Goal: Task Accomplishment & Management: Manage account settings

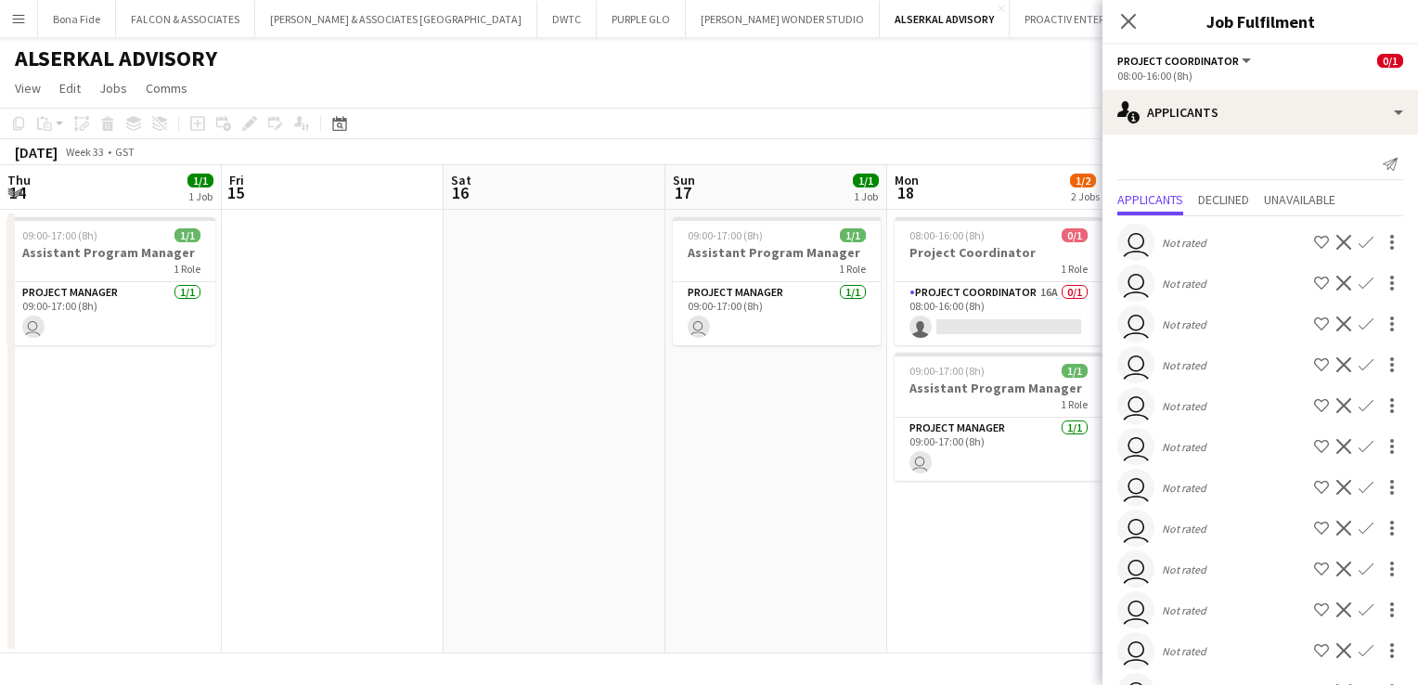
scroll to position [0, 638]
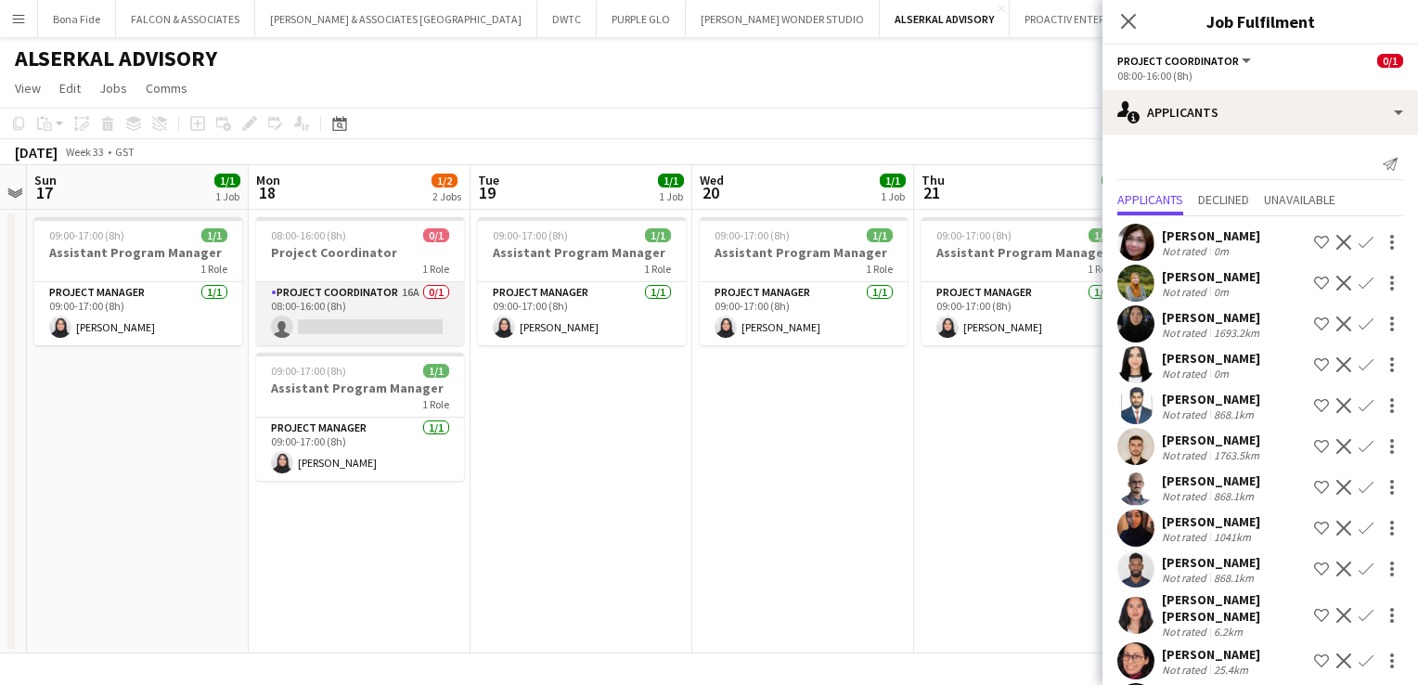
click at [352, 295] on app-card-role "Project Coordinator 16A 0/1 08:00-16:00 (8h) single-neutral-actions" at bounding box center [360, 313] width 208 height 63
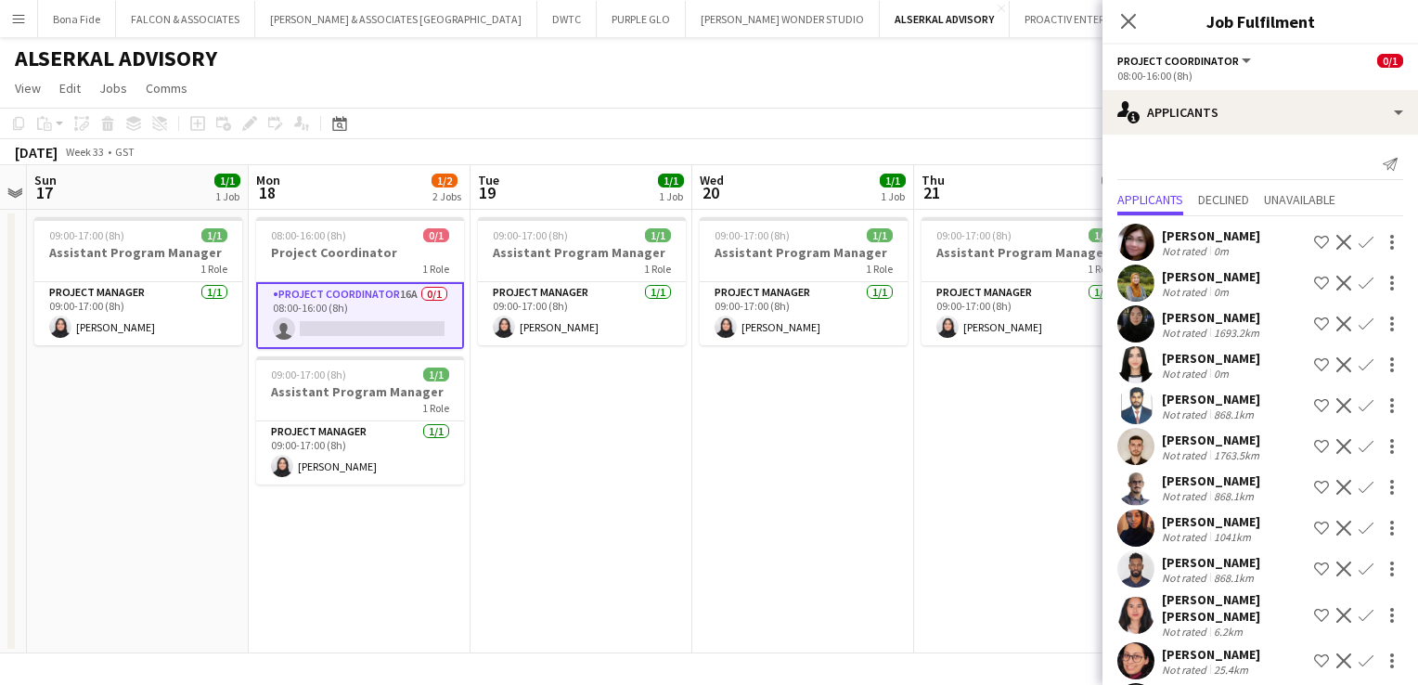
click at [1245, 236] on div "[PERSON_NAME]" at bounding box center [1211, 235] width 98 height 17
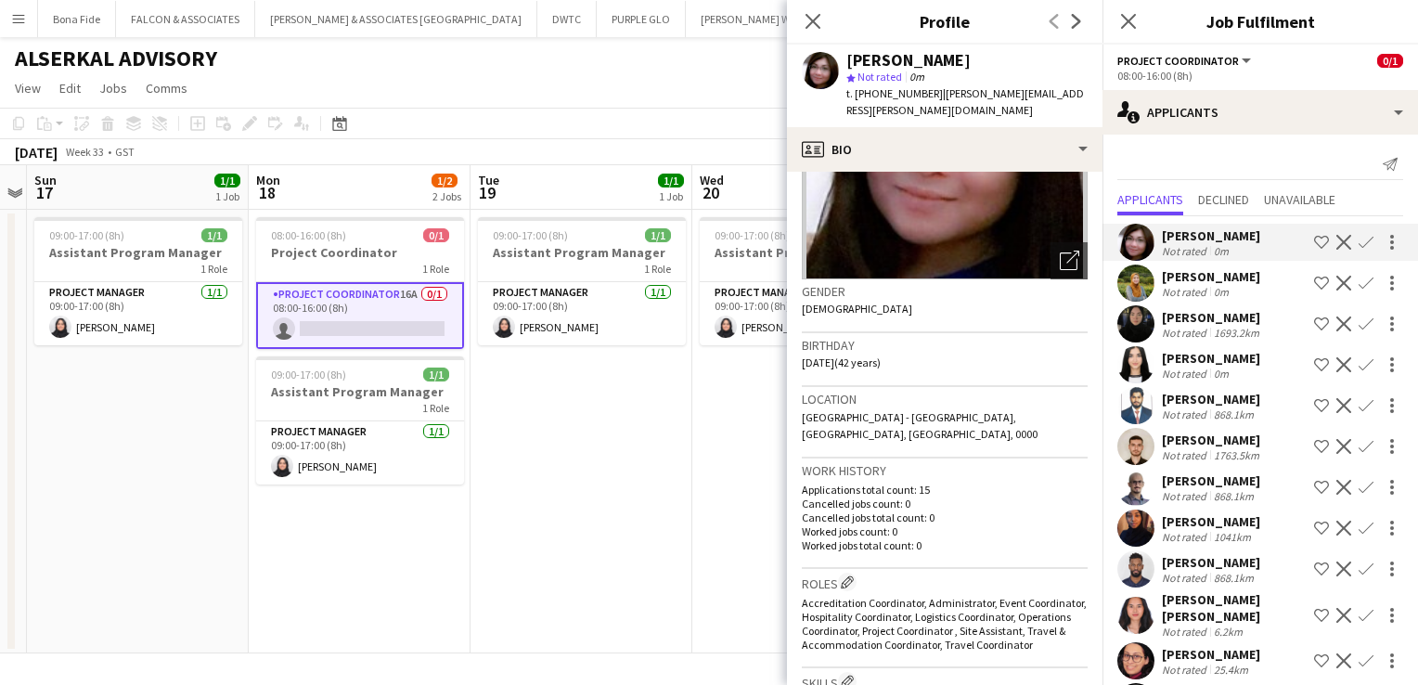
scroll to position [0, 0]
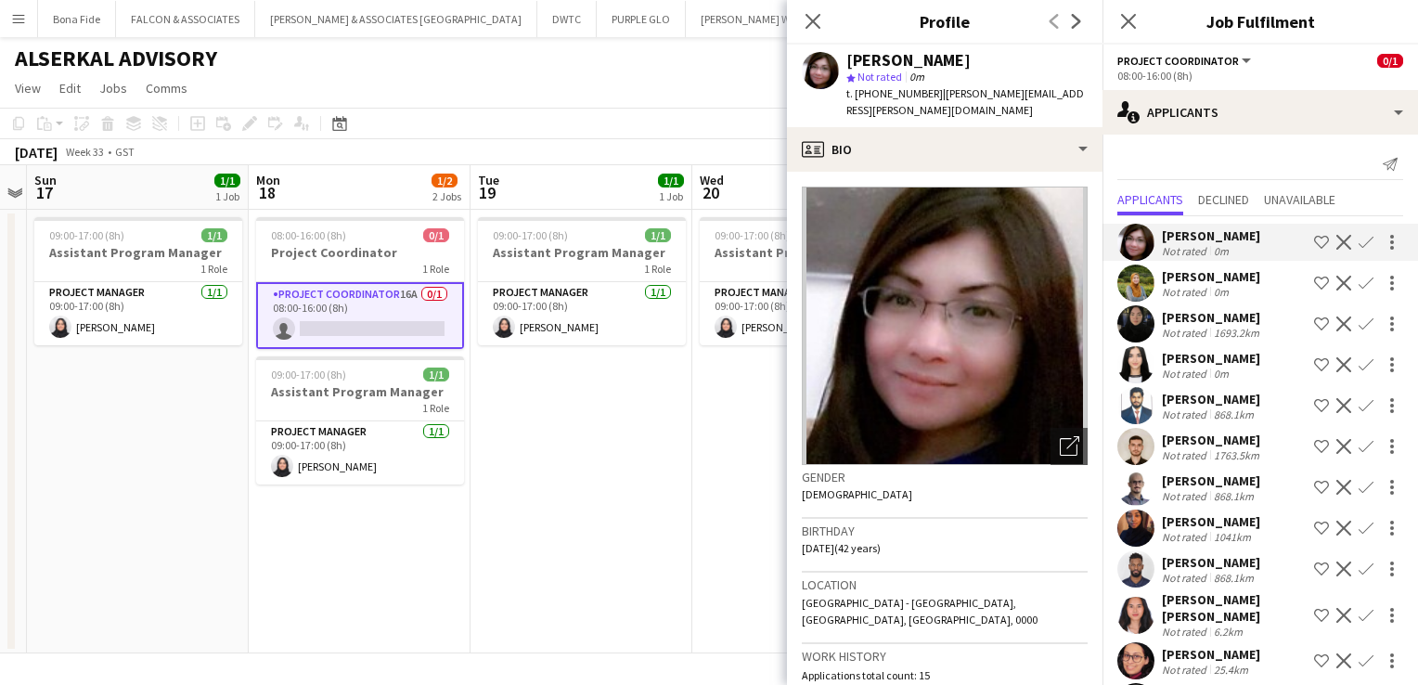
click at [1314, 243] on app-icon "Shortlist crew" at bounding box center [1321, 242] width 15 height 15
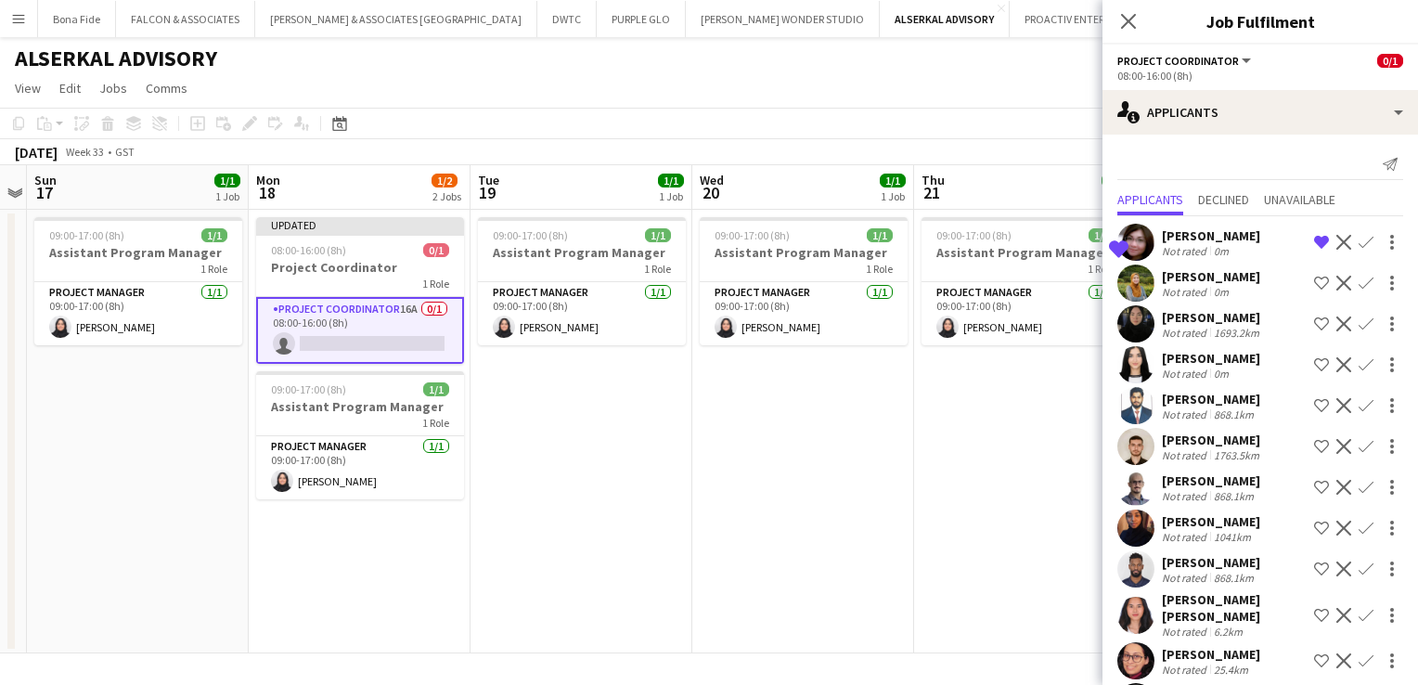
click at [1227, 282] on div "[PERSON_NAME]" at bounding box center [1211, 276] width 98 height 17
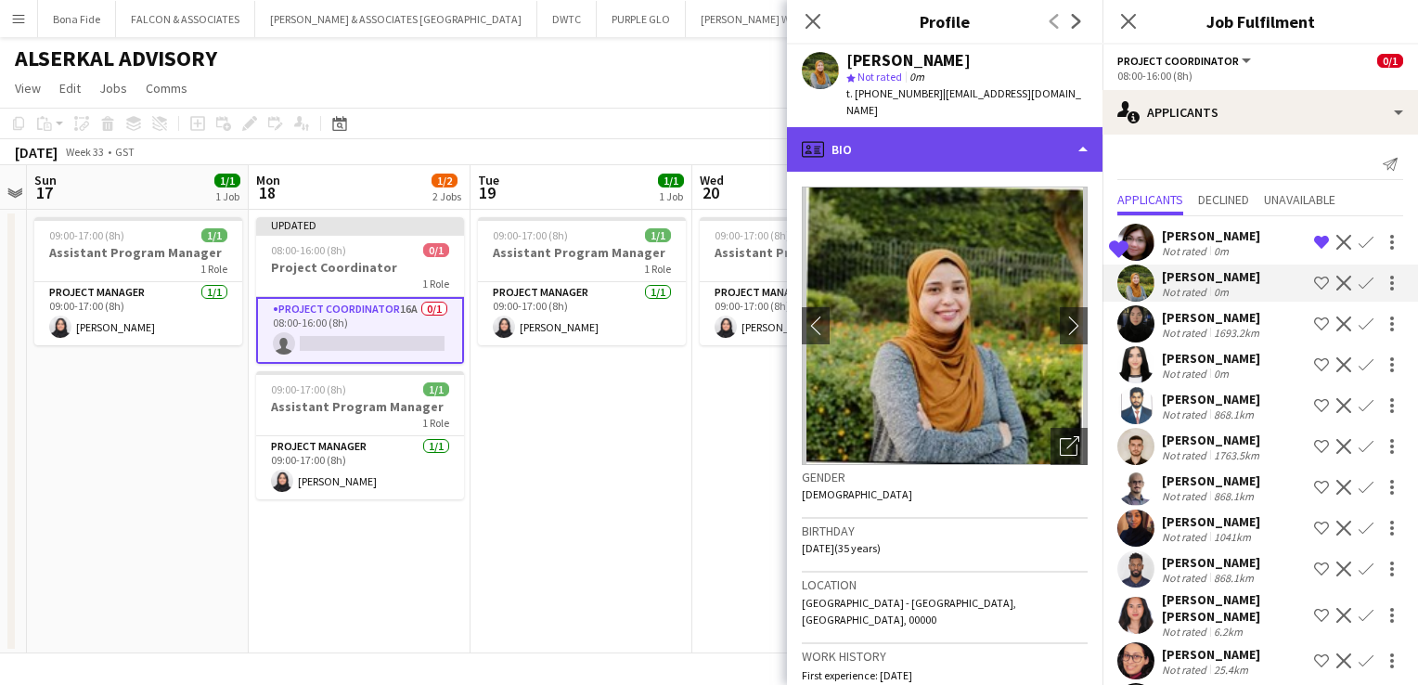
click at [958, 138] on div "profile Bio" at bounding box center [944, 149] width 315 height 45
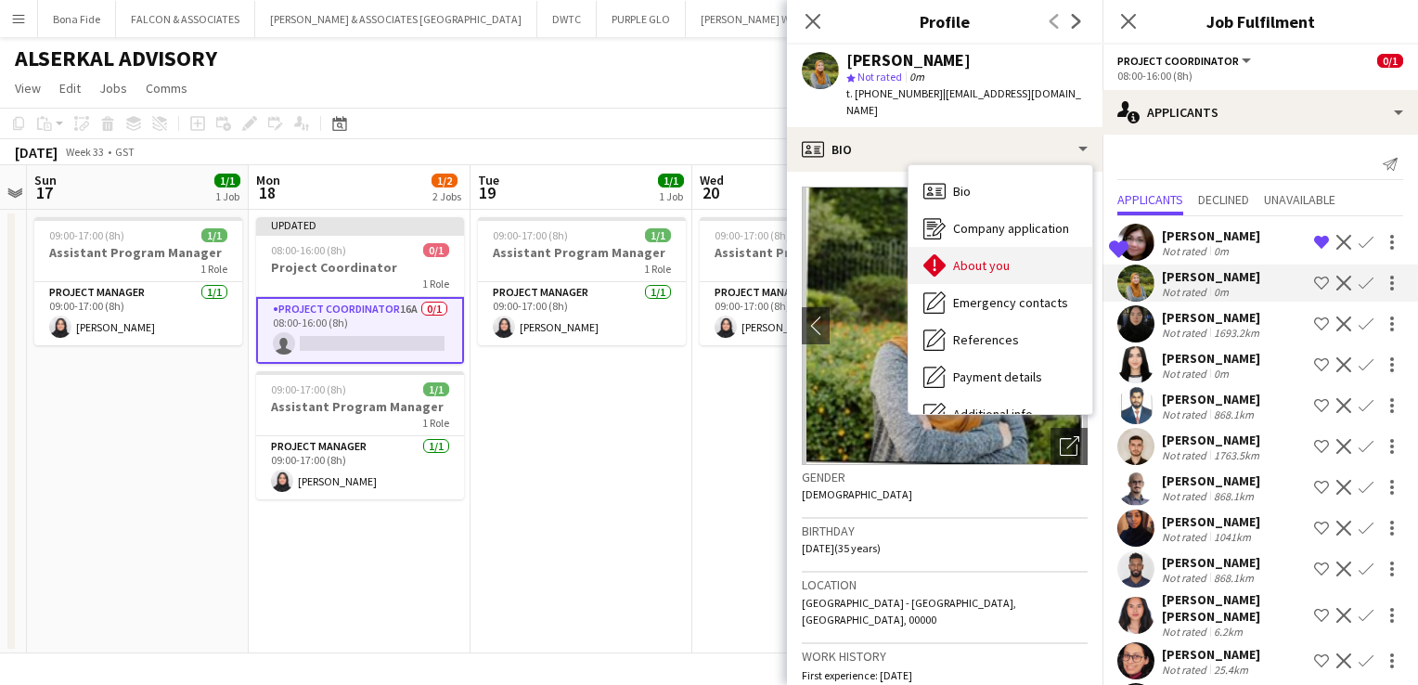
click at [981, 247] on div "About you About you" at bounding box center [1000, 265] width 184 height 37
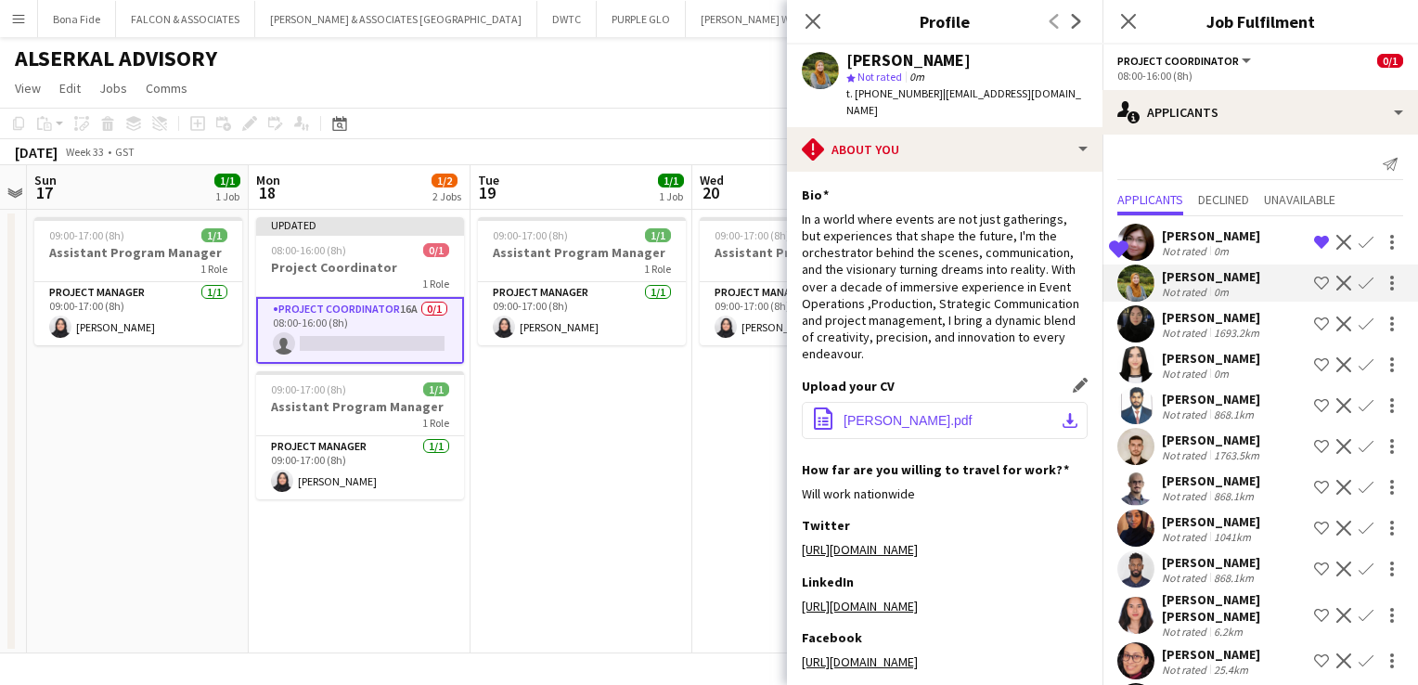
click at [987, 406] on button "office-file-sheet [PERSON_NAME].pdf download-bottom" at bounding box center [945, 420] width 286 height 37
click at [1336, 281] on app-icon "Decline" at bounding box center [1343, 283] width 15 height 15
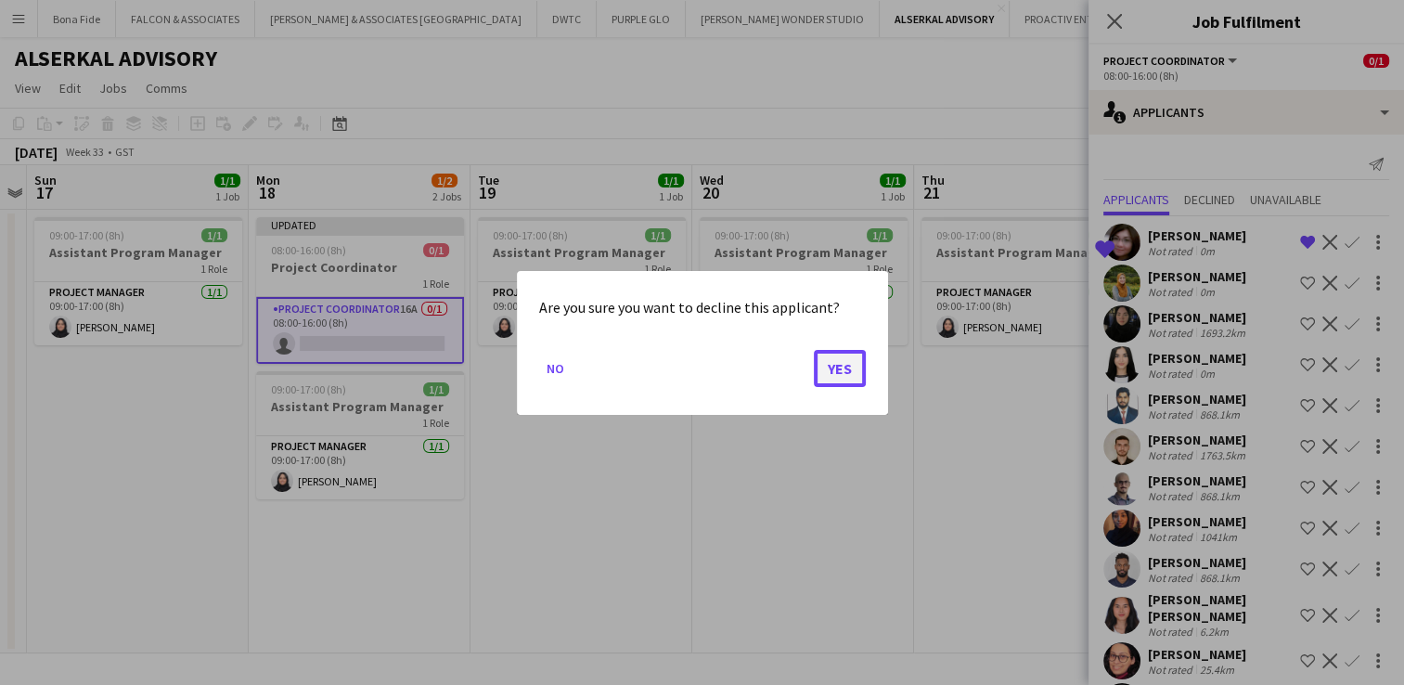
click at [824, 372] on button "Yes" at bounding box center [840, 367] width 52 height 37
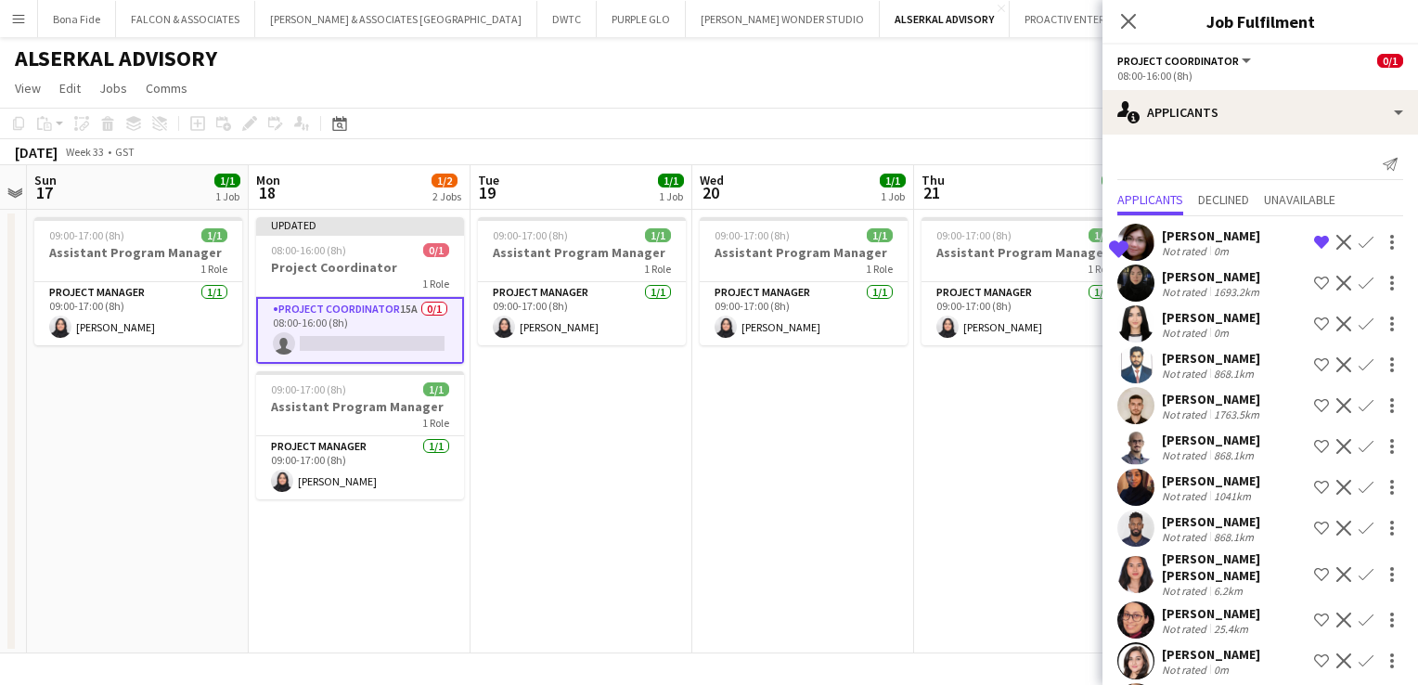
click at [1193, 238] on div "[PERSON_NAME]" at bounding box center [1211, 235] width 98 height 17
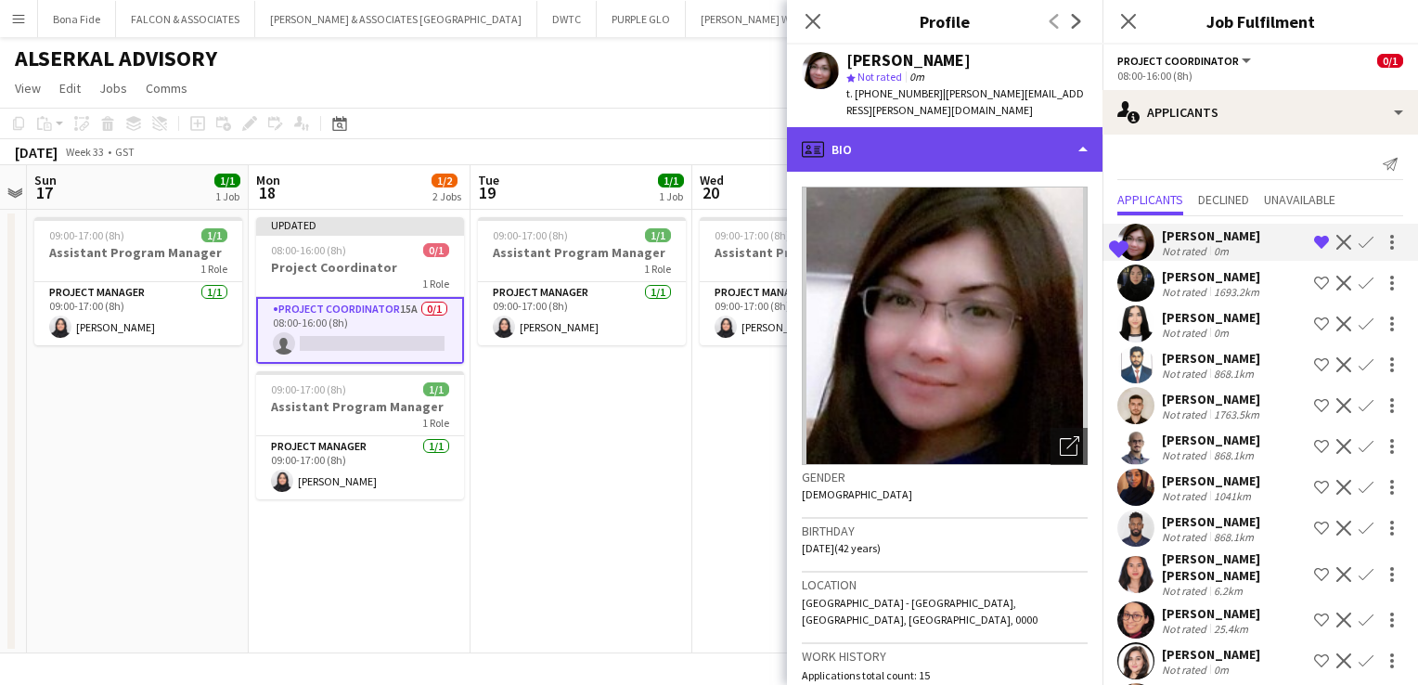
click at [972, 144] on div "profile Bio" at bounding box center [944, 149] width 315 height 45
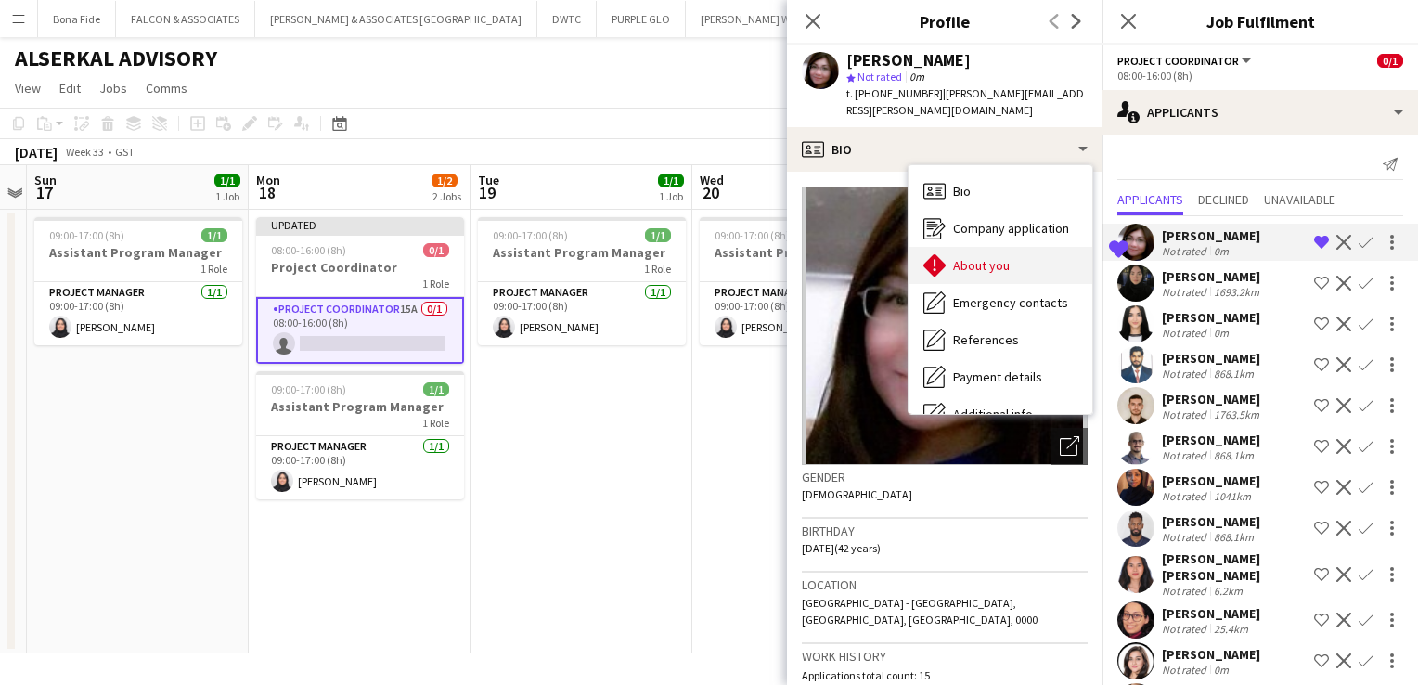
click at [988, 257] on span "About you" at bounding box center [981, 265] width 57 height 17
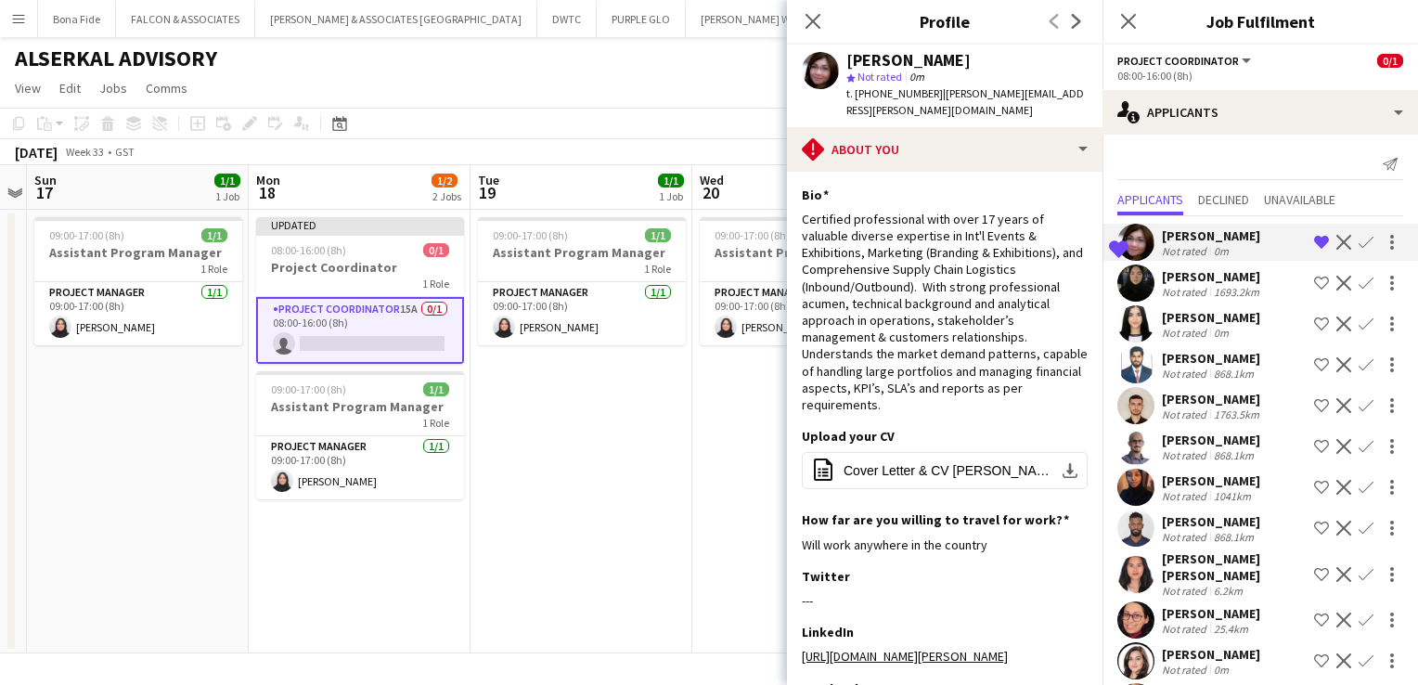
click at [679, 86] on app-page-menu "View Day view expanded Day view collapsed Month view Date picker Jump to [DATE]…" at bounding box center [709, 89] width 1418 height 35
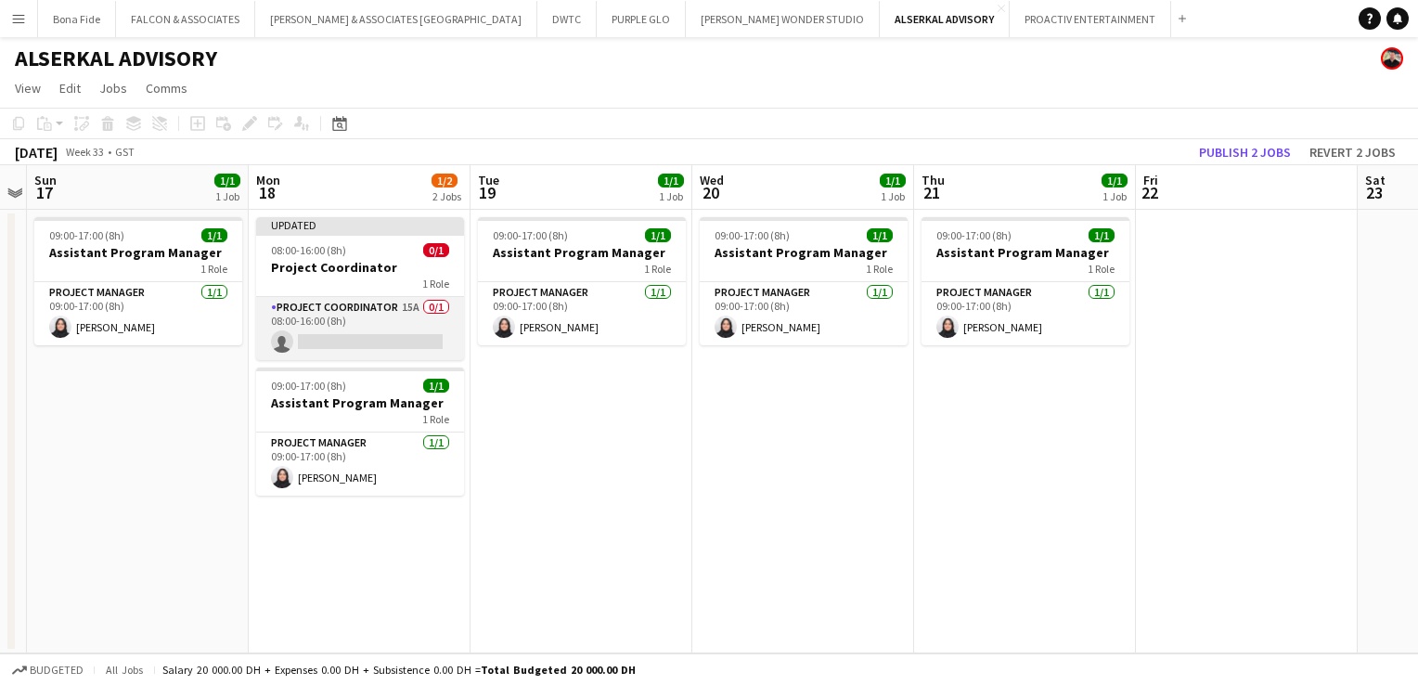
click at [323, 308] on app-card-role "Project Coordinator 15A 0/1 08:00-16:00 (8h) single-neutral-actions" at bounding box center [360, 328] width 208 height 63
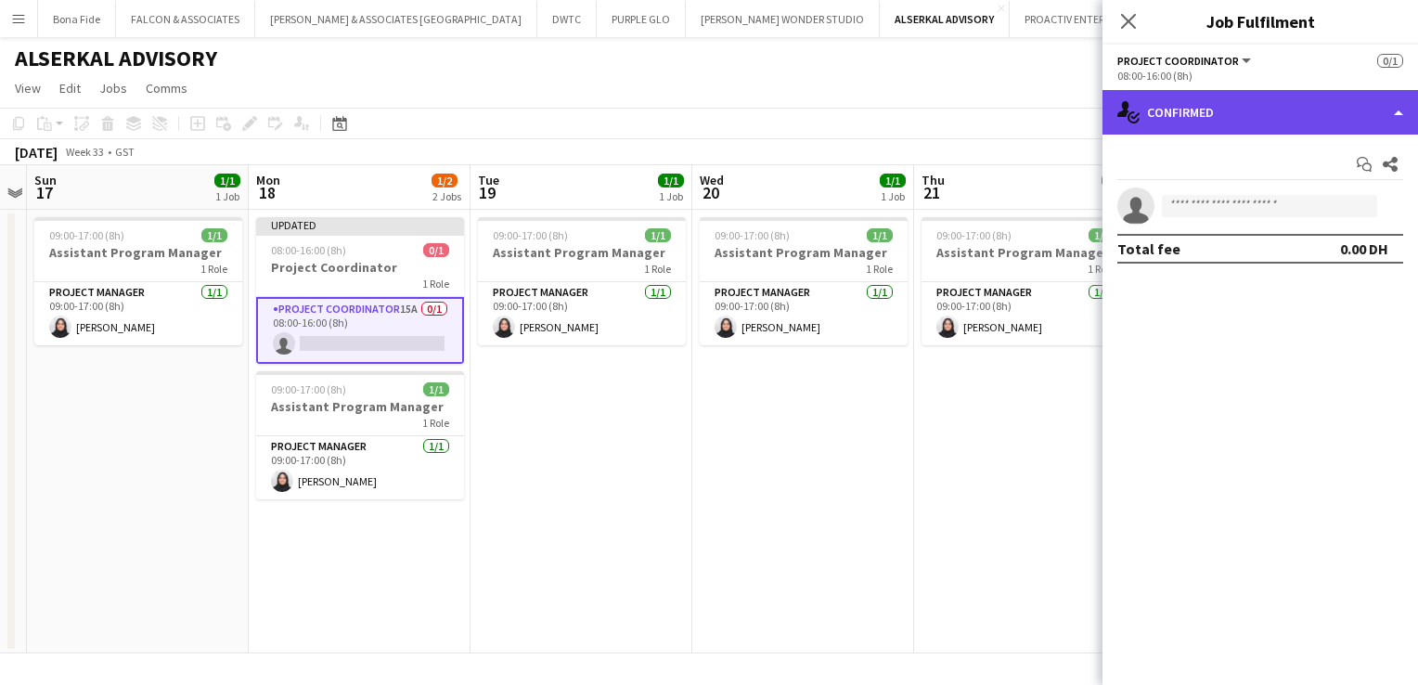
click at [1349, 113] on div "single-neutral-actions-check-2 Confirmed" at bounding box center [1259, 112] width 315 height 45
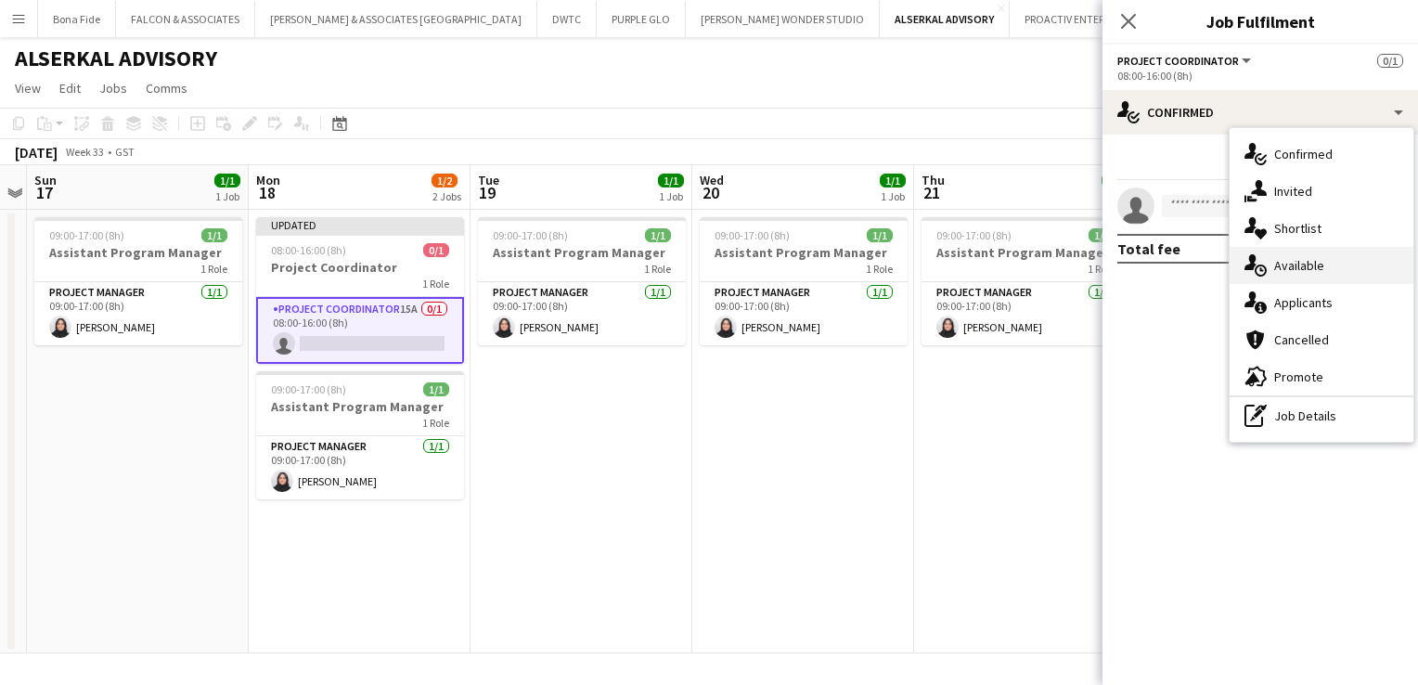
click at [1320, 272] on div "single-neutral-actions-upload Available" at bounding box center [1321, 265] width 184 height 37
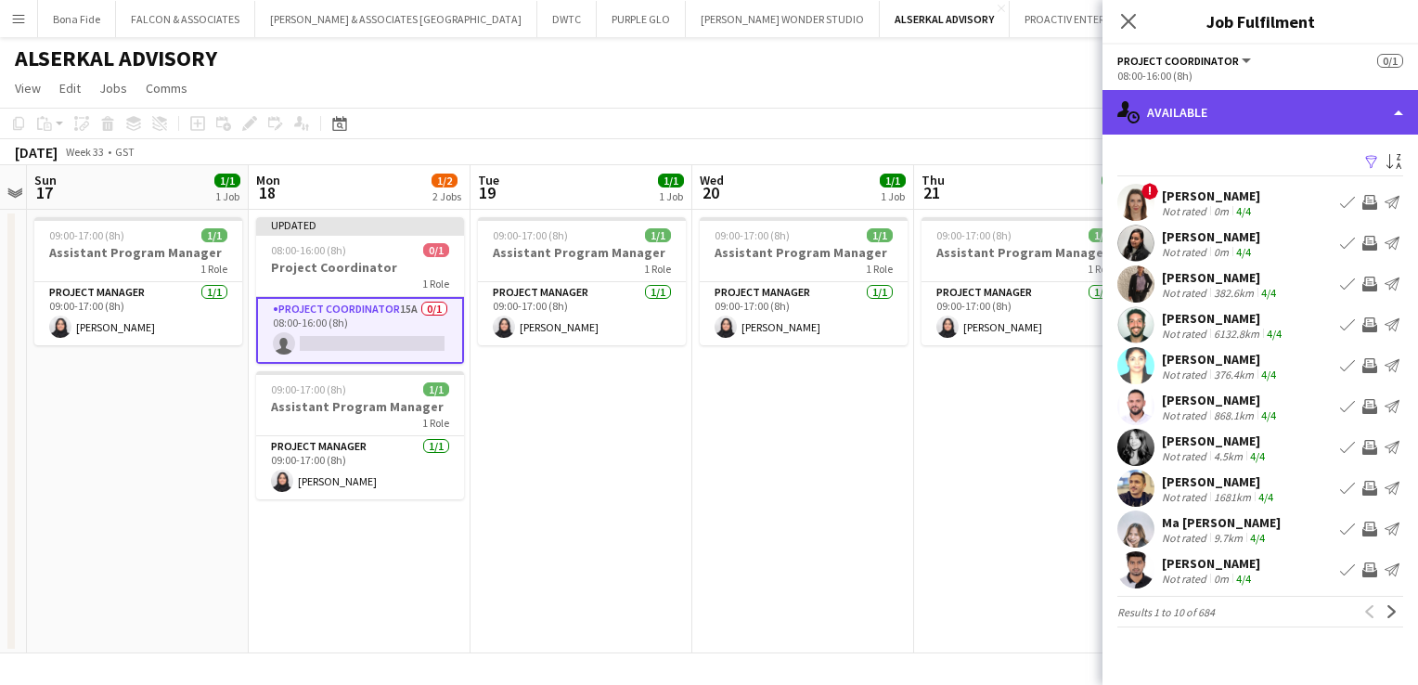
click at [1270, 122] on div "single-neutral-actions-upload Available" at bounding box center [1259, 112] width 315 height 45
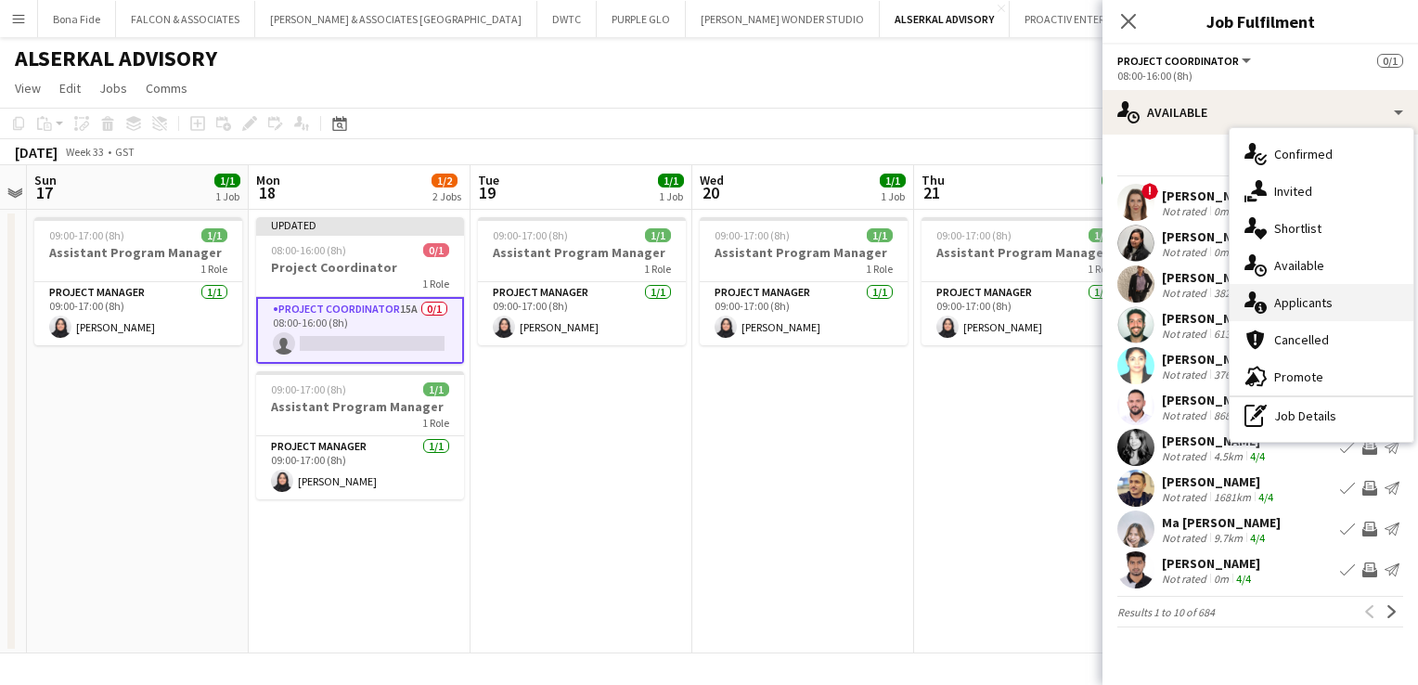
click at [1303, 310] on div "single-neutral-actions-information Applicants" at bounding box center [1321, 302] width 184 height 37
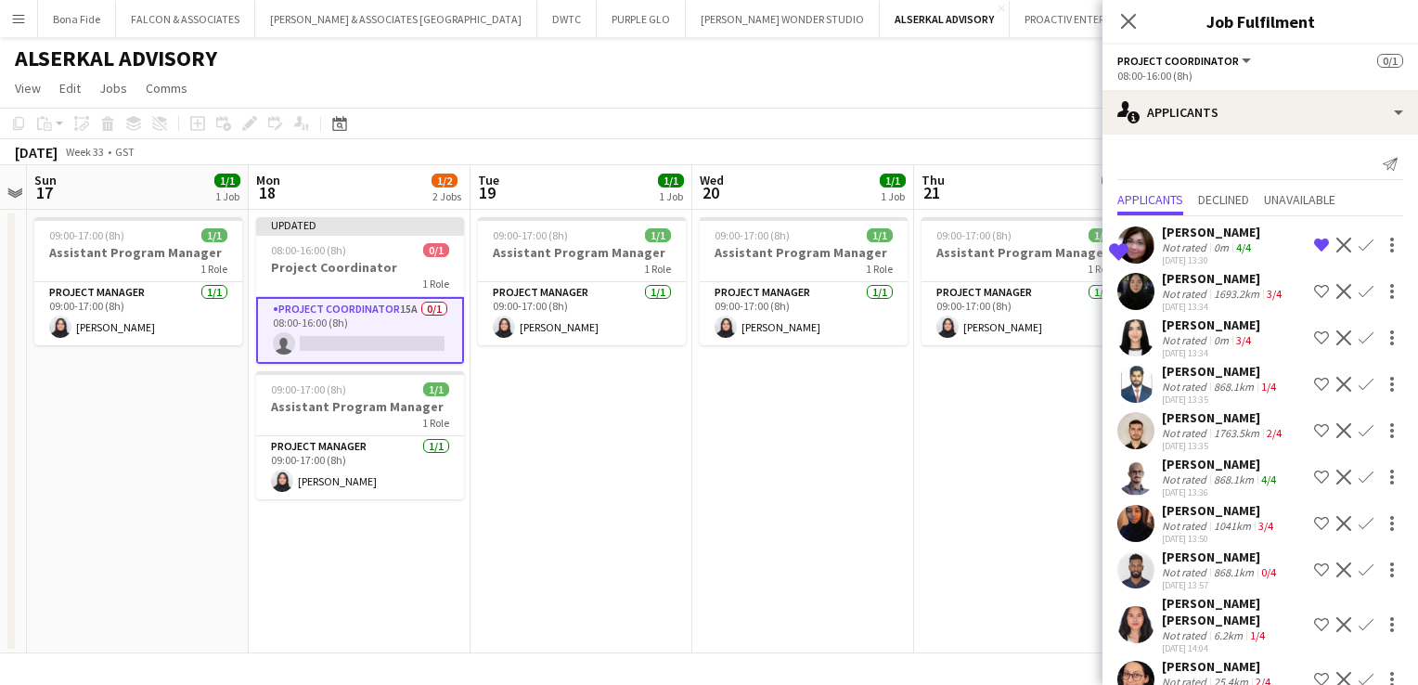
click at [1212, 236] on div "[PERSON_NAME]" at bounding box center [1211, 232] width 98 height 17
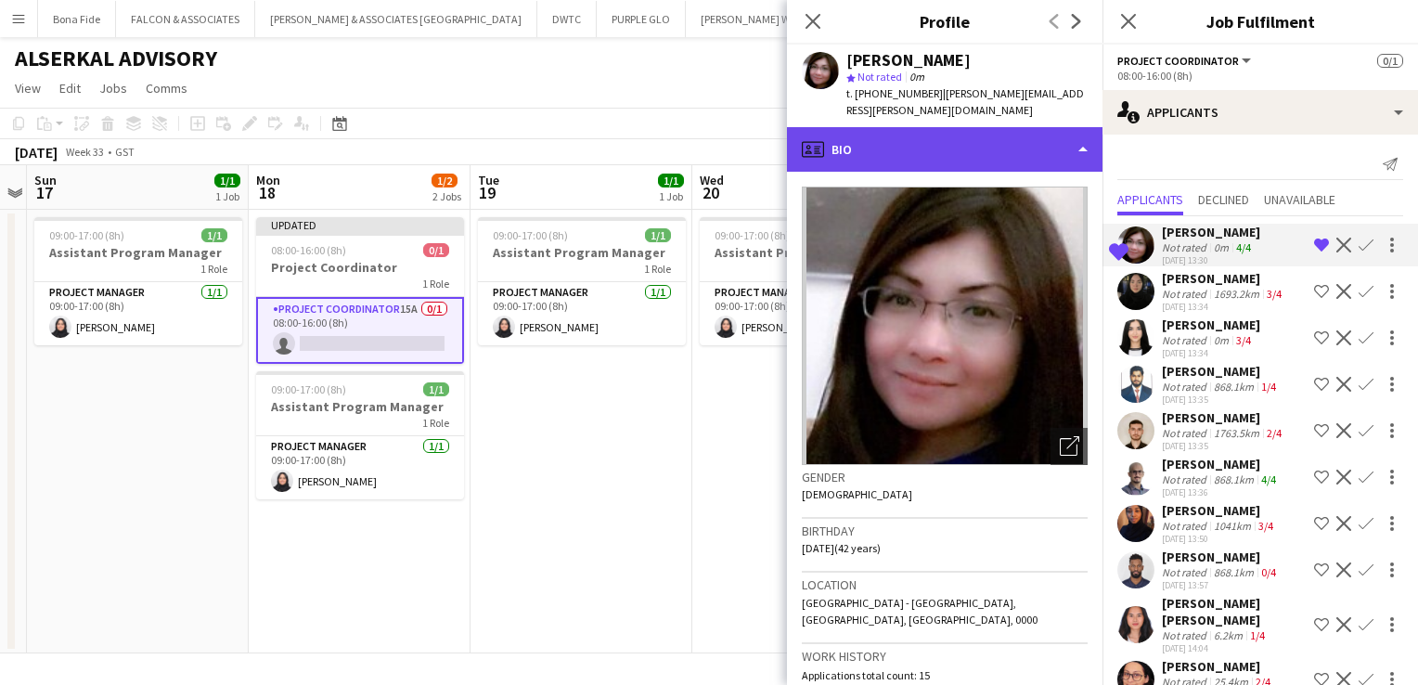
click at [894, 138] on div "profile Bio" at bounding box center [944, 149] width 315 height 45
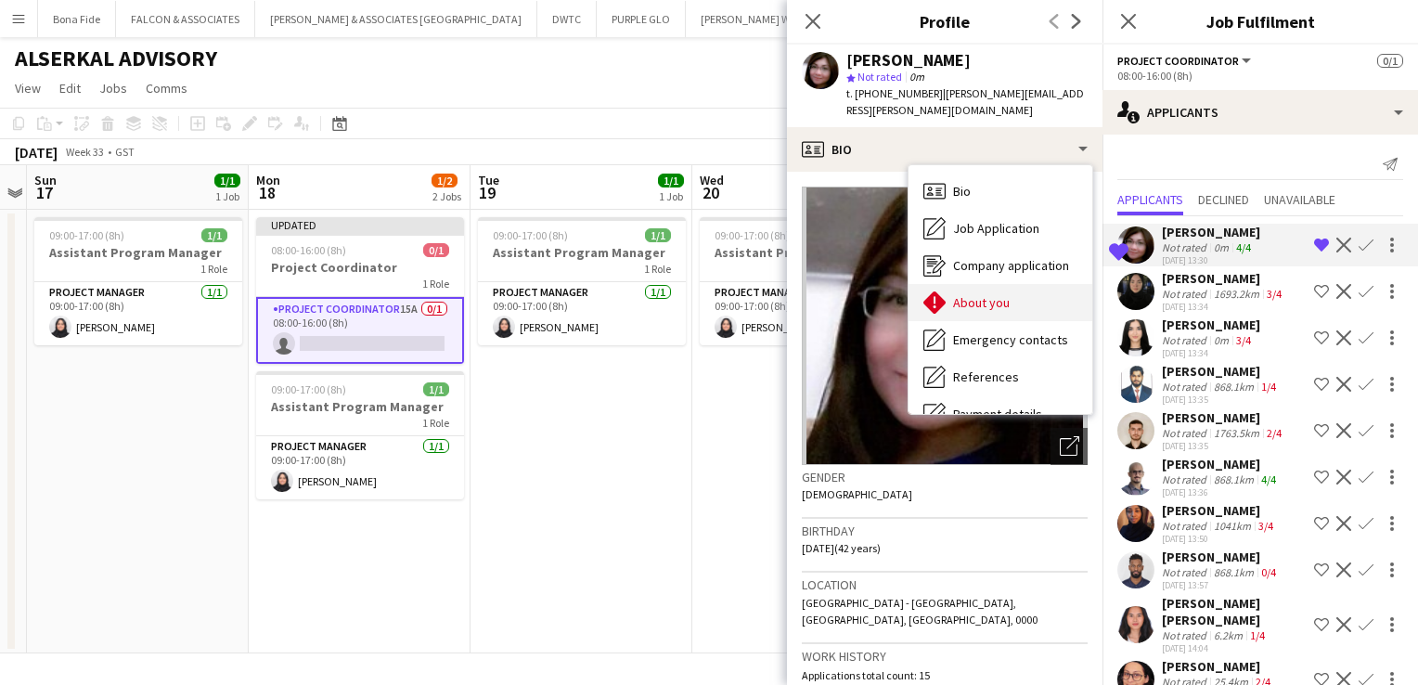
click at [995, 294] on span "About you" at bounding box center [981, 302] width 57 height 17
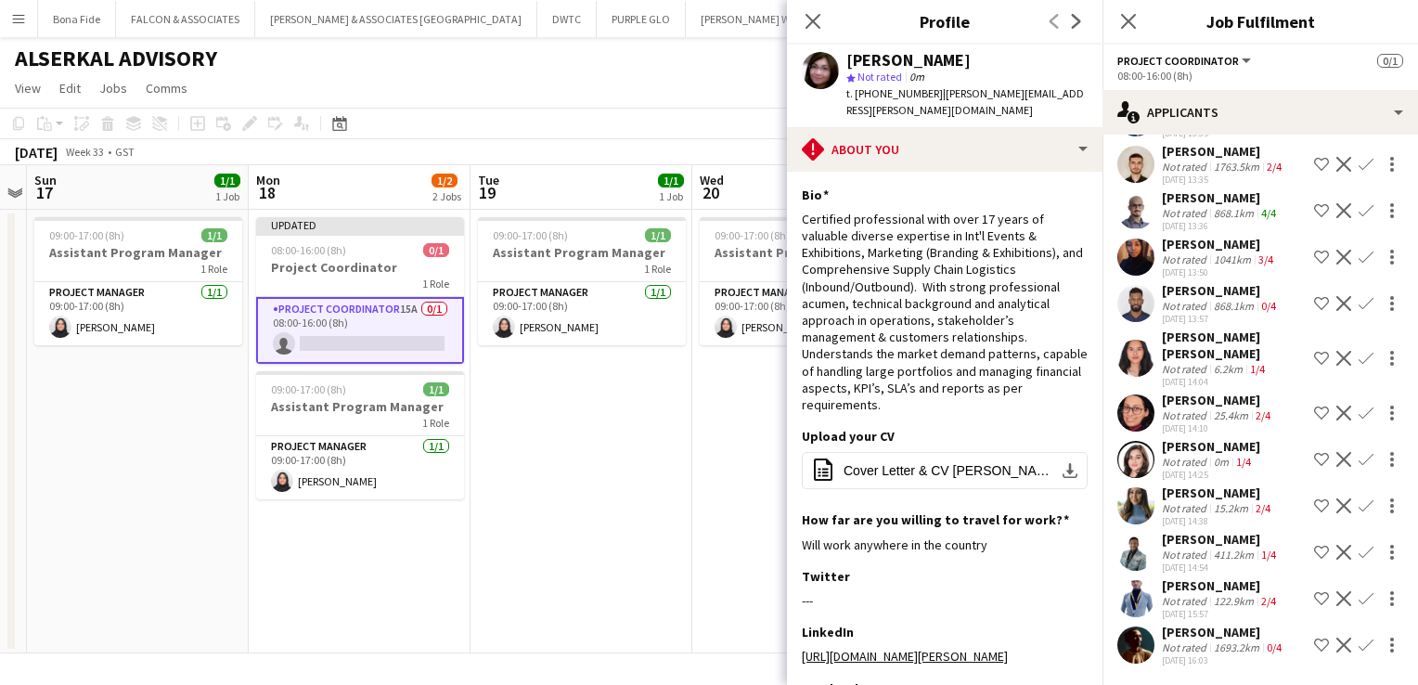
scroll to position [282, 0]
click at [1213, 447] on div "[PERSON_NAME]" at bounding box center [1211, 446] width 98 height 17
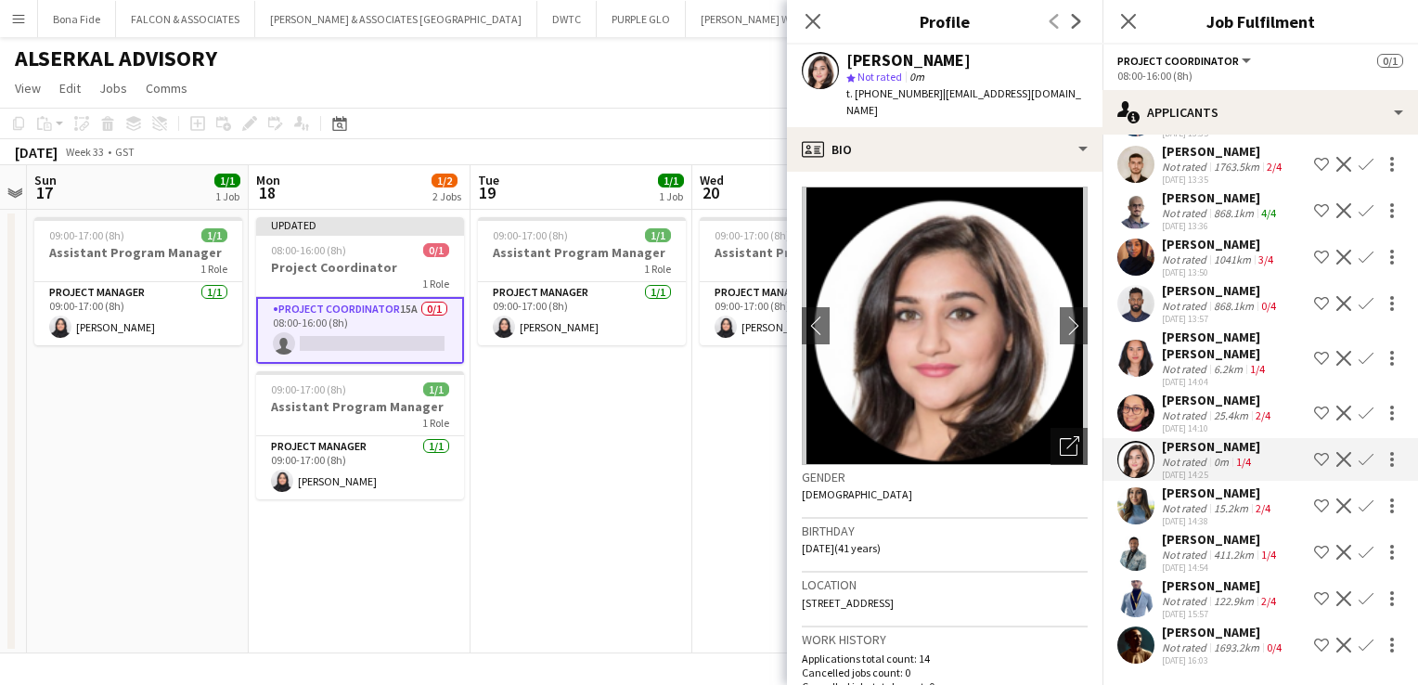
click at [100, 470] on app-date-cell "09:00-17:00 (8h) 1/1 Assistant Program Manager 1 Role Project Manager [DATE] 09…" at bounding box center [138, 432] width 222 height 444
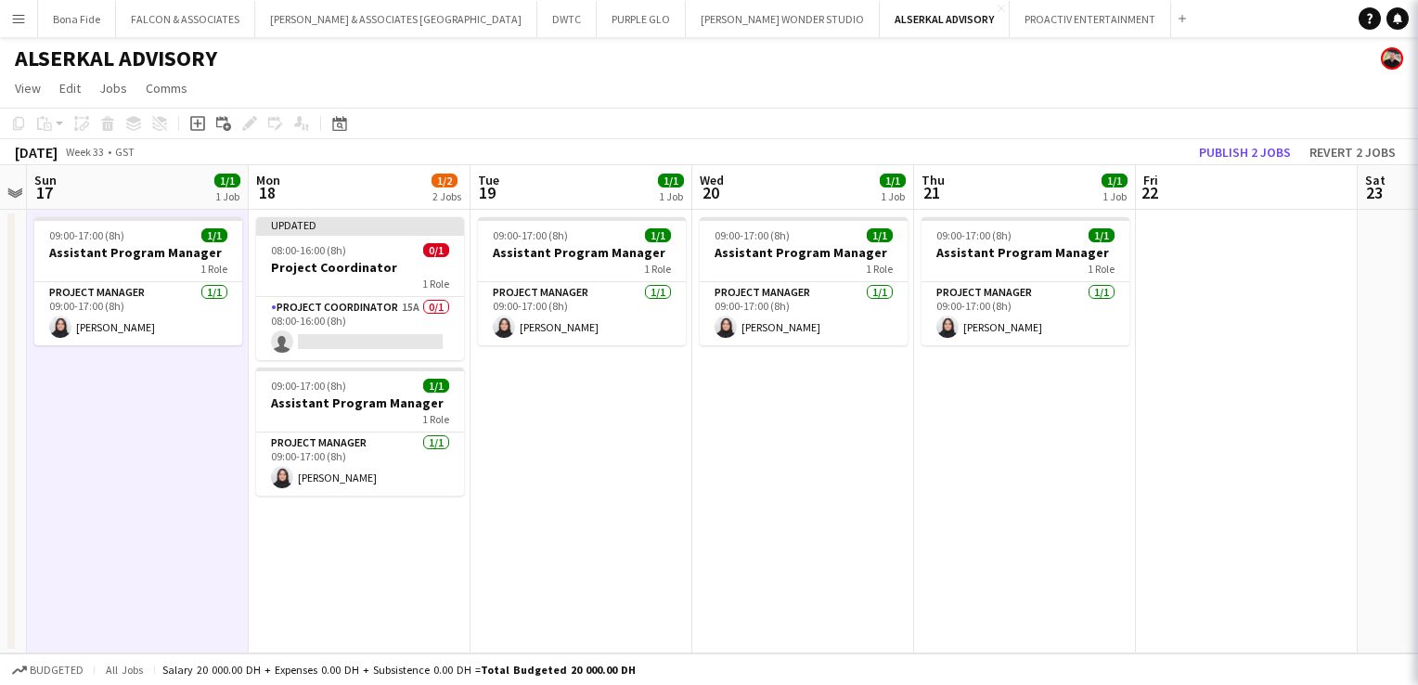
scroll to position [0, 0]
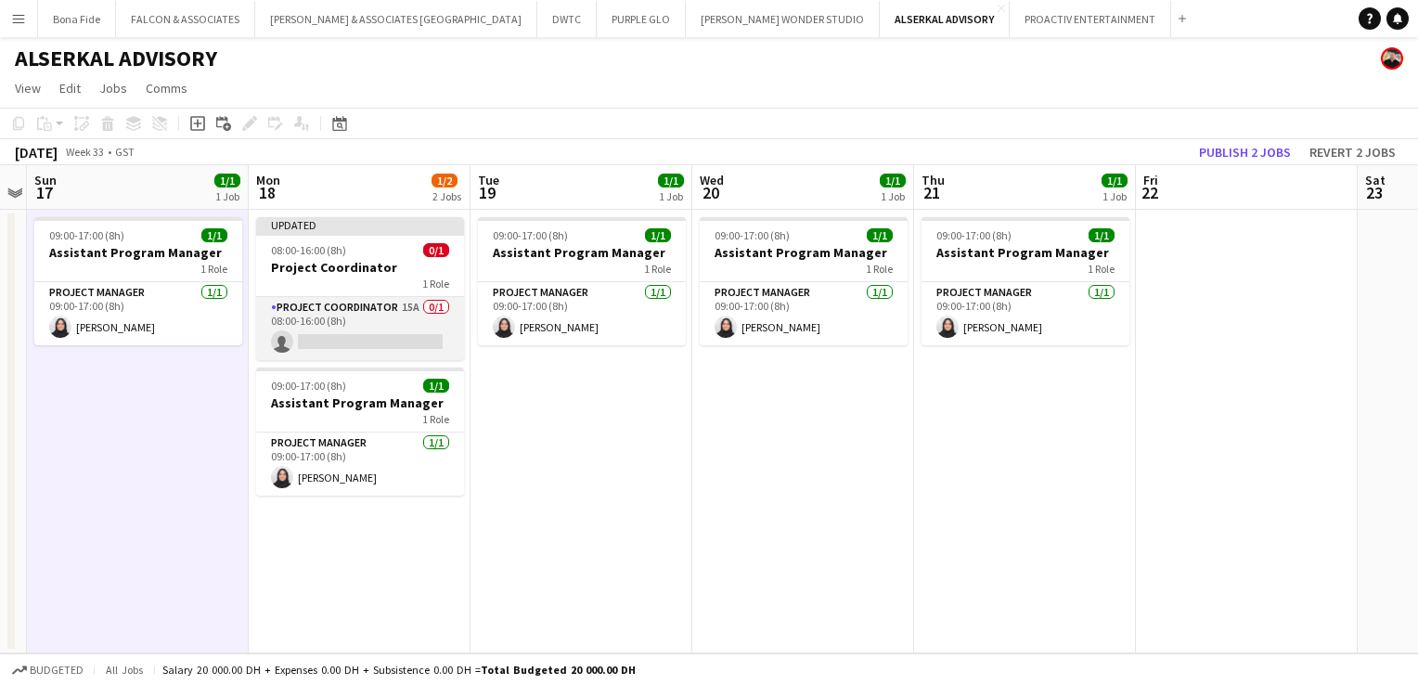
click at [349, 313] on app-card-role "Project Coordinator 15A 0/1 08:00-16:00 (8h) single-neutral-actions" at bounding box center [360, 328] width 208 height 63
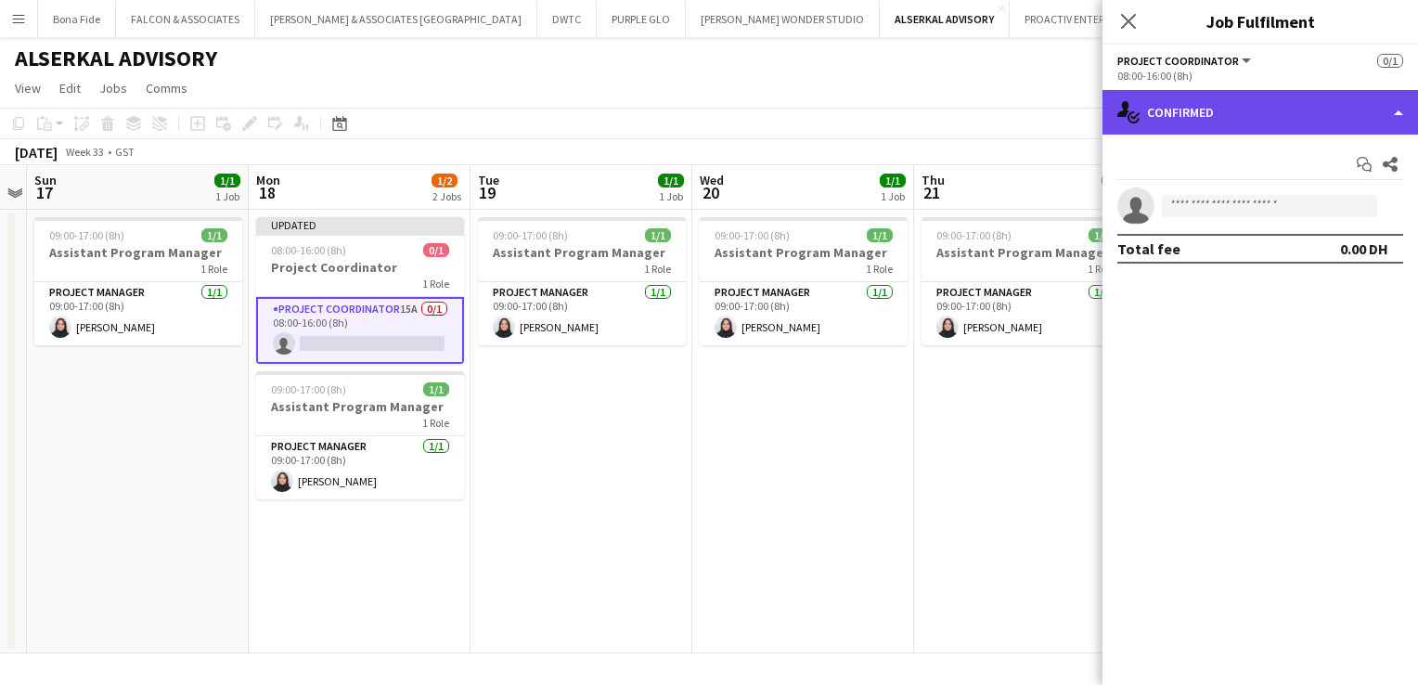
click at [1318, 109] on div "single-neutral-actions-check-2 Confirmed" at bounding box center [1259, 112] width 315 height 45
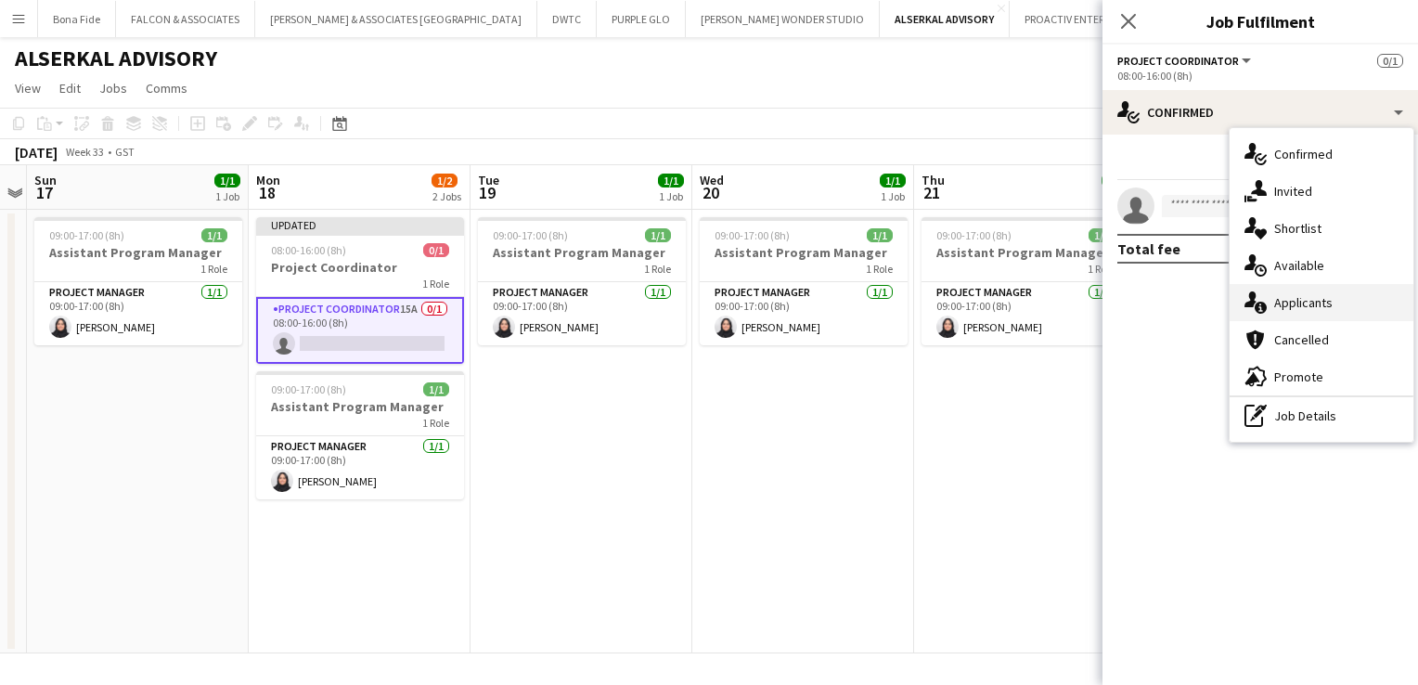
click at [1322, 299] on div "single-neutral-actions-information Applicants" at bounding box center [1321, 302] width 184 height 37
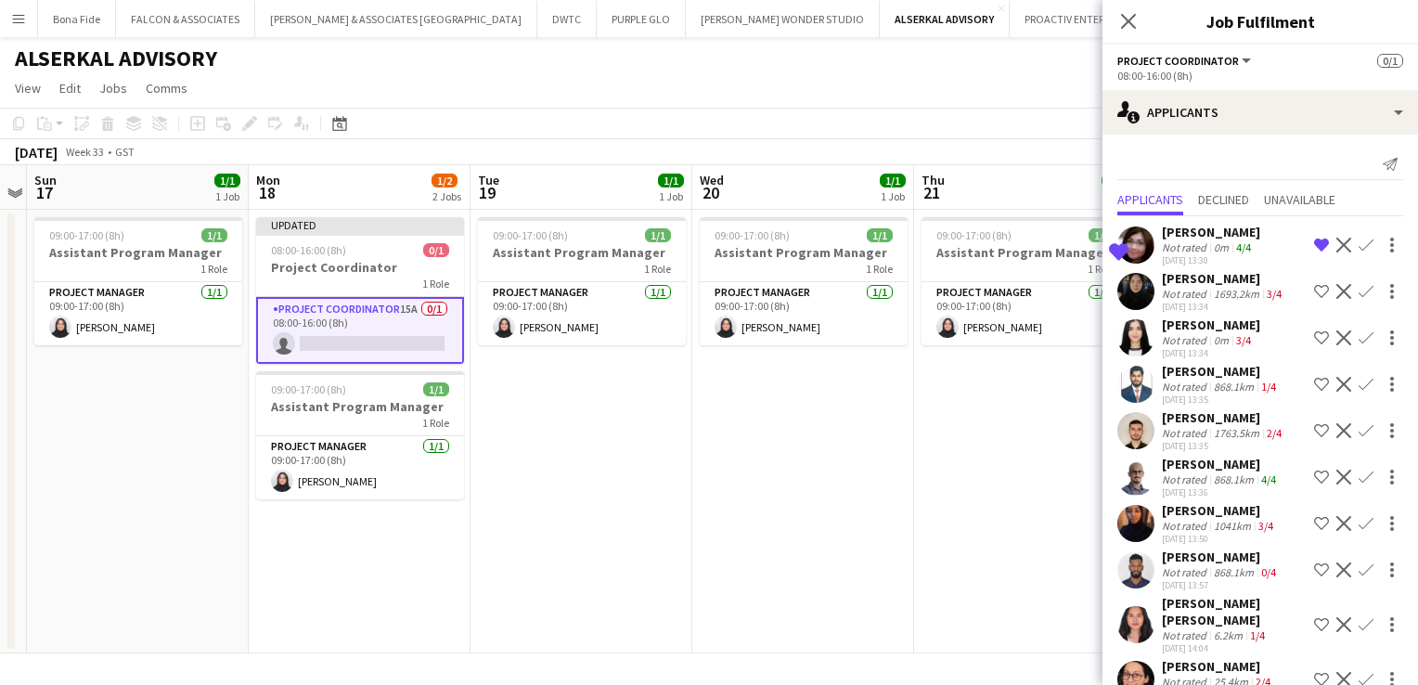
click at [111, 491] on app-date-cell "09:00-17:00 (8h) 1/1 Assistant Program Manager 1 Role Project Manager [DATE] 09…" at bounding box center [138, 432] width 222 height 444
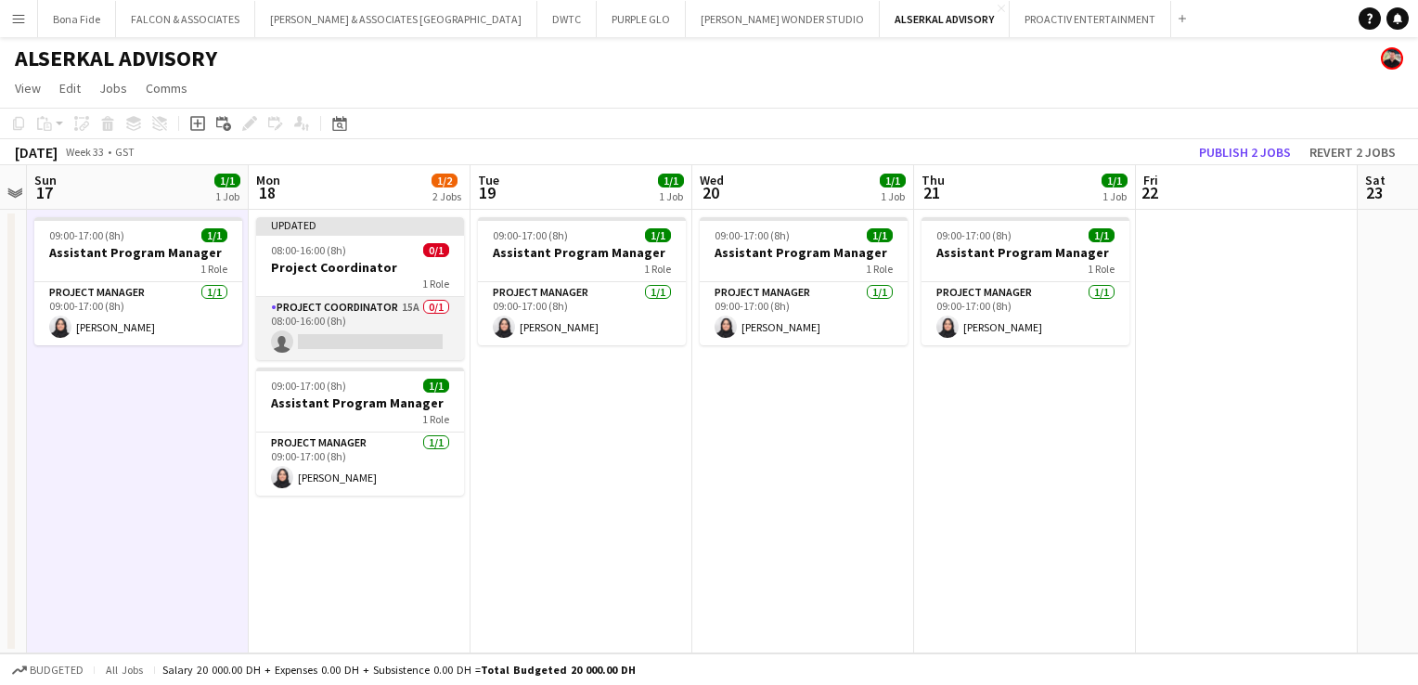
click at [354, 313] on app-card-role "Project Coordinator 15A 0/1 08:00-16:00 (8h) single-neutral-actions" at bounding box center [360, 328] width 208 height 63
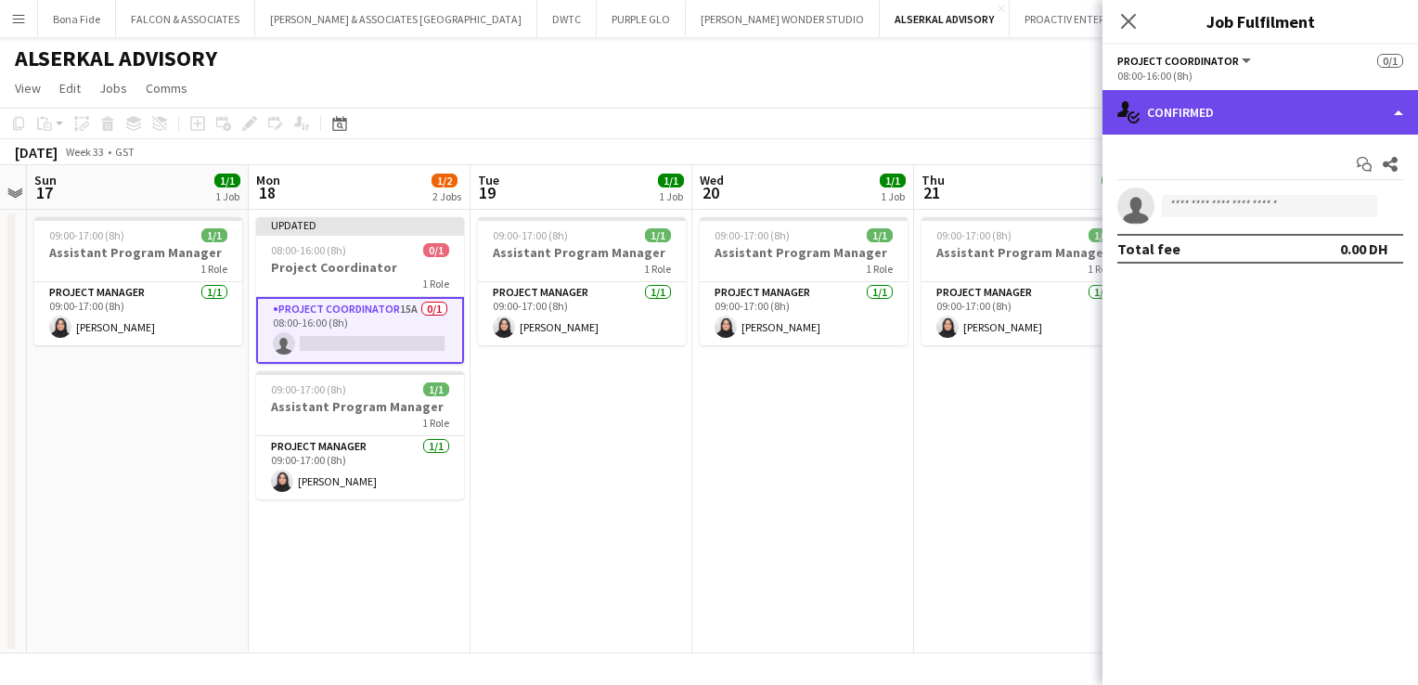
click at [1366, 98] on div "single-neutral-actions-check-2 Confirmed" at bounding box center [1259, 112] width 315 height 45
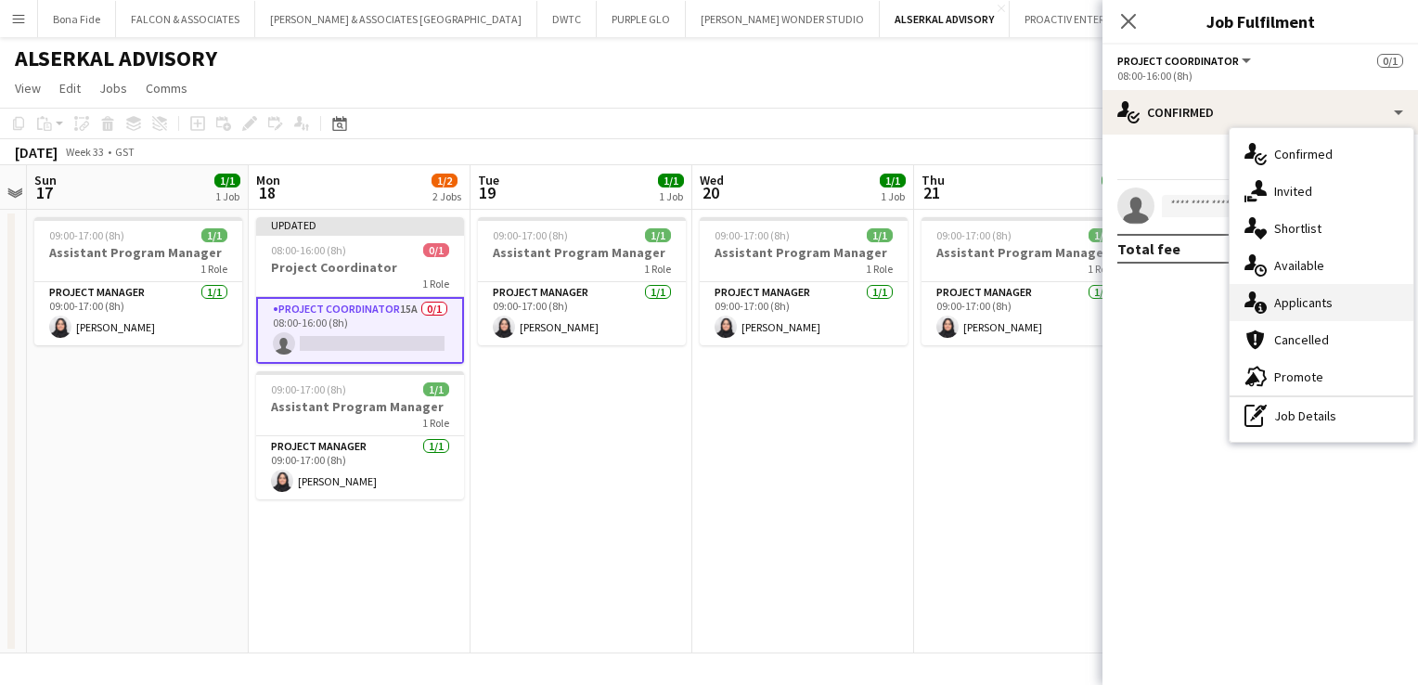
click at [1341, 308] on div "single-neutral-actions-information Applicants" at bounding box center [1321, 302] width 184 height 37
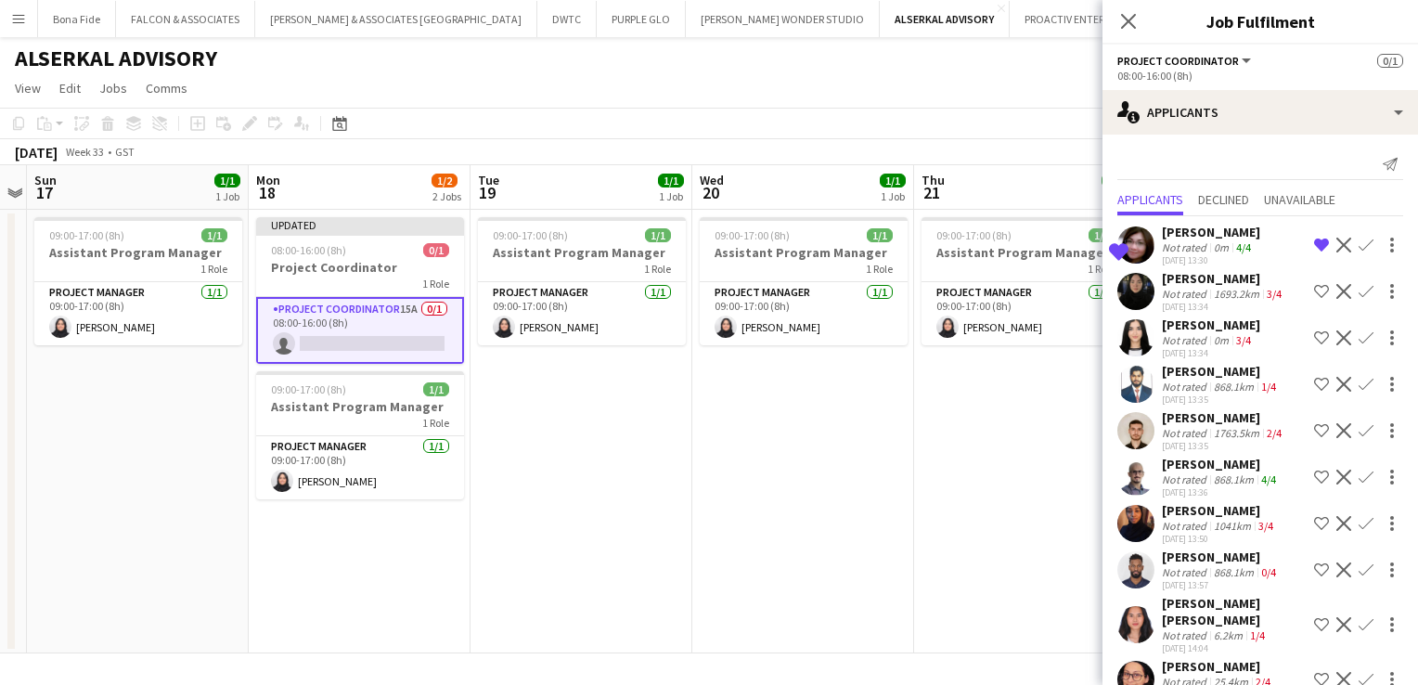
click at [1336, 246] on app-icon "Decline" at bounding box center [1343, 245] width 15 height 15
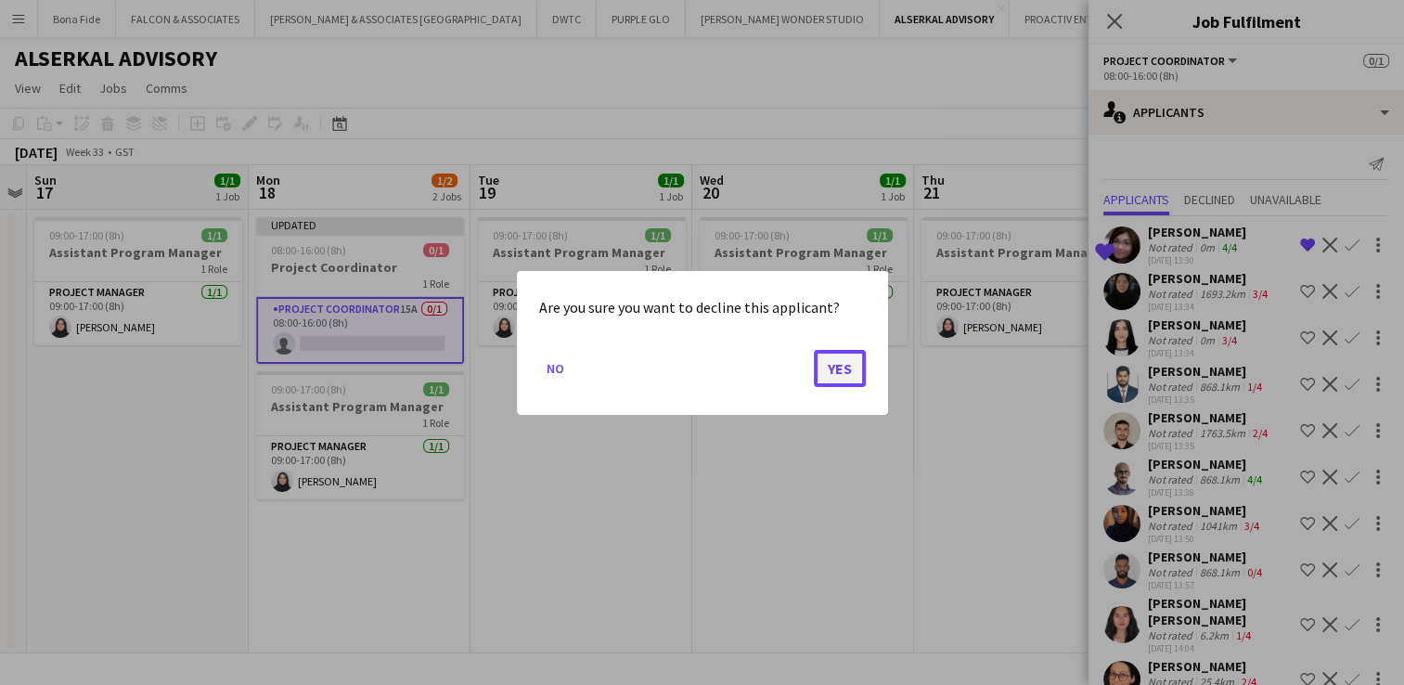
click at [834, 369] on button "Yes" at bounding box center [840, 367] width 52 height 37
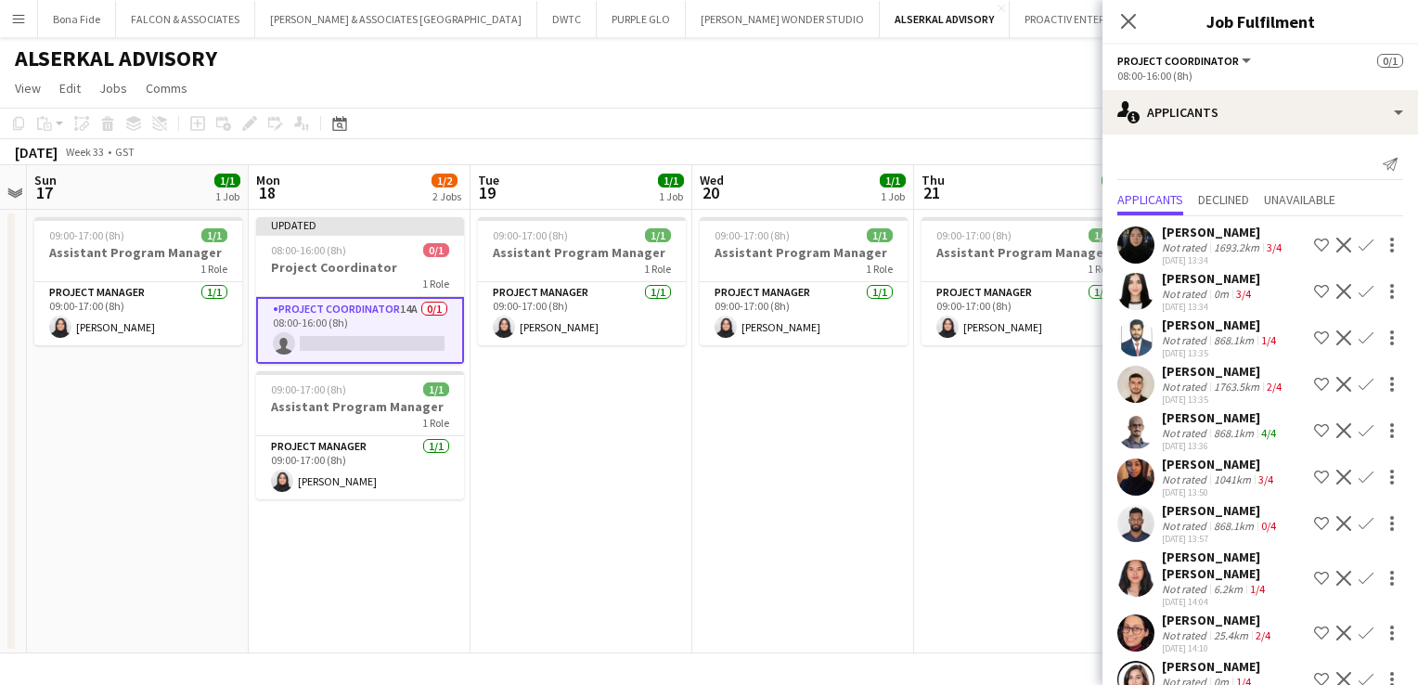
click at [1206, 426] on div "[PERSON_NAME]" at bounding box center [1221, 417] width 118 height 17
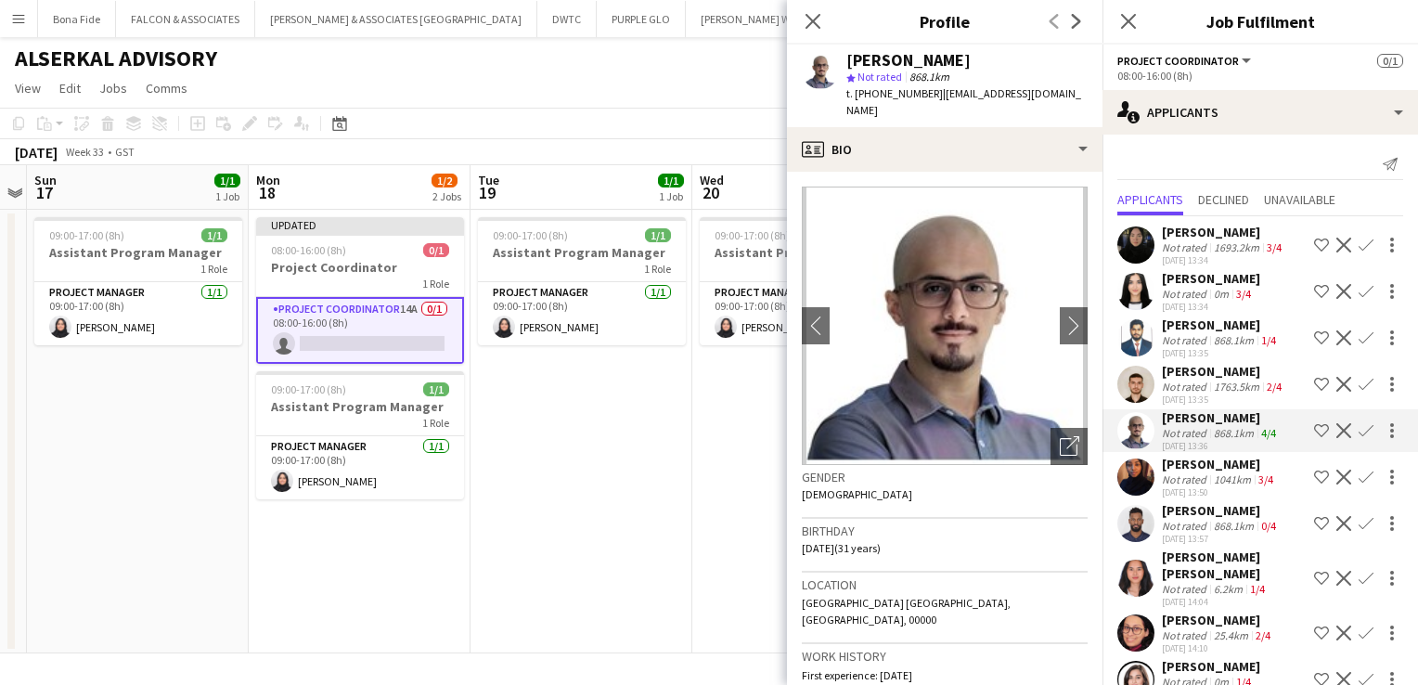
click at [1200, 228] on div "[PERSON_NAME]" at bounding box center [1223, 232] width 123 height 17
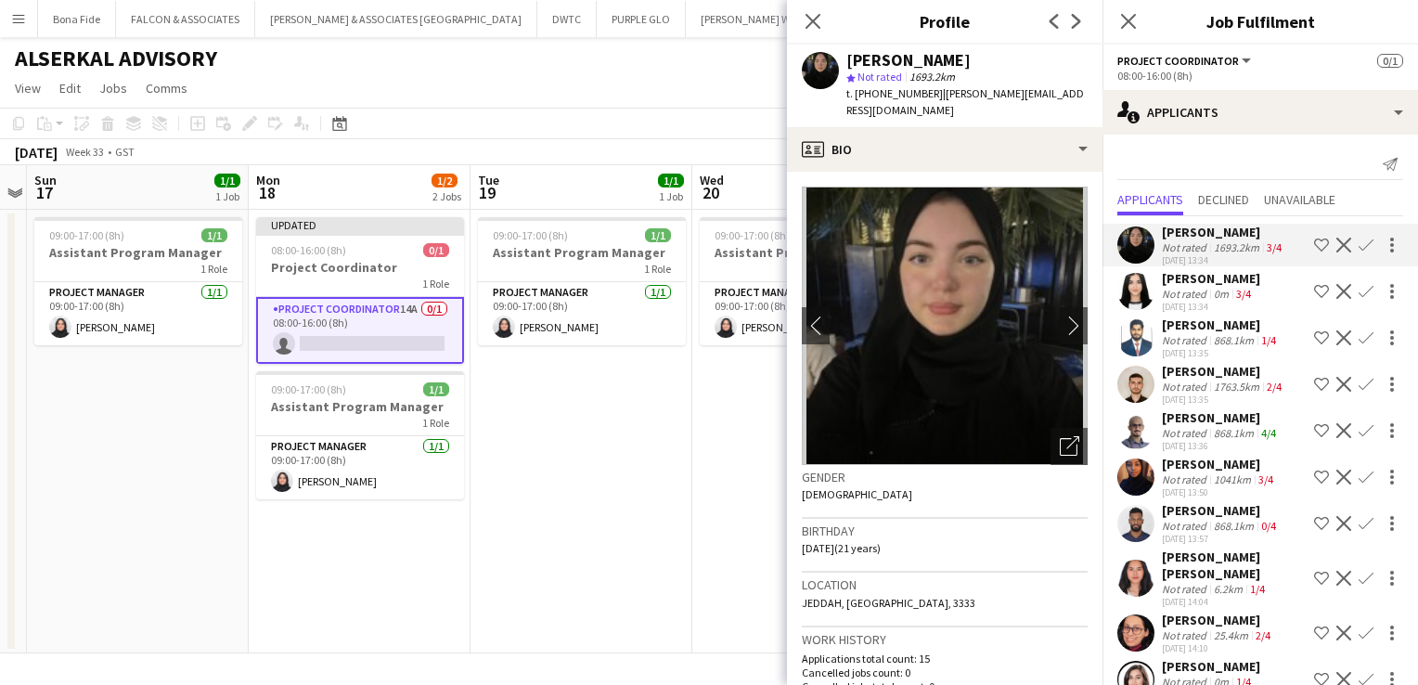
click at [1336, 251] on app-icon "Decline" at bounding box center [1343, 245] width 15 height 15
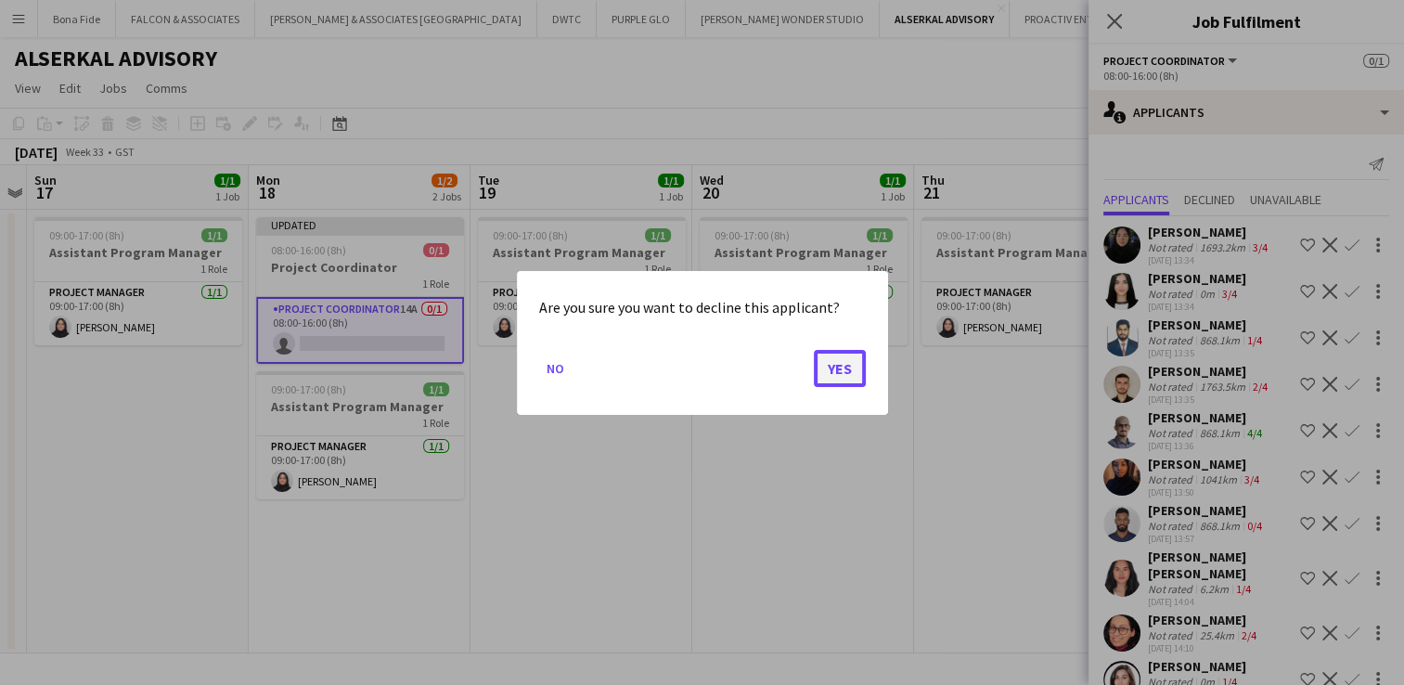
click at [828, 361] on button "Yes" at bounding box center [840, 367] width 52 height 37
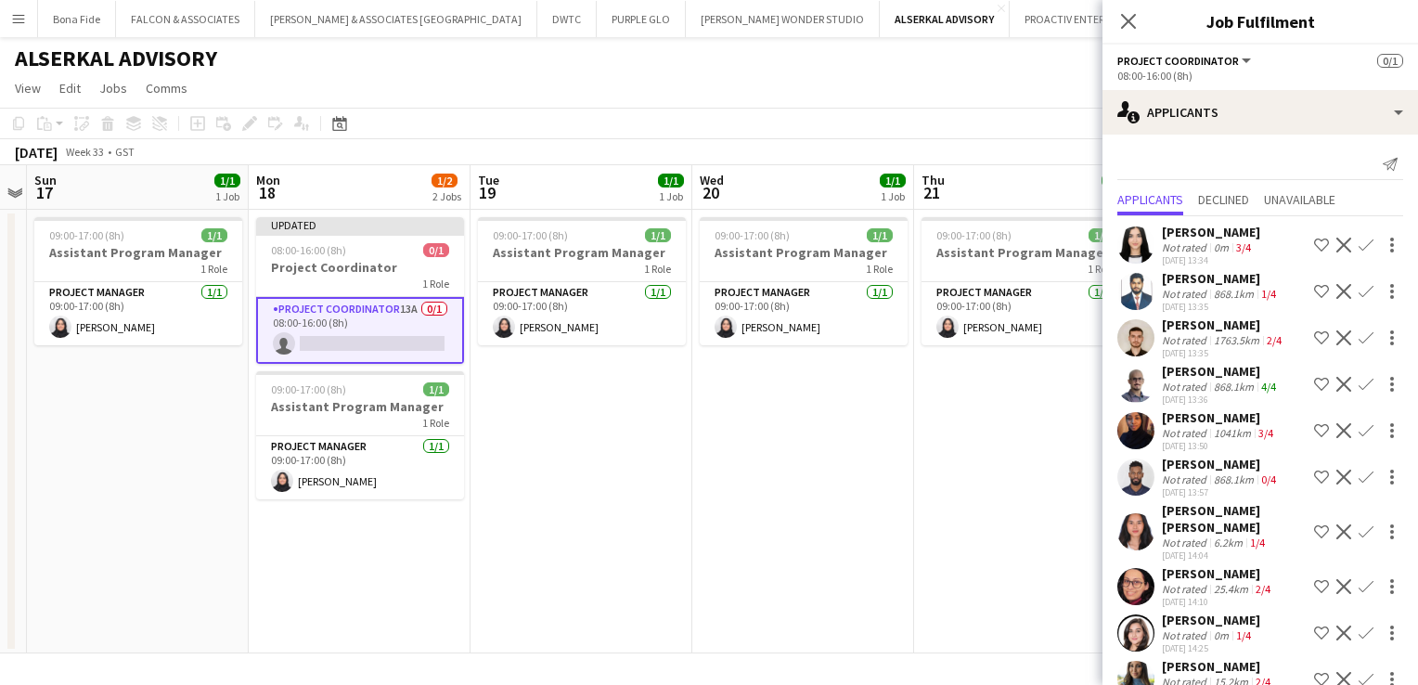
click at [1196, 242] on div "Not rated" at bounding box center [1186, 247] width 48 height 14
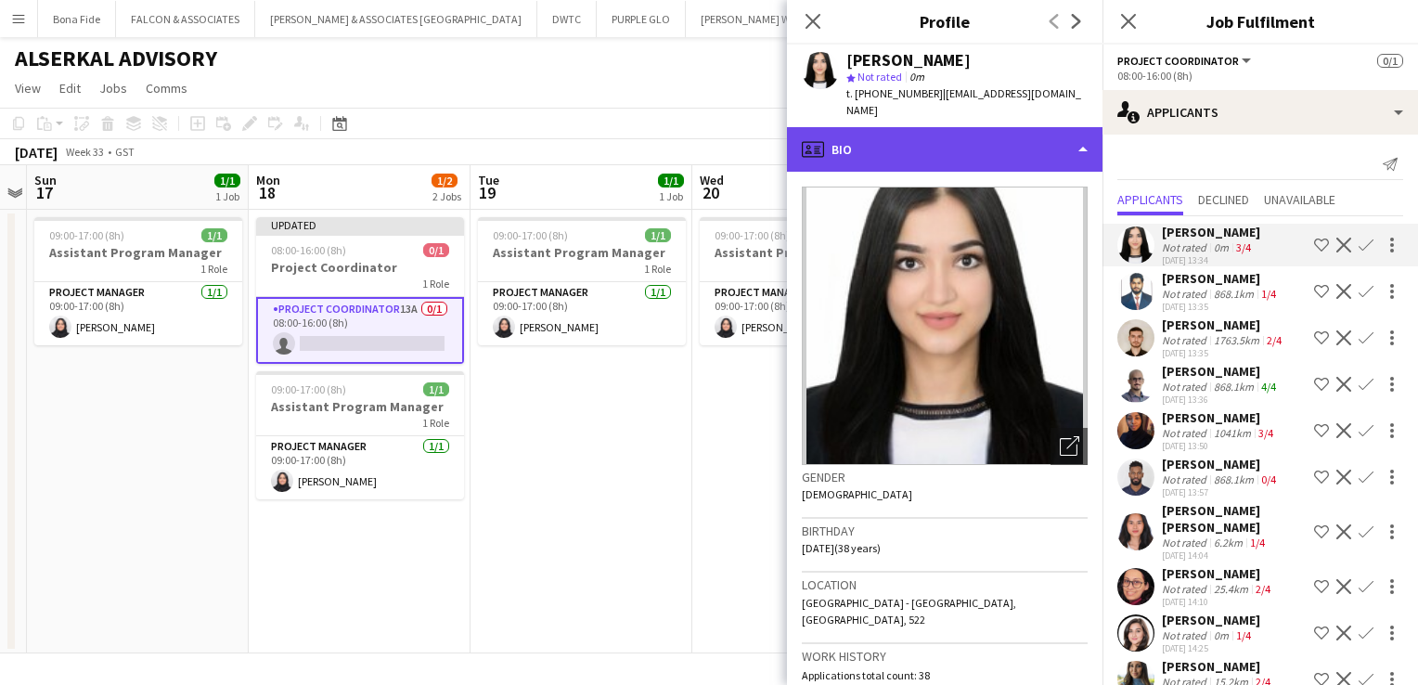
click at [943, 135] on div "profile Bio" at bounding box center [944, 149] width 315 height 45
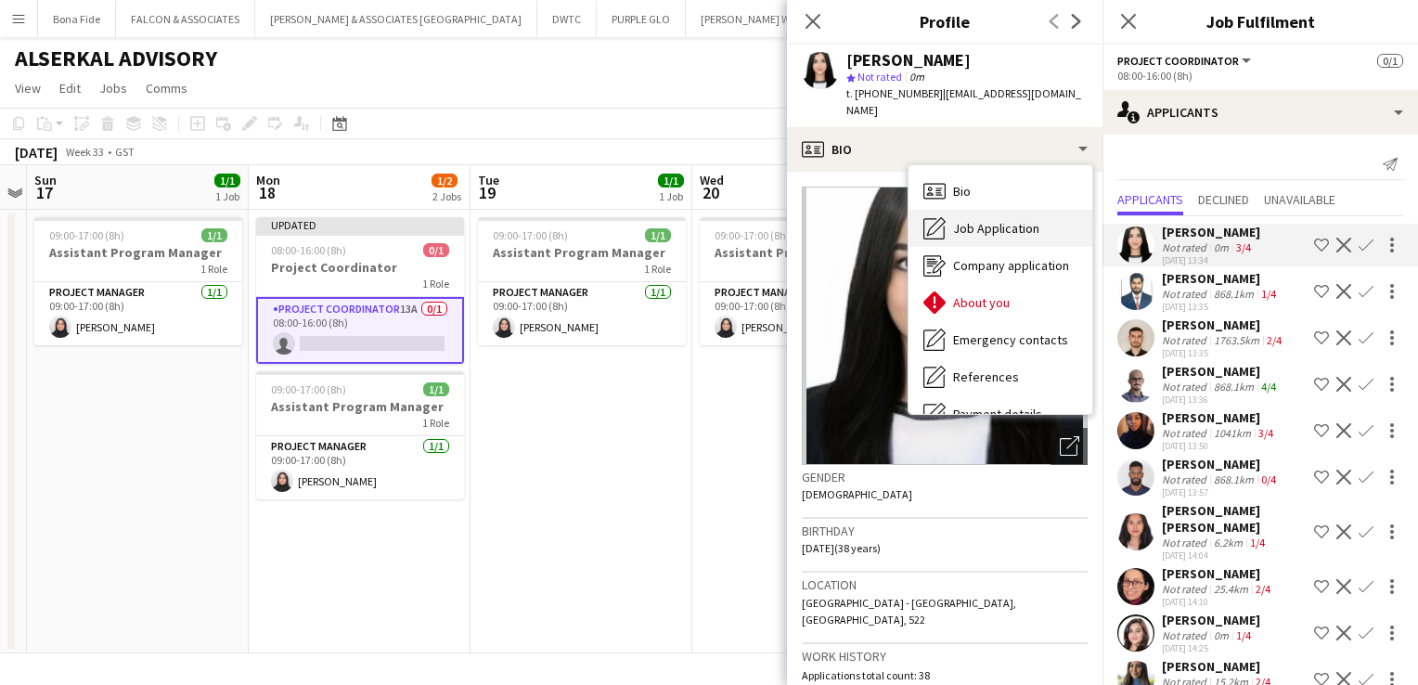
click at [968, 220] on span "Job Application" at bounding box center [996, 228] width 86 height 17
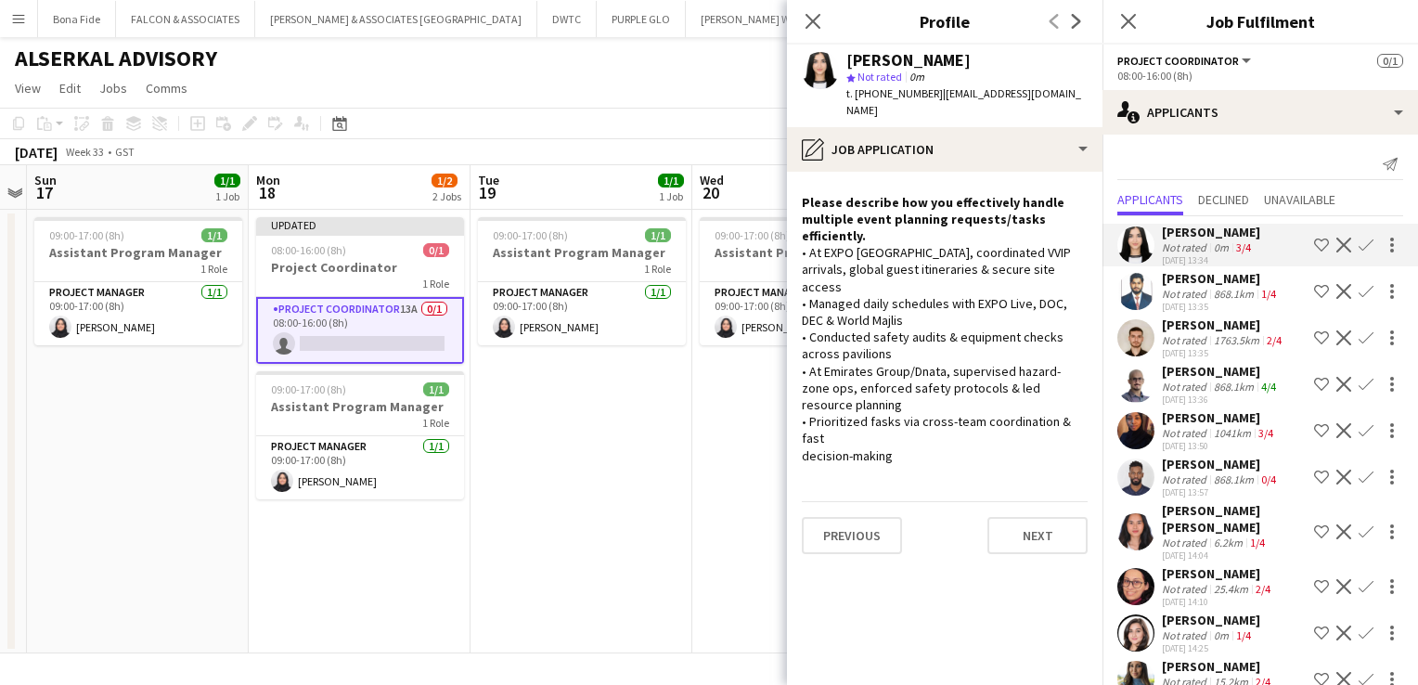
click at [1019, 588] on app-crew-profile-role-application "Please describe how you effectively handle multiple event planning requests/tas…" at bounding box center [944, 428] width 315 height 513
click at [556, 78] on app-page-menu "View Day view expanded Day view collapsed Month view Date picker Jump to [DATE]…" at bounding box center [709, 89] width 1418 height 35
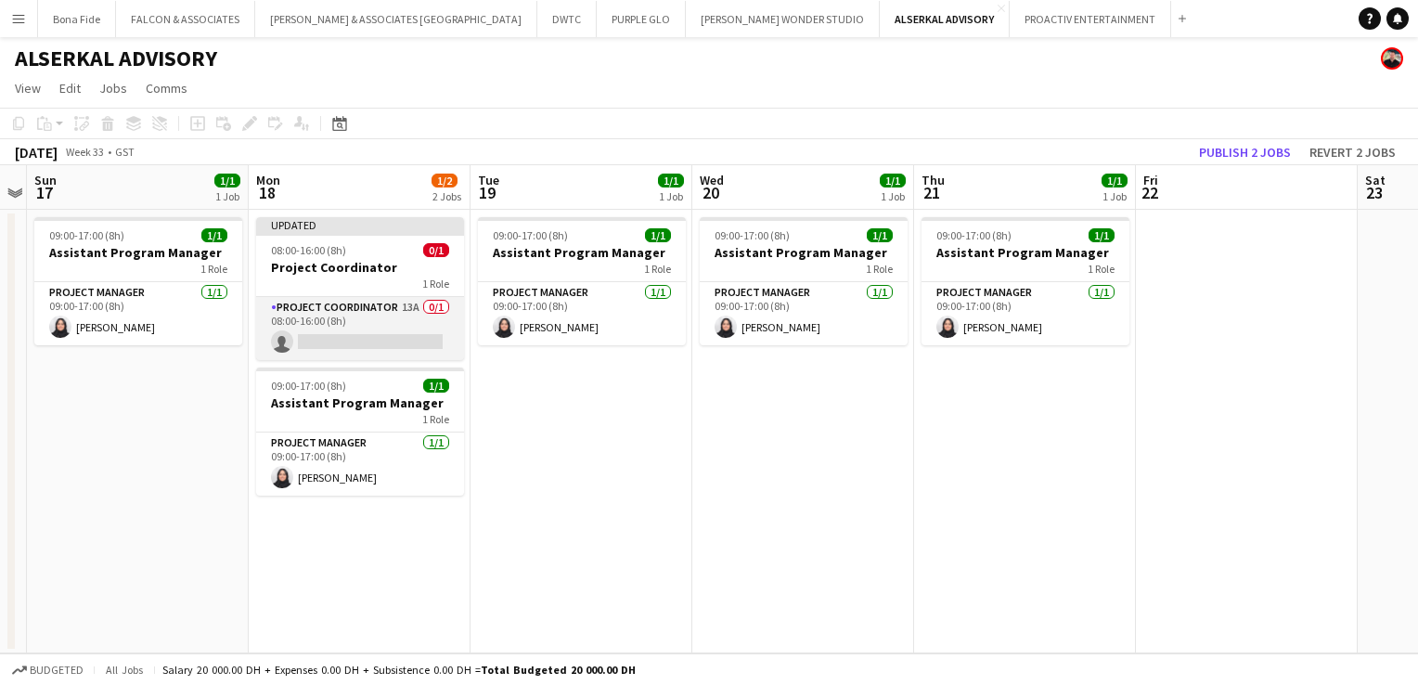
click at [360, 306] on app-card-role "Project Coordinator 13A 0/1 08:00-16:00 (8h) single-neutral-actions" at bounding box center [360, 328] width 208 height 63
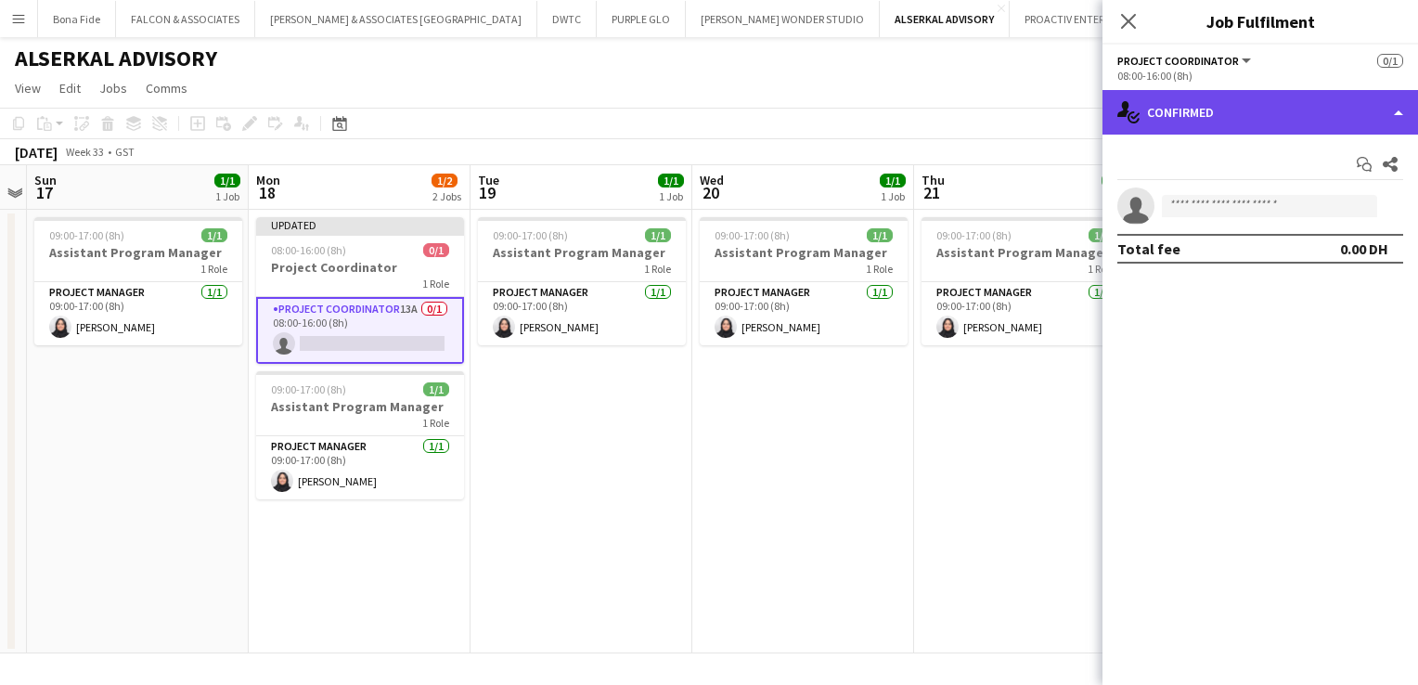
click at [1340, 121] on div "single-neutral-actions-check-2 Confirmed" at bounding box center [1259, 112] width 315 height 45
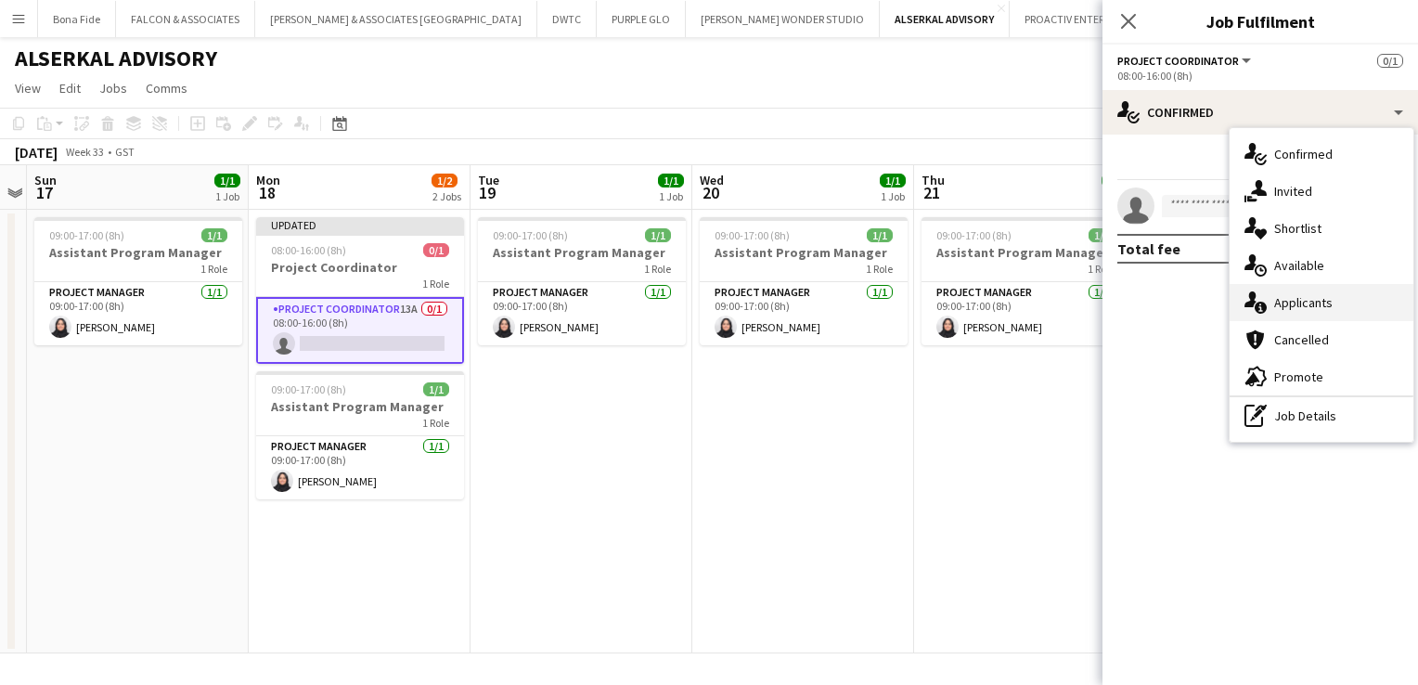
click at [1331, 296] on div "single-neutral-actions-information Applicants" at bounding box center [1321, 302] width 184 height 37
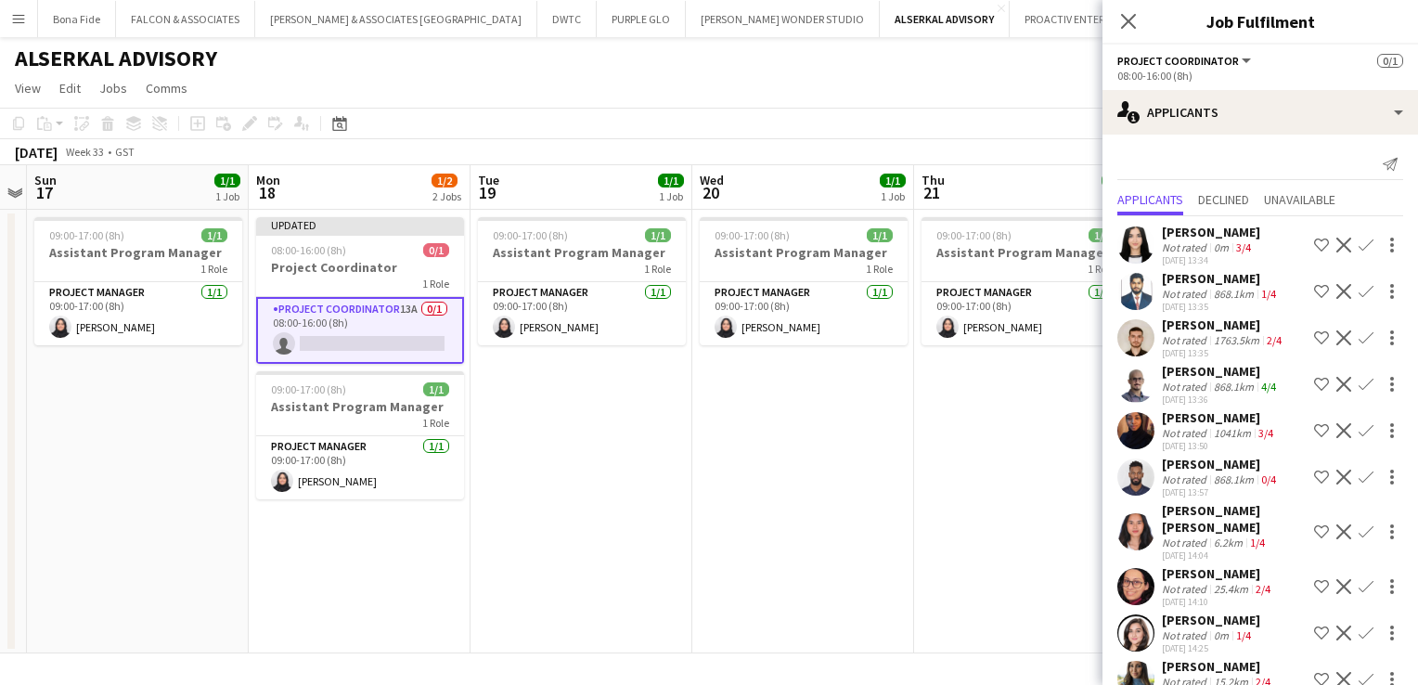
click at [1228, 472] on div "[PERSON_NAME]" at bounding box center [1221, 464] width 118 height 17
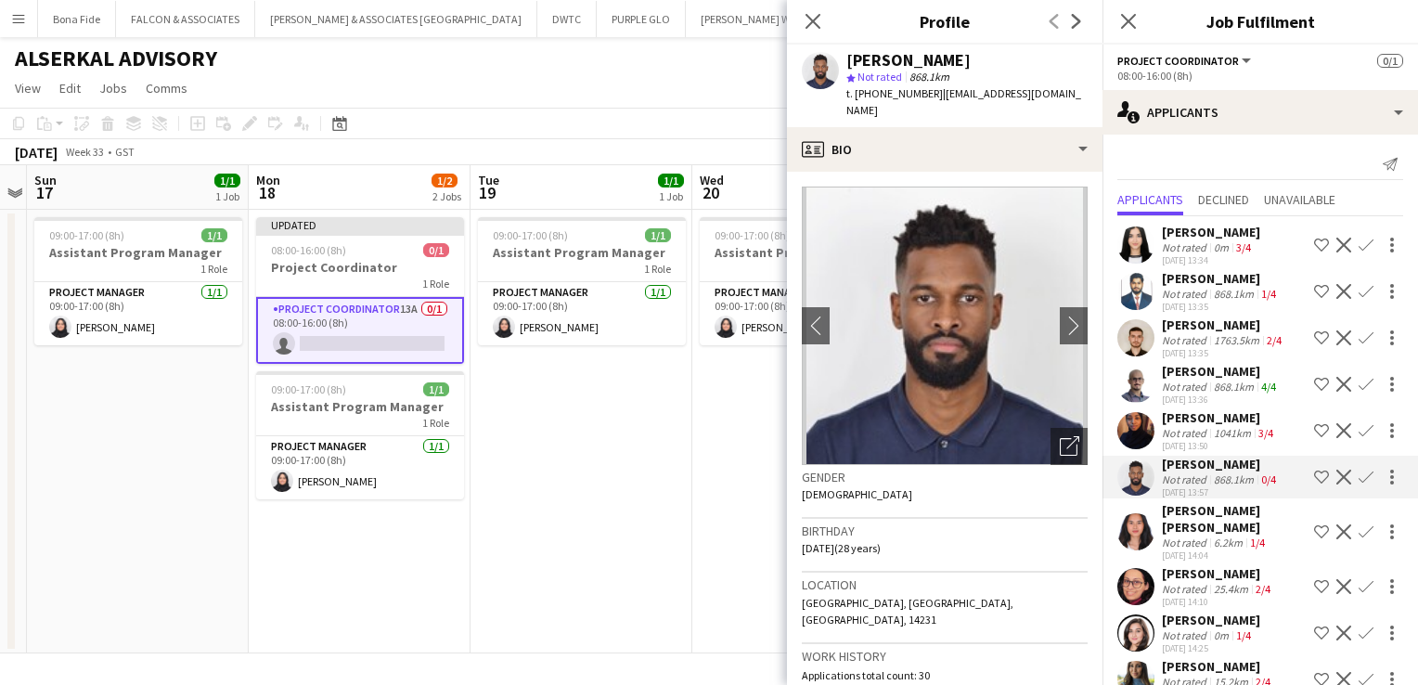
click at [1223, 517] on div "[PERSON_NAME] Not rated 0m 3/4 [DATE] 13:34 Shortlist crew Decline Confirm [PER…" at bounding box center [1259, 529] width 315 height 627
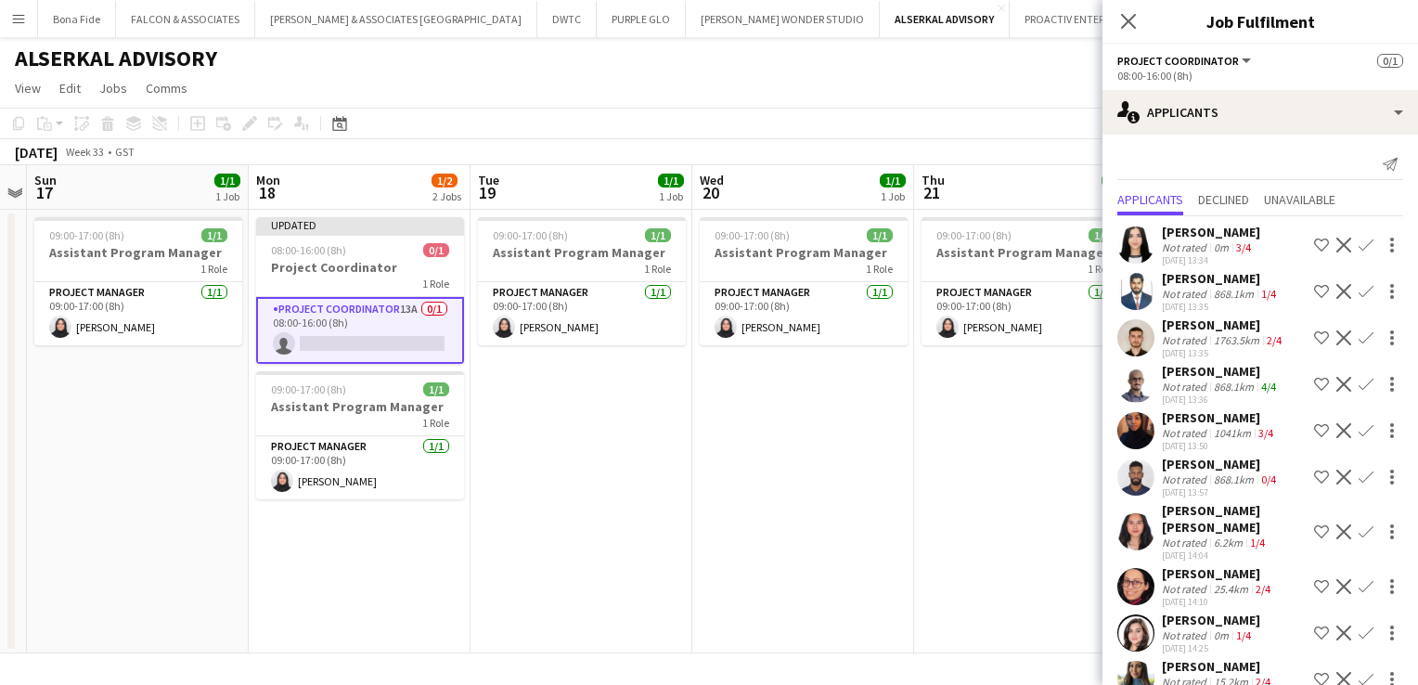
click at [1226, 525] on div "[PERSON_NAME] [PERSON_NAME]" at bounding box center [1234, 518] width 145 height 33
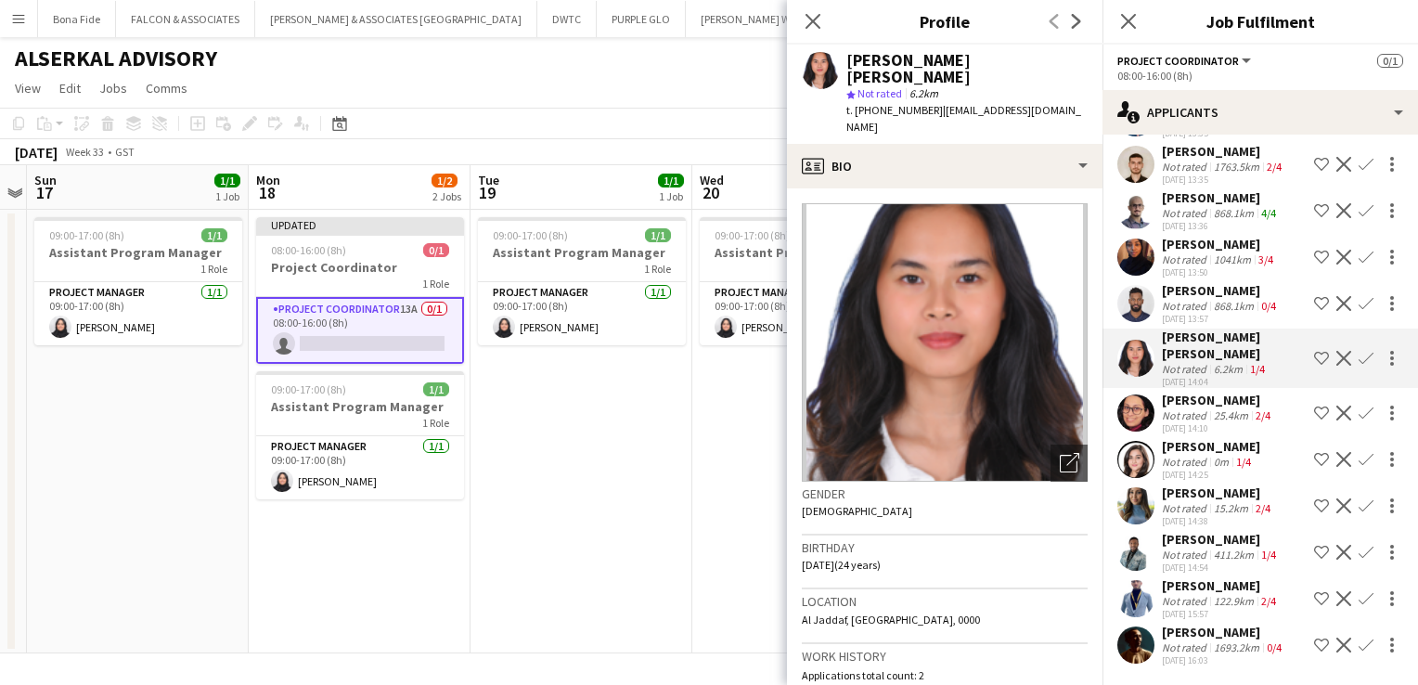
scroll to position [189, 0]
click at [1254, 630] on div "[PERSON_NAME]" at bounding box center [1223, 632] width 123 height 17
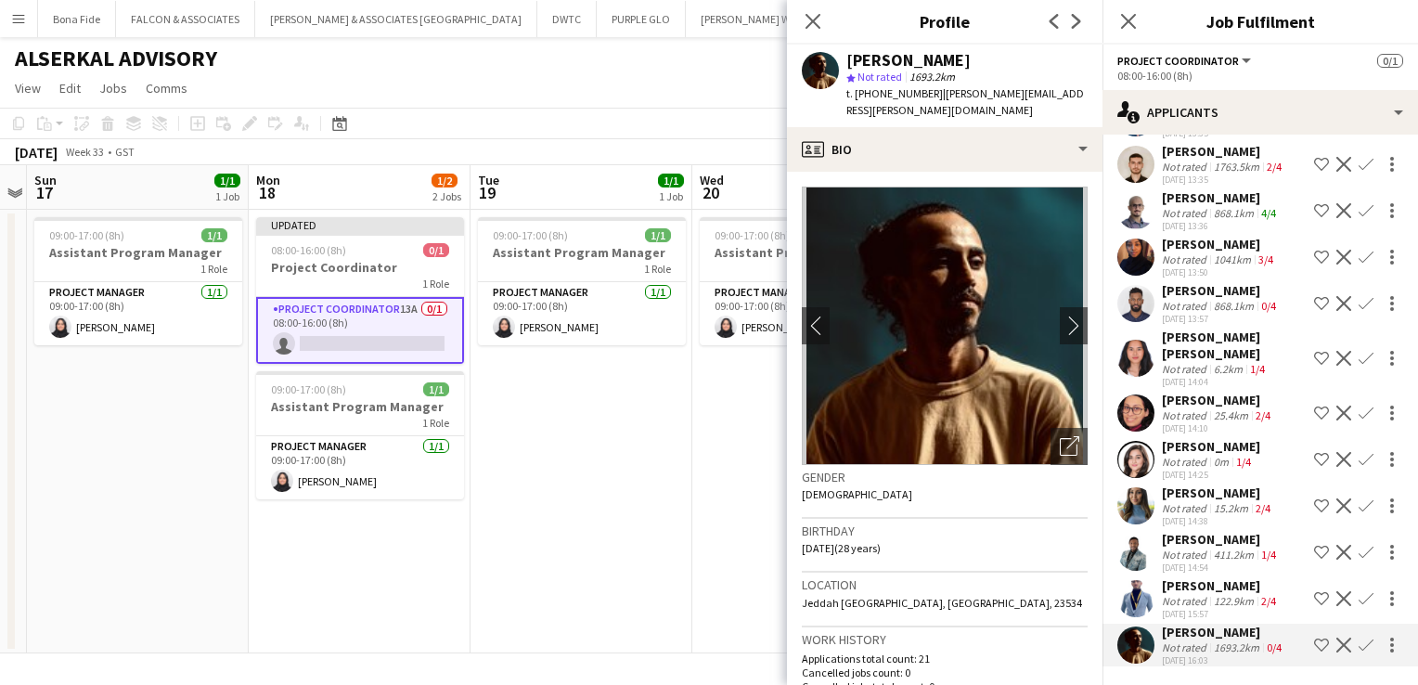
click at [1336, 644] on app-icon "Decline" at bounding box center [1343, 644] width 15 height 15
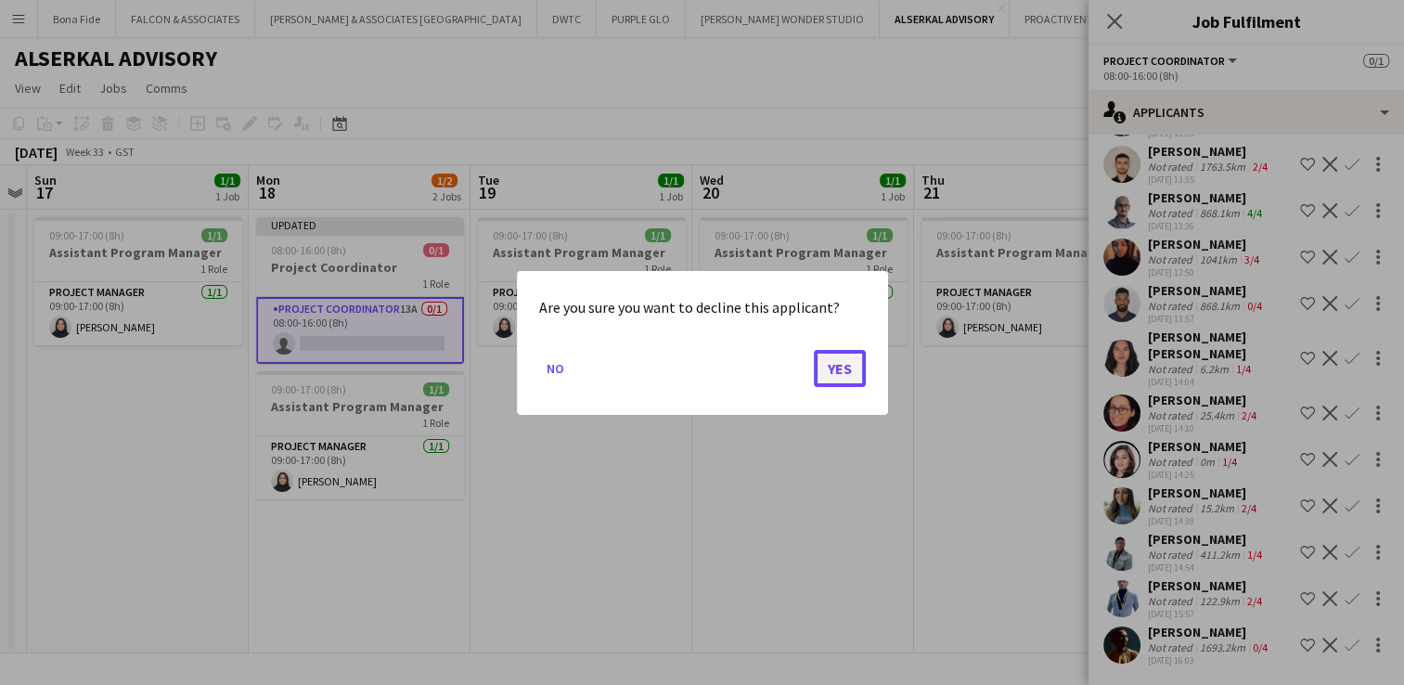
click at [829, 363] on button "Yes" at bounding box center [840, 367] width 52 height 37
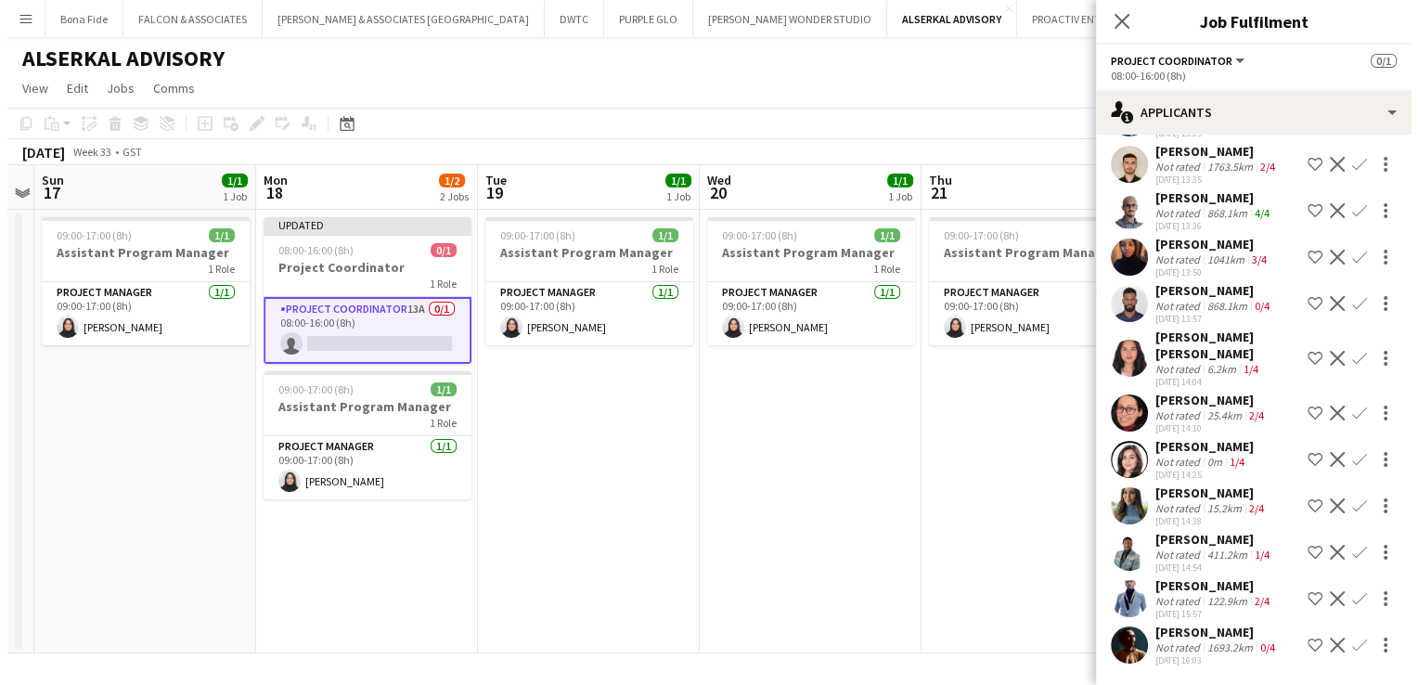
scroll to position [143, 0]
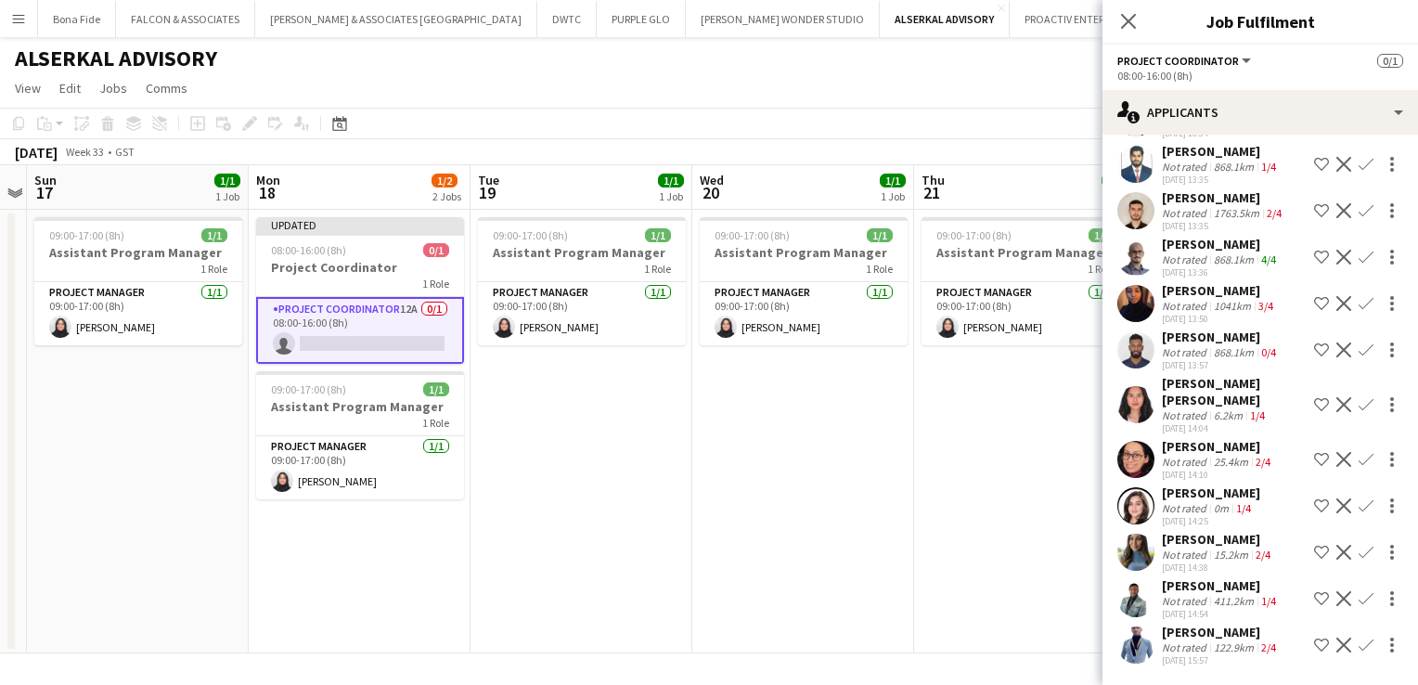
click at [1232, 638] on div "[PERSON_NAME]" at bounding box center [1221, 632] width 118 height 17
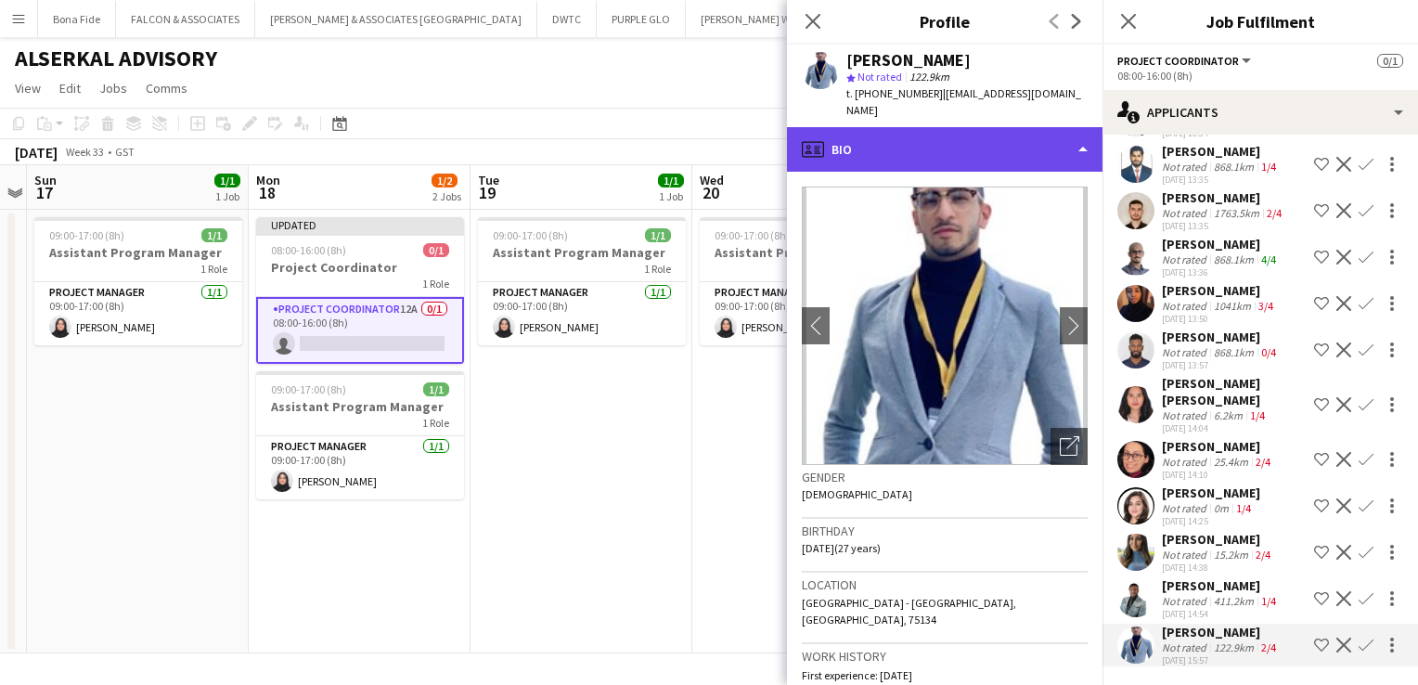
click at [990, 135] on div "profile Bio" at bounding box center [944, 149] width 315 height 45
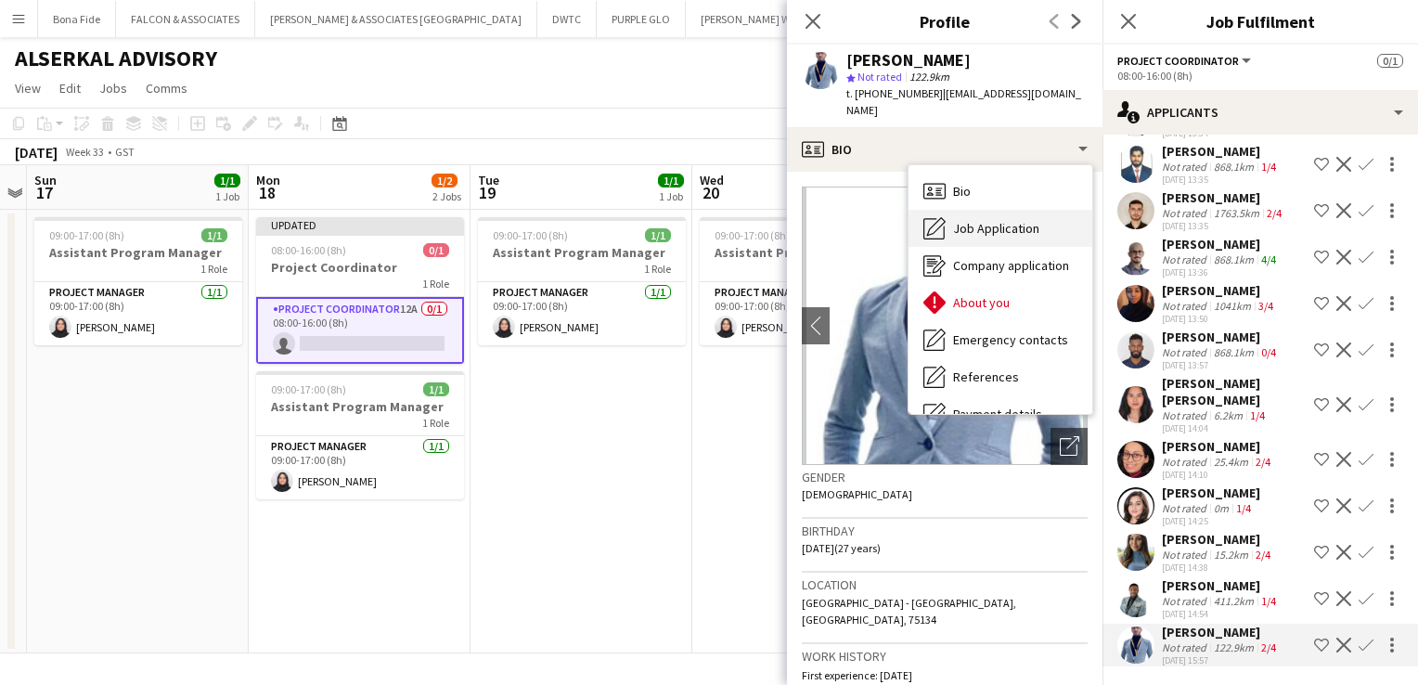
click at [1010, 220] on span "Job Application" at bounding box center [996, 228] width 86 height 17
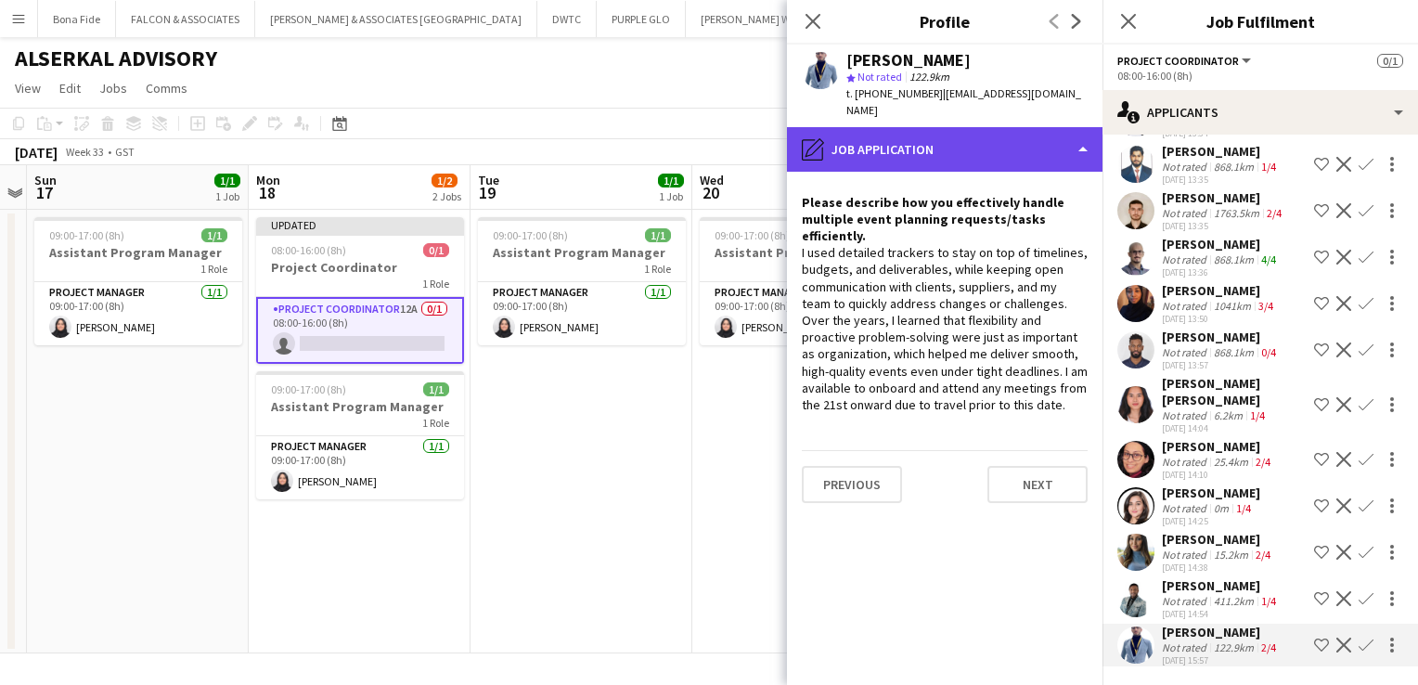
click at [924, 132] on div "pencil4 Job Application" at bounding box center [944, 149] width 315 height 45
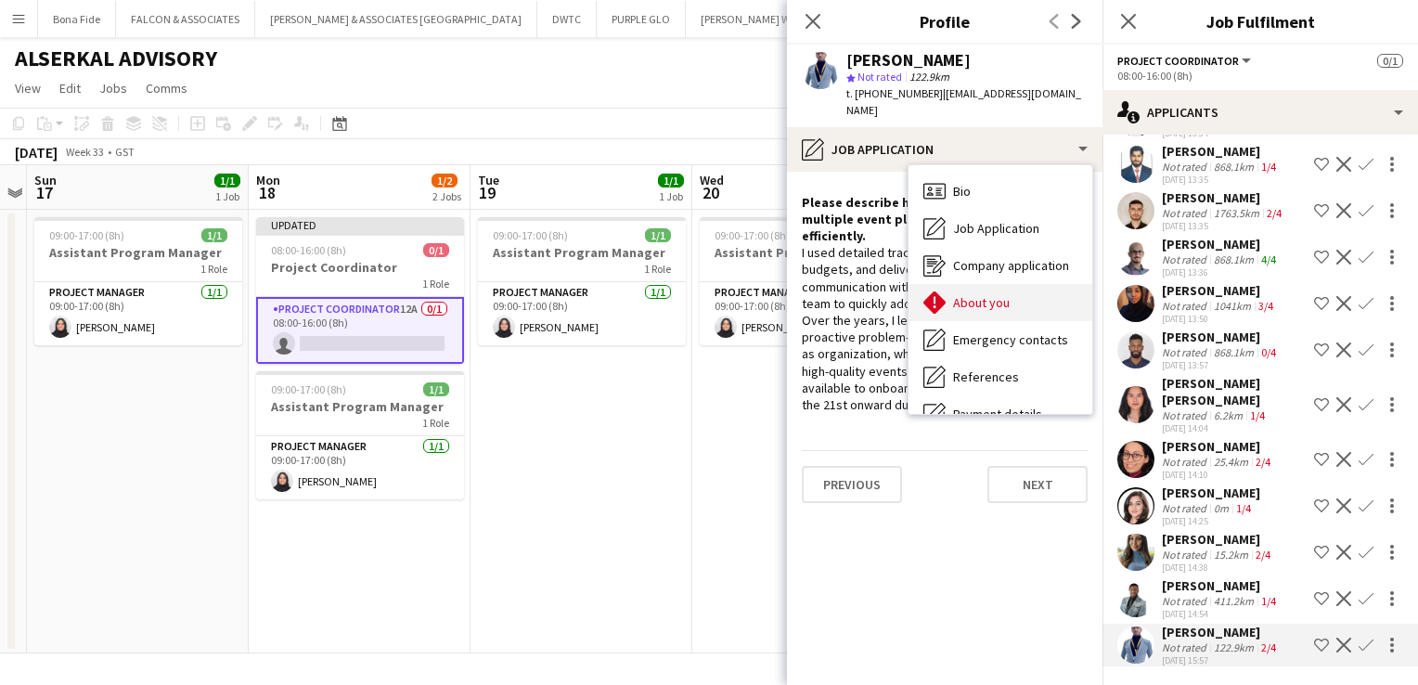
click at [1021, 290] on div "About you About you" at bounding box center [1000, 302] width 184 height 37
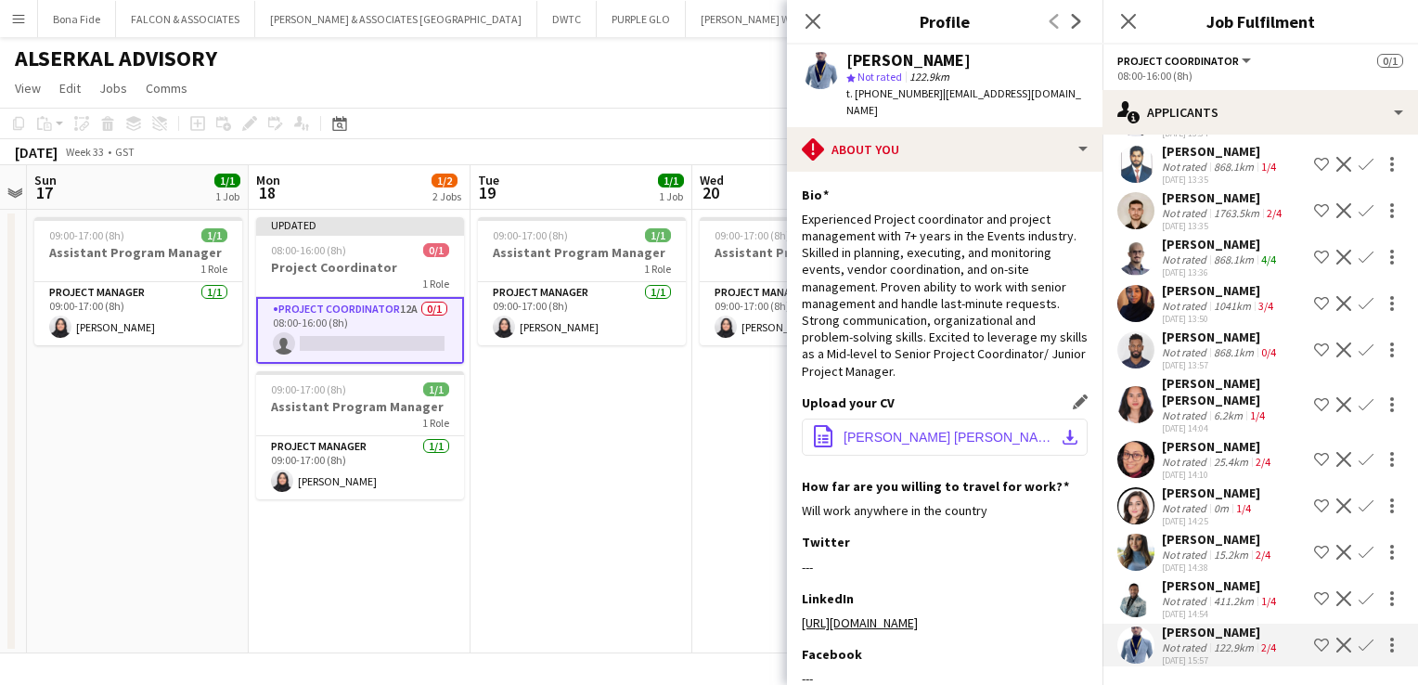
click at [935, 430] on span "[PERSON_NAME] [PERSON_NAME] _ Project Coordinator Resume.pdf" at bounding box center [948, 437] width 210 height 15
click at [908, 430] on span "[PERSON_NAME] [PERSON_NAME] _ Project Coordinator Resume.pdf" at bounding box center [948, 437] width 210 height 15
click at [1314, 641] on app-icon "Shortlist crew" at bounding box center [1321, 644] width 15 height 15
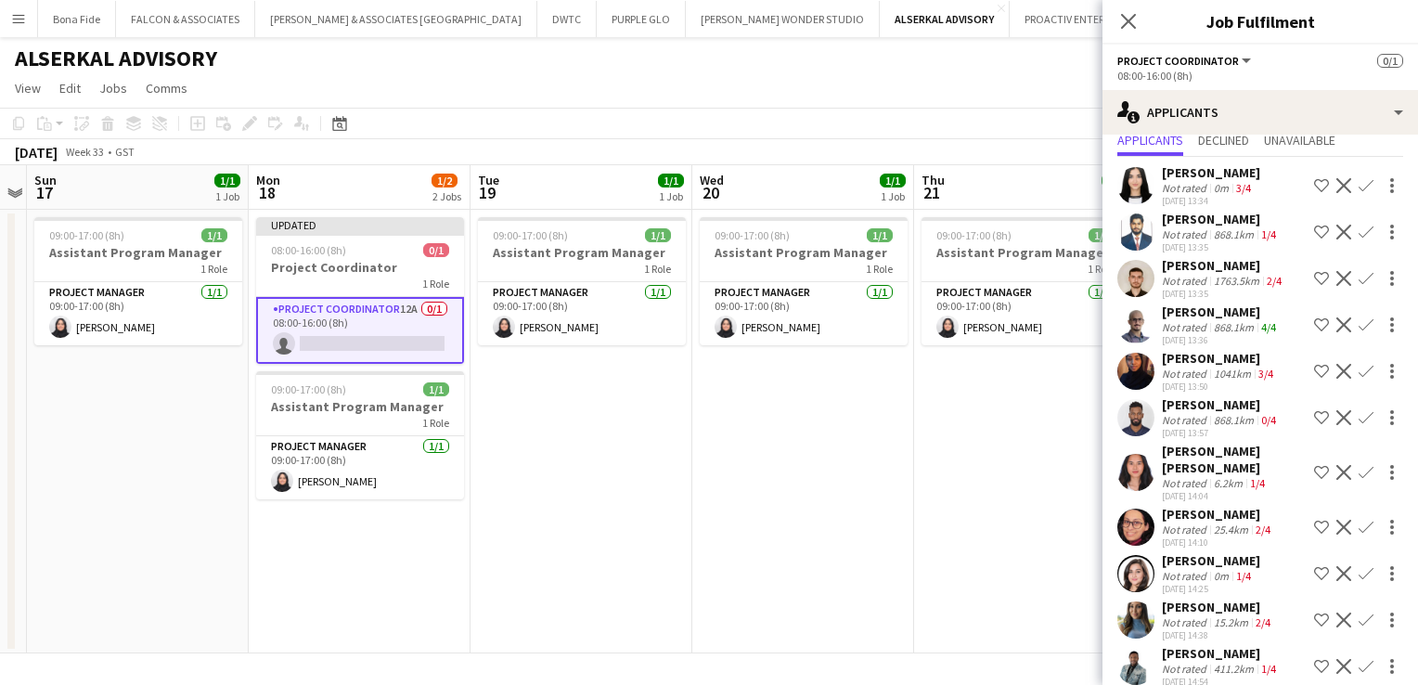
scroll to position [0, 0]
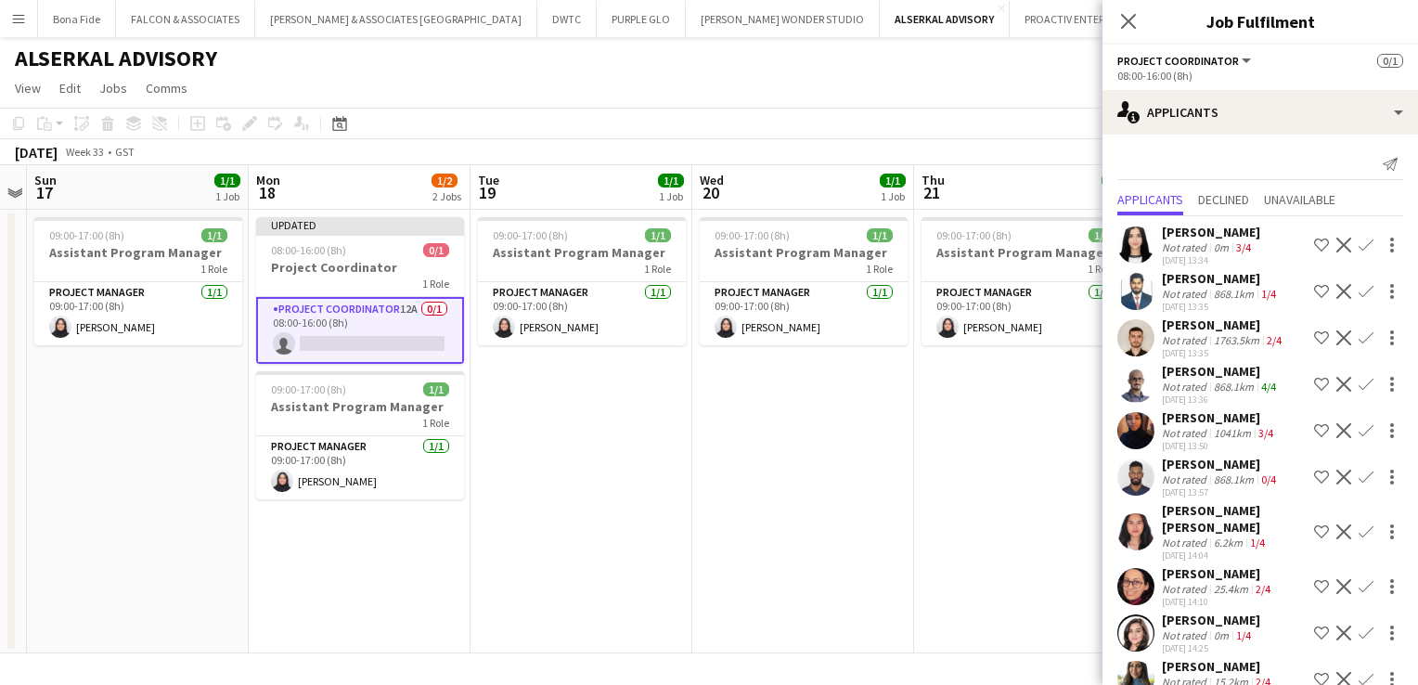
click at [1178, 234] on div "[PERSON_NAME]" at bounding box center [1211, 232] width 98 height 17
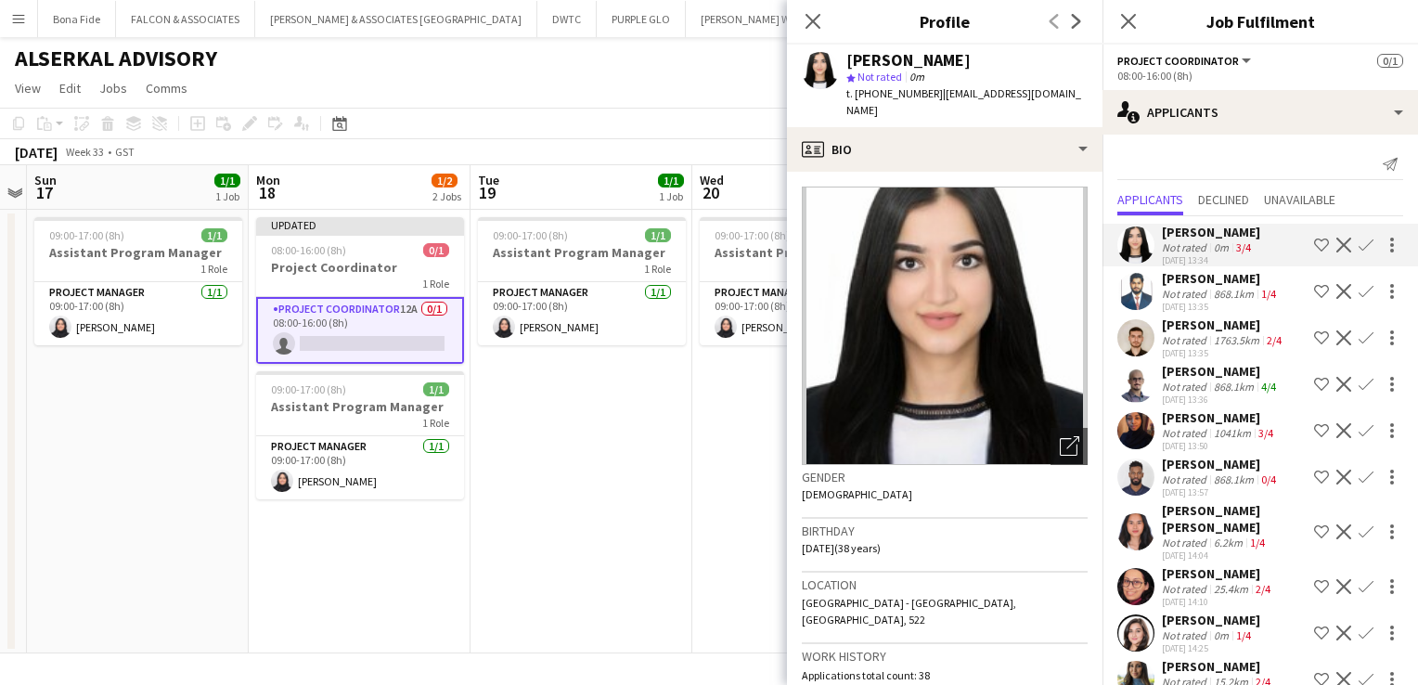
click at [1177, 284] on div "[PERSON_NAME]" at bounding box center [1221, 278] width 118 height 17
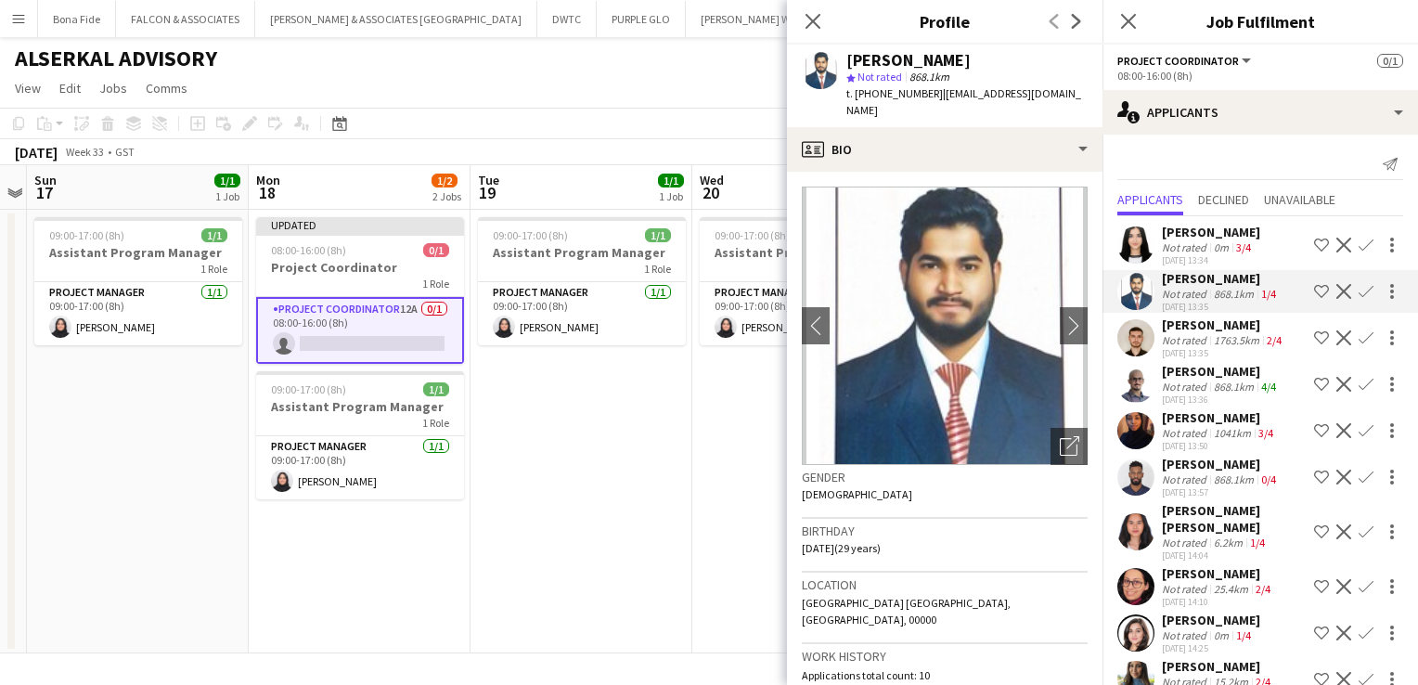
click at [1336, 298] on app-icon "Decline" at bounding box center [1343, 291] width 15 height 15
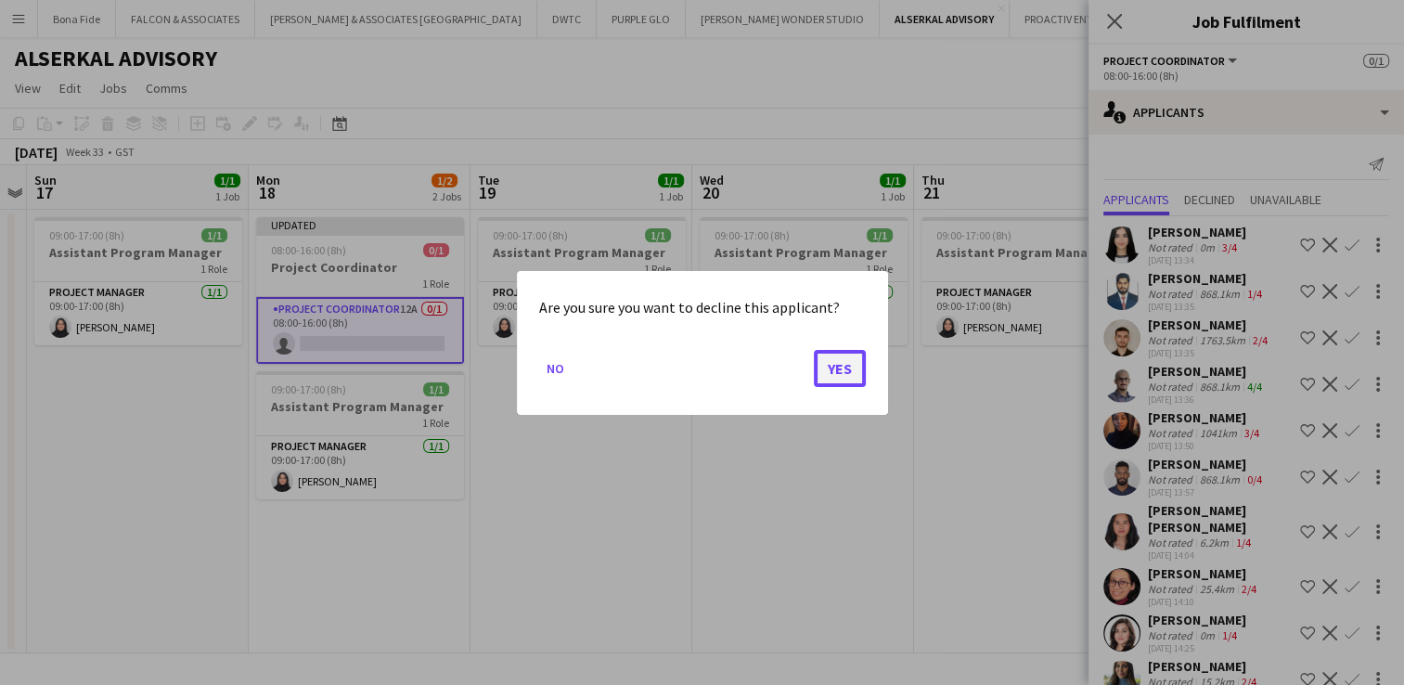
click at [841, 358] on button "Yes" at bounding box center [840, 367] width 52 height 37
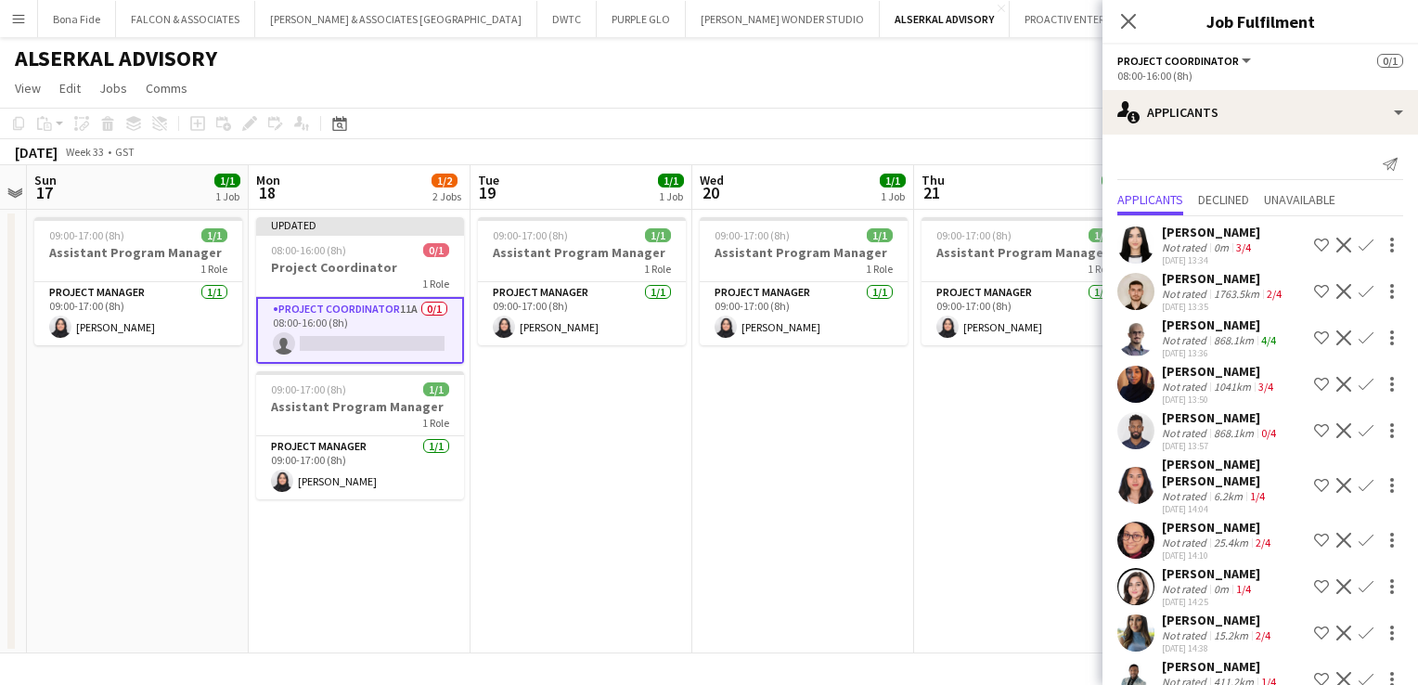
click at [1180, 287] on div "Not rated" at bounding box center [1186, 294] width 48 height 14
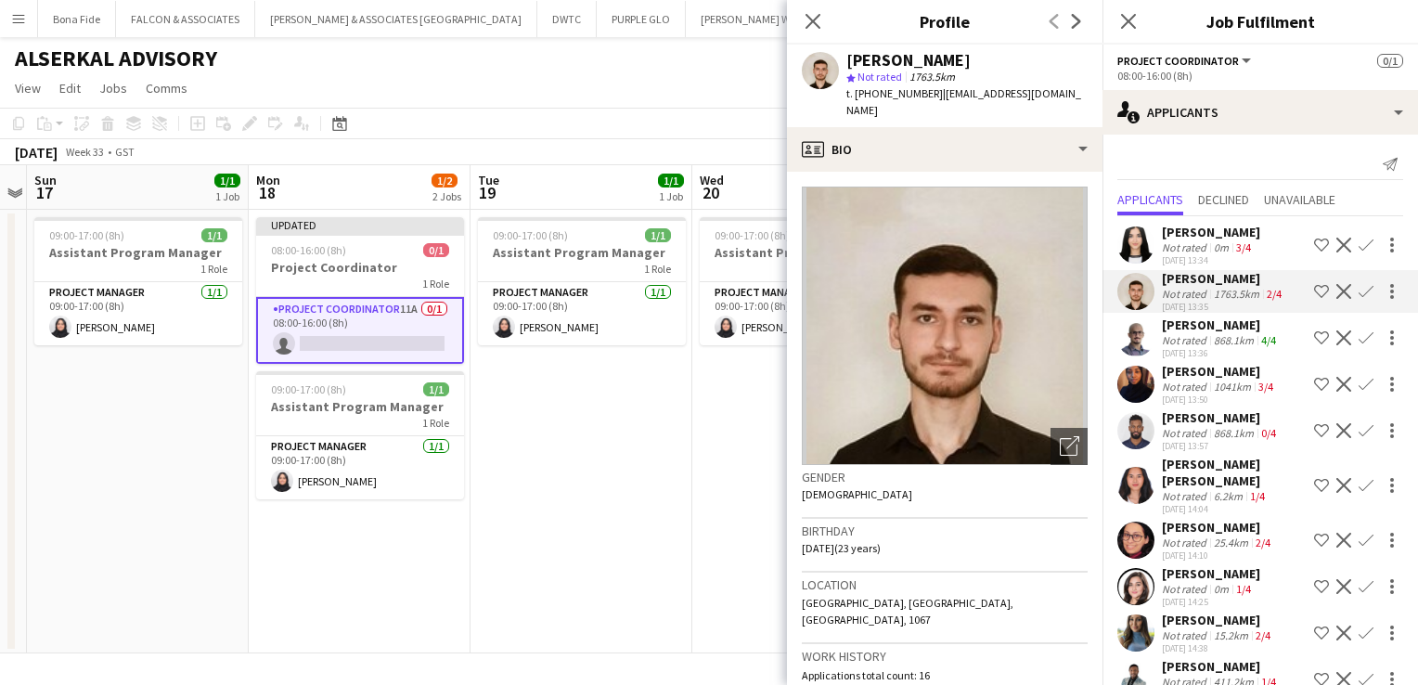
click at [1336, 292] on app-icon "Decline" at bounding box center [1343, 291] width 15 height 15
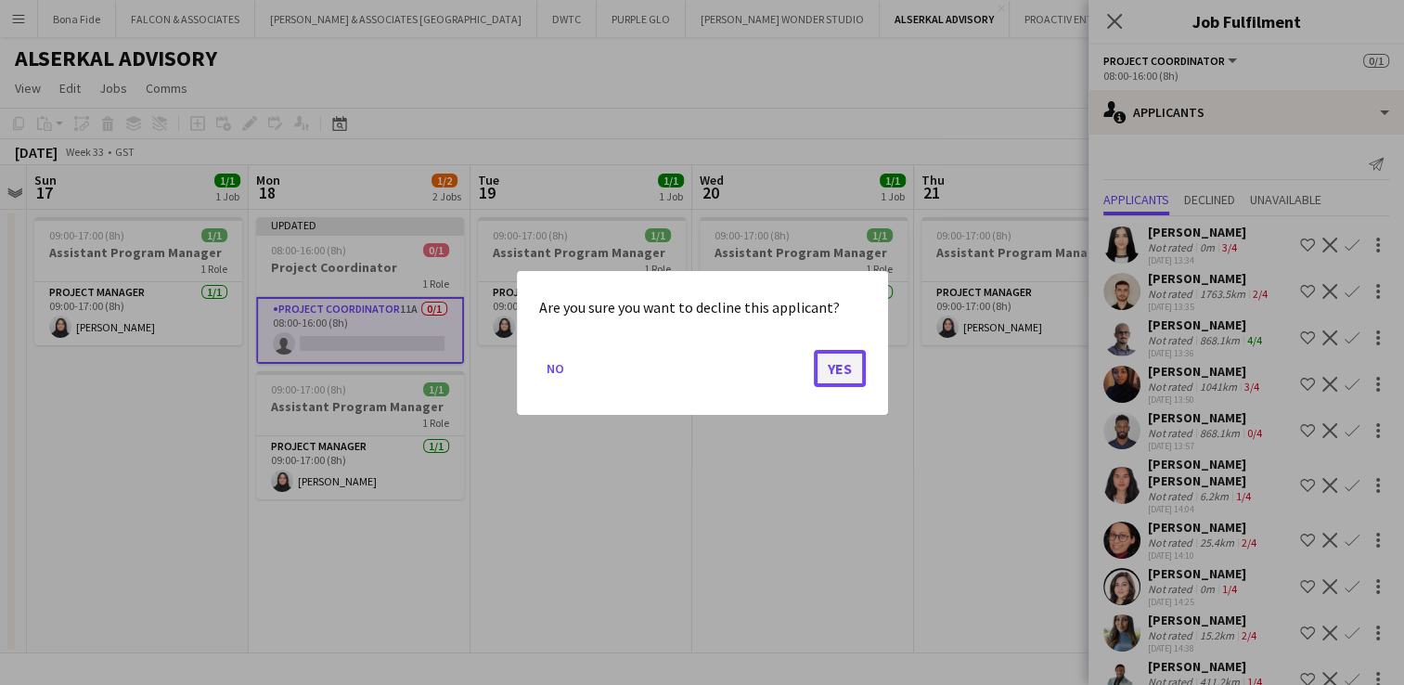
click at [842, 377] on button "Yes" at bounding box center [840, 367] width 52 height 37
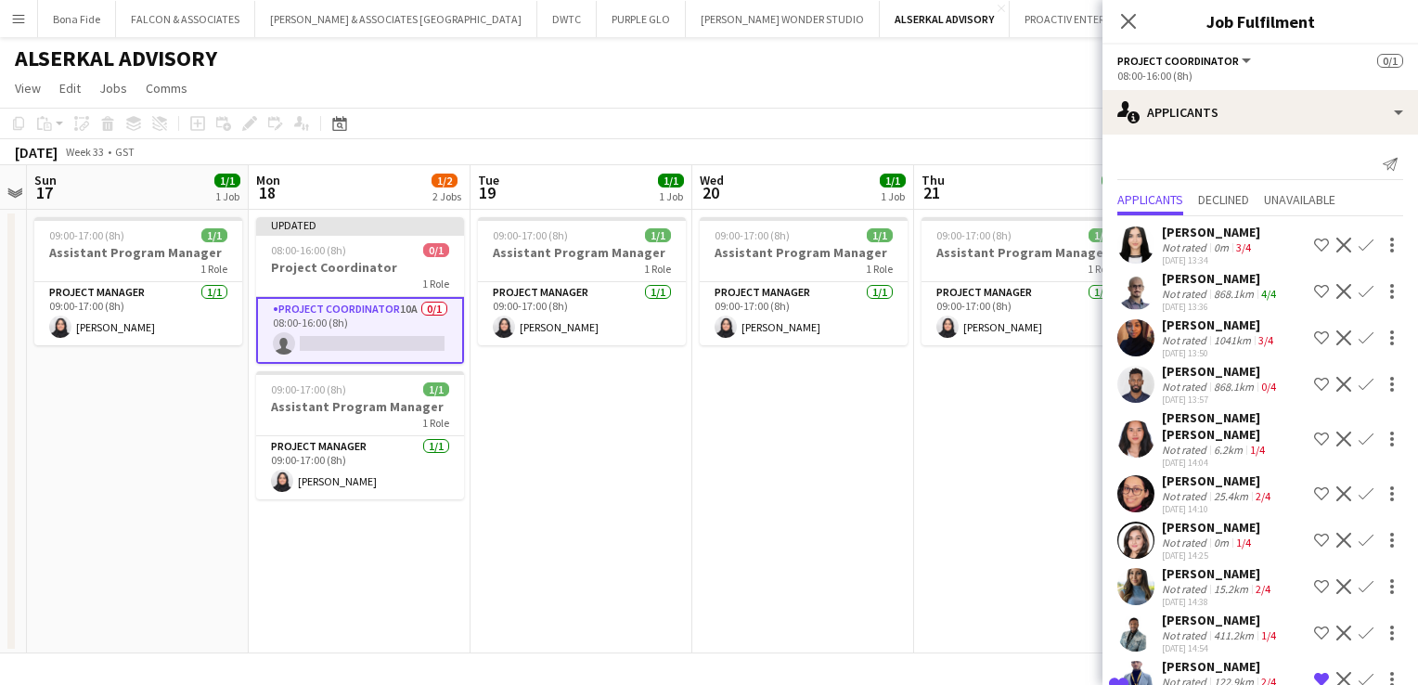
click at [1336, 338] on app-icon "Decline" at bounding box center [1343, 337] width 15 height 15
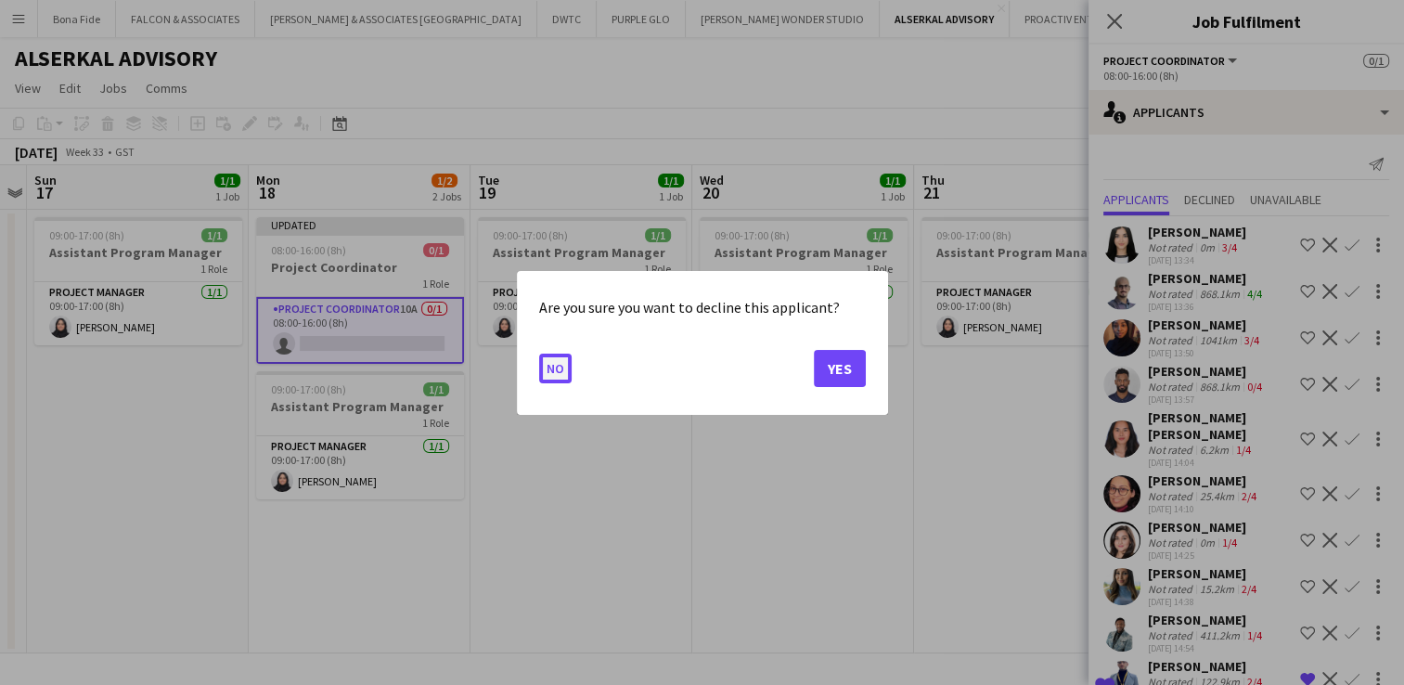
click at [542, 354] on button "No" at bounding box center [555, 368] width 32 height 30
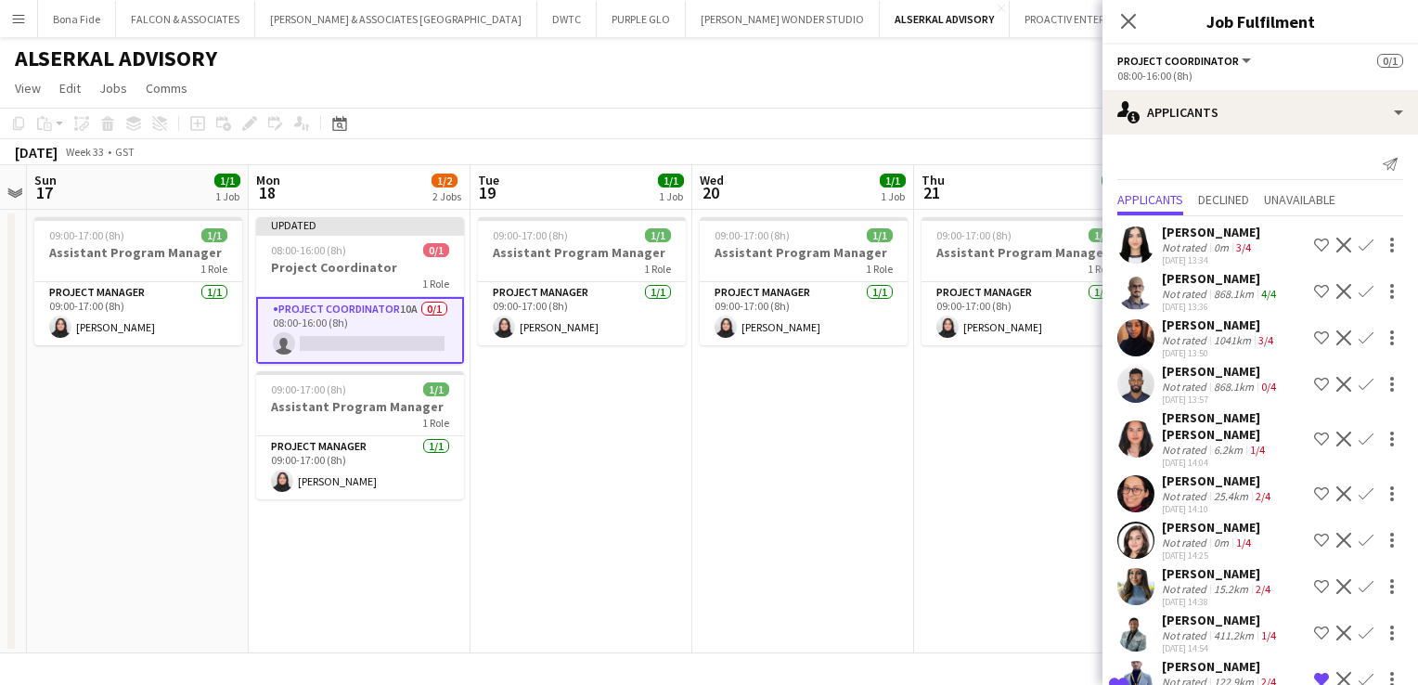
click at [1242, 322] on div "[PERSON_NAME]" at bounding box center [1219, 324] width 115 height 17
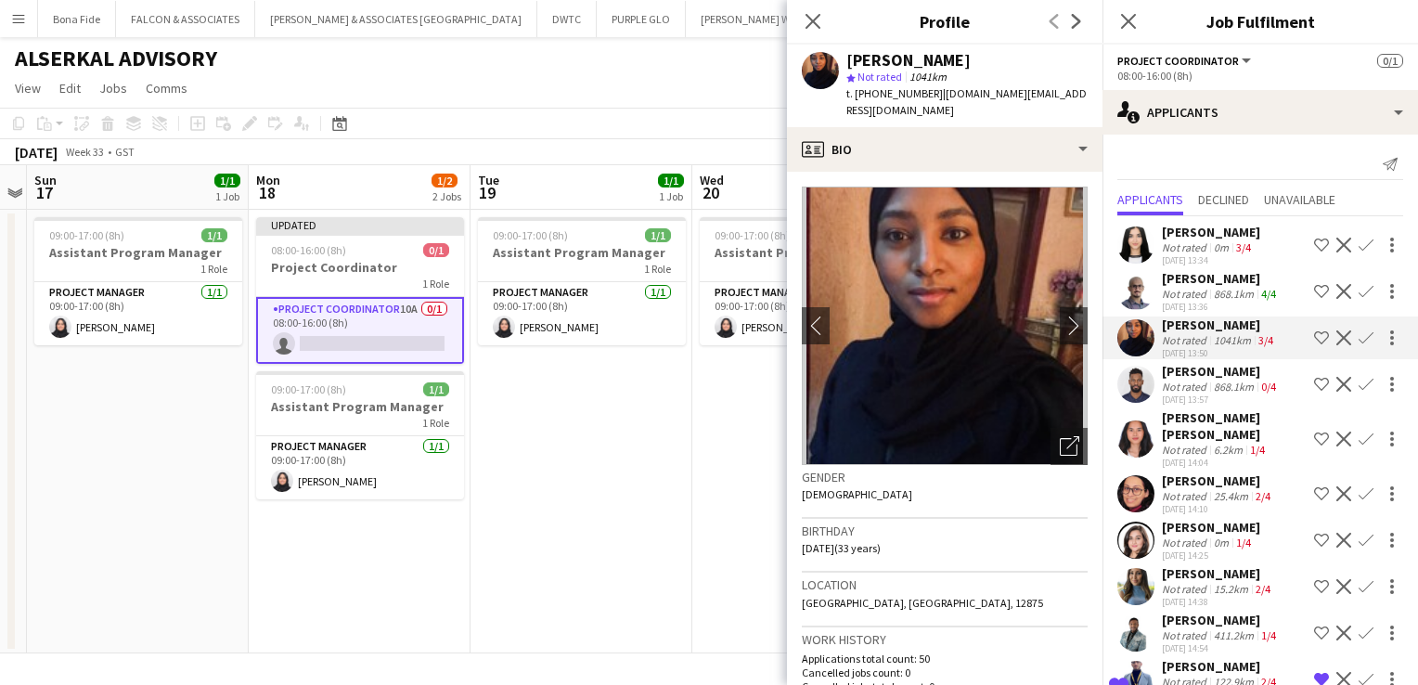
click at [1336, 340] on app-icon "Decline" at bounding box center [1343, 337] width 15 height 15
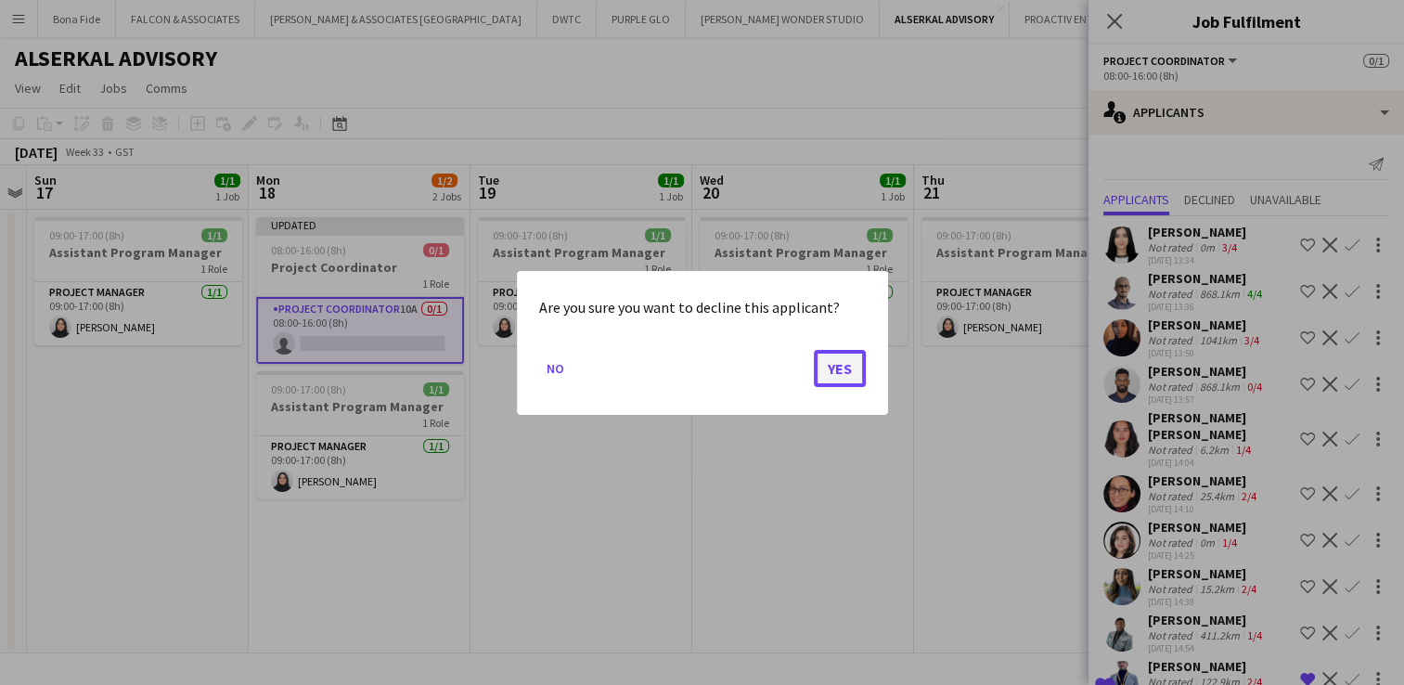
click at [837, 367] on button "Yes" at bounding box center [840, 367] width 52 height 37
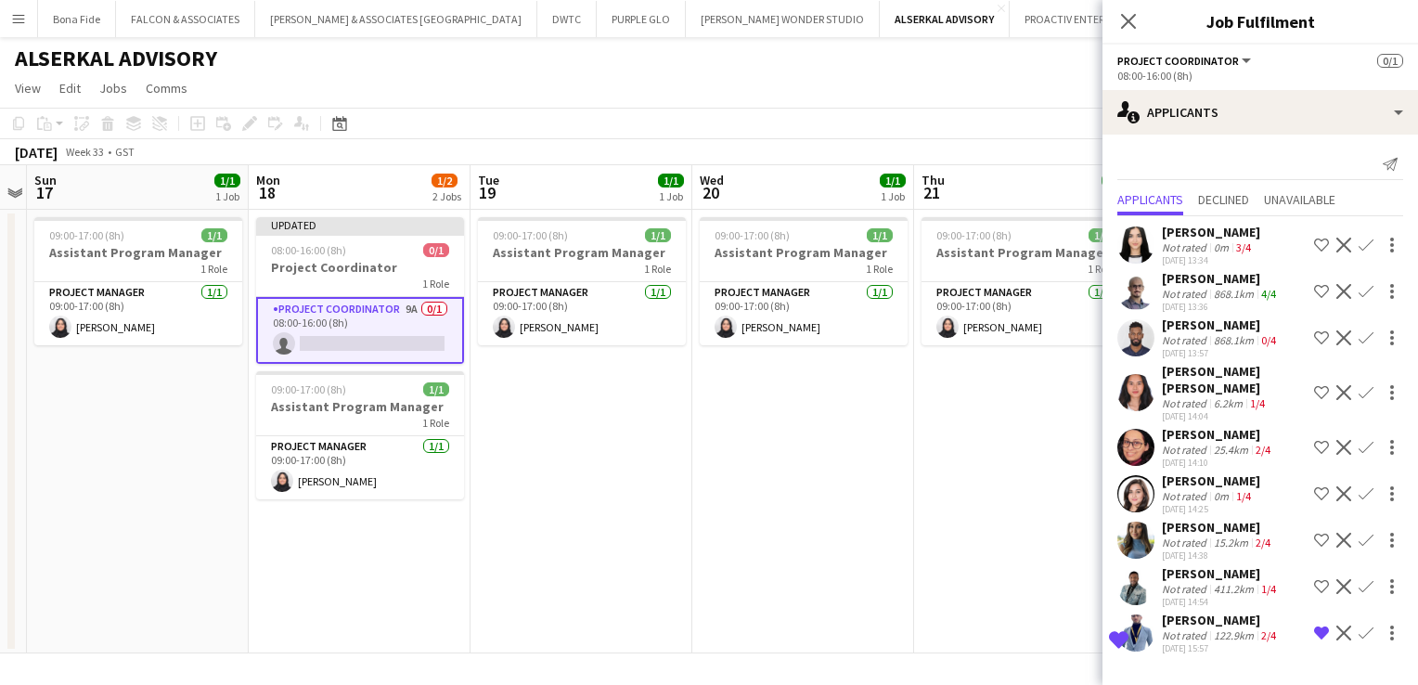
click at [1263, 373] on div "[PERSON_NAME] [PERSON_NAME]" at bounding box center [1234, 379] width 145 height 33
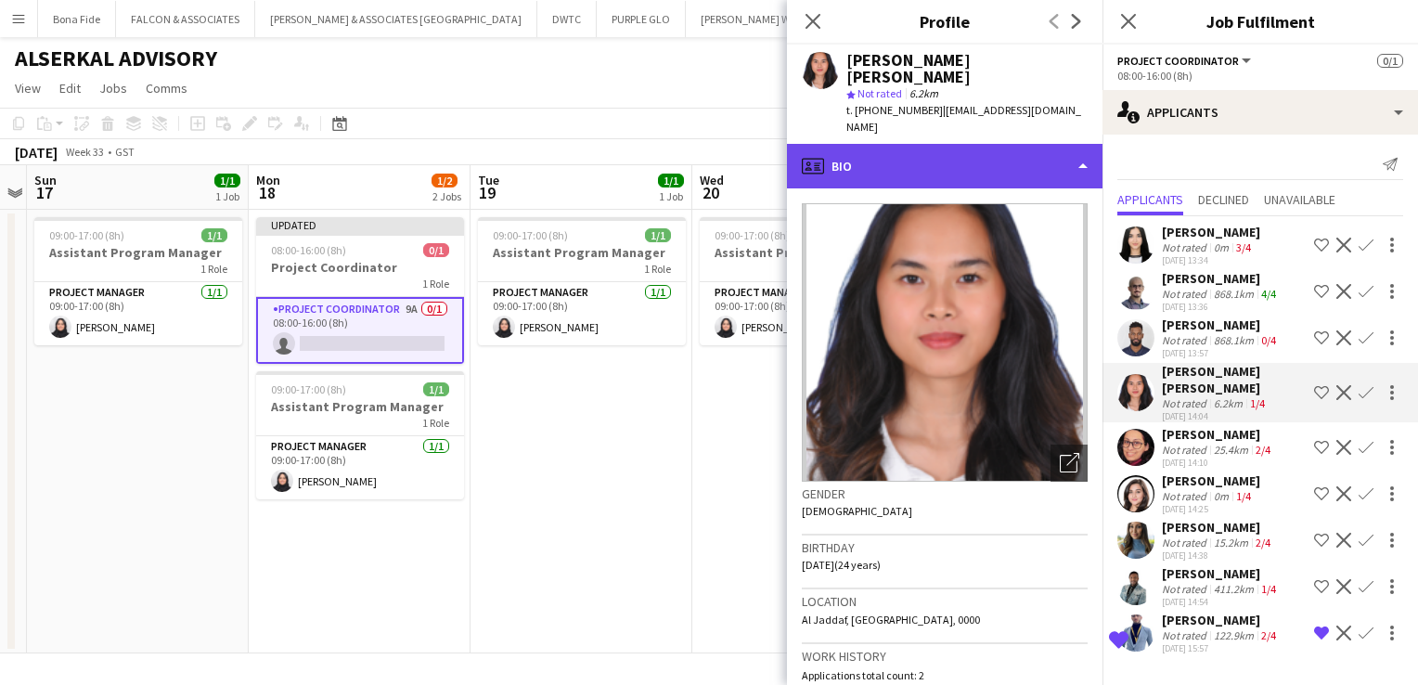
click at [989, 144] on div "profile Bio" at bounding box center [944, 166] width 315 height 45
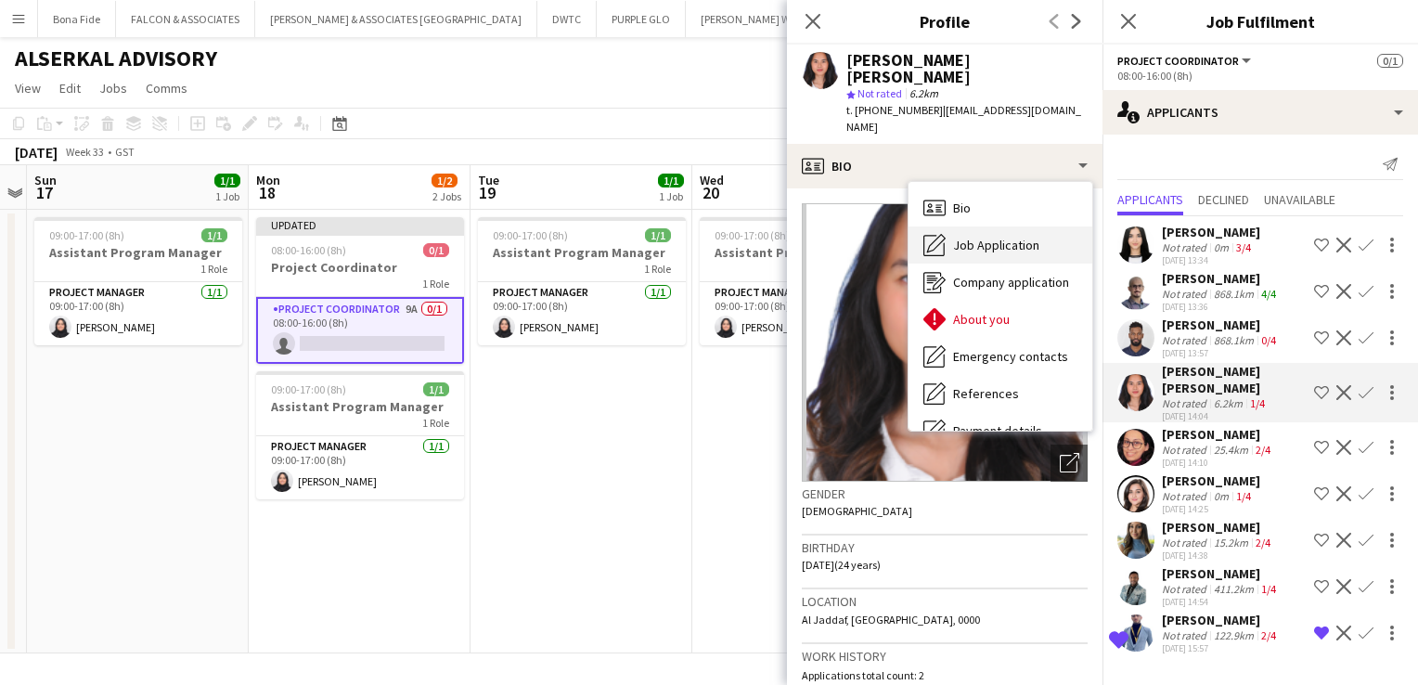
click at [1006, 226] on div "Job Application Job Application" at bounding box center [1000, 244] width 184 height 37
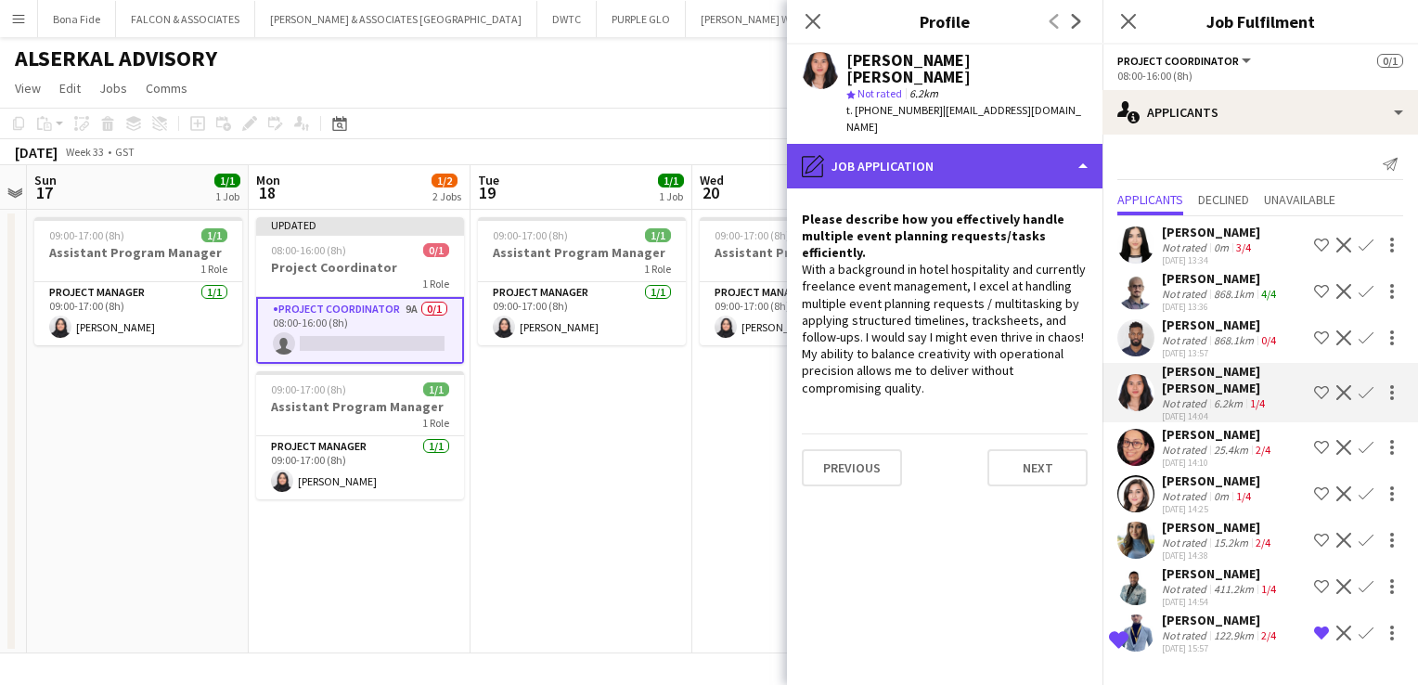
click at [959, 144] on div "pencil4 Job Application" at bounding box center [944, 166] width 315 height 45
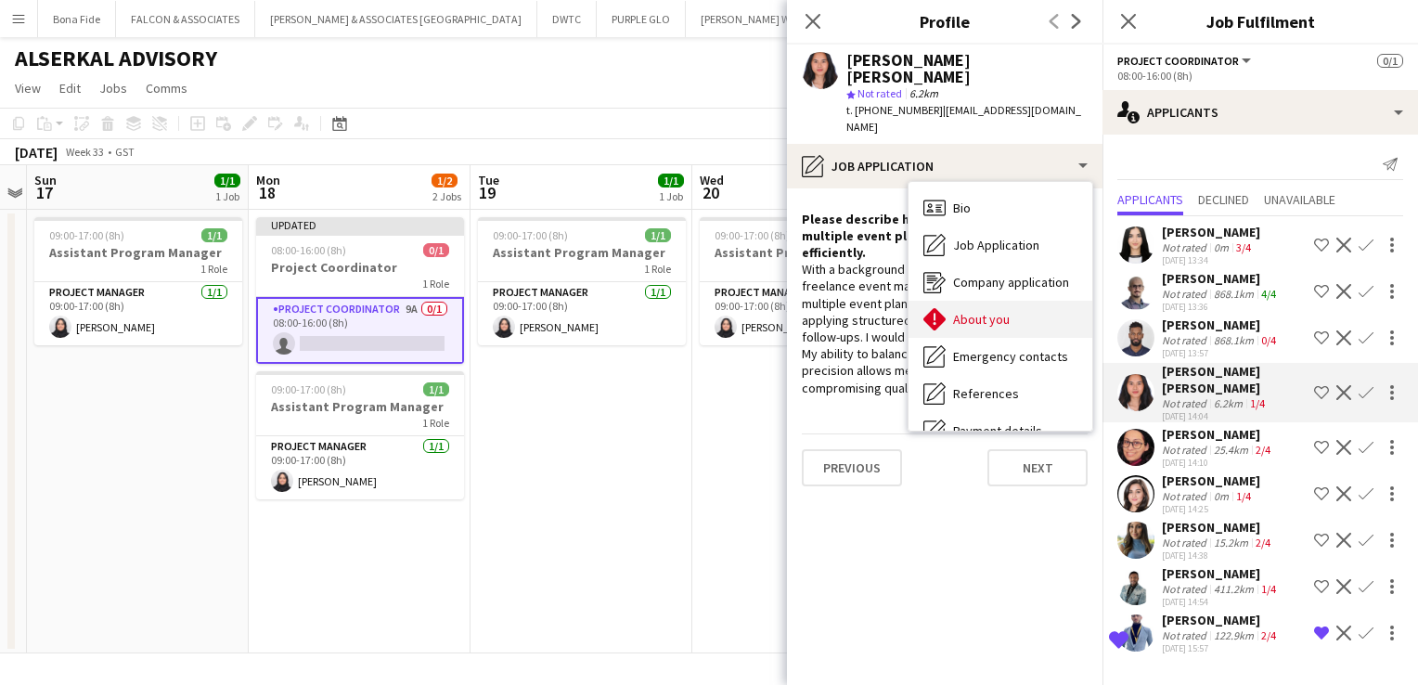
click at [1000, 301] on div "About you About you" at bounding box center [1000, 319] width 184 height 37
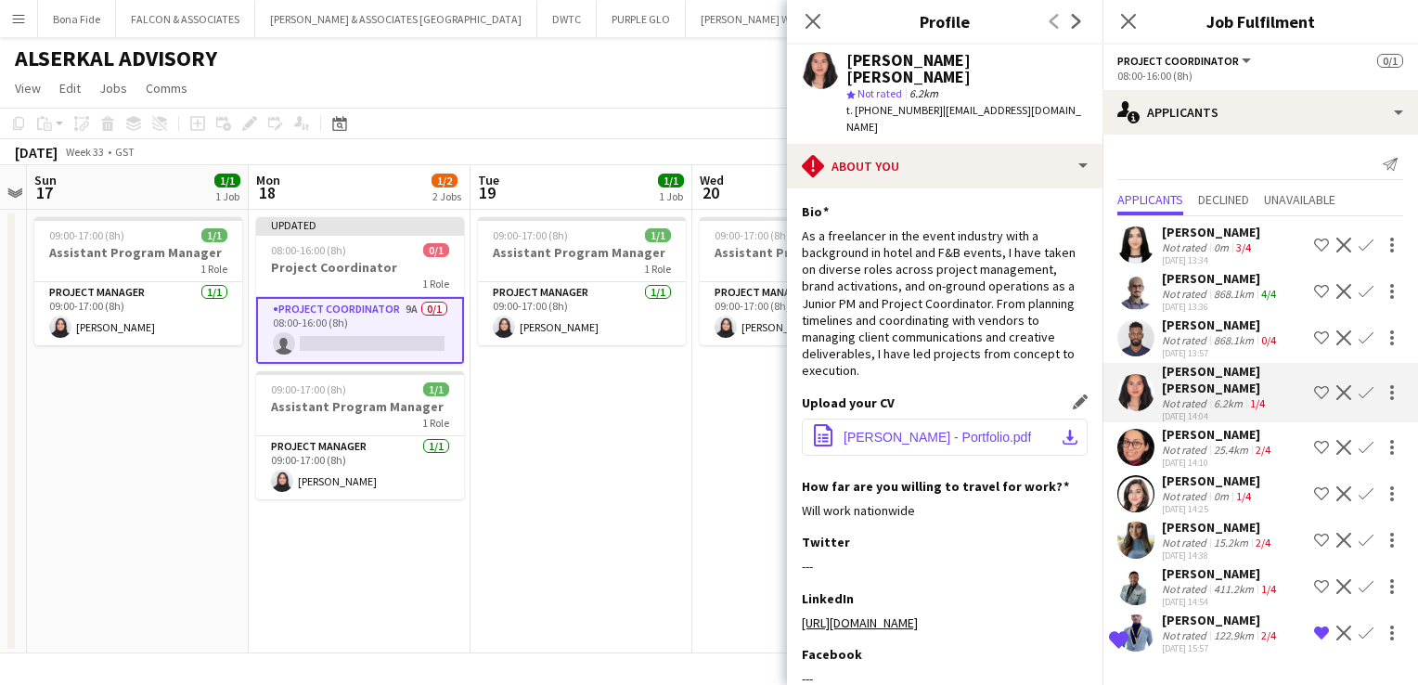
click at [952, 430] on span "[PERSON_NAME] - Portfolio.pdf" at bounding box center [936, 437] width 187 height 15
click at [1062, 430] on app-icon "download-bottom" at bounding box center [1069, 437] width 15 height 15
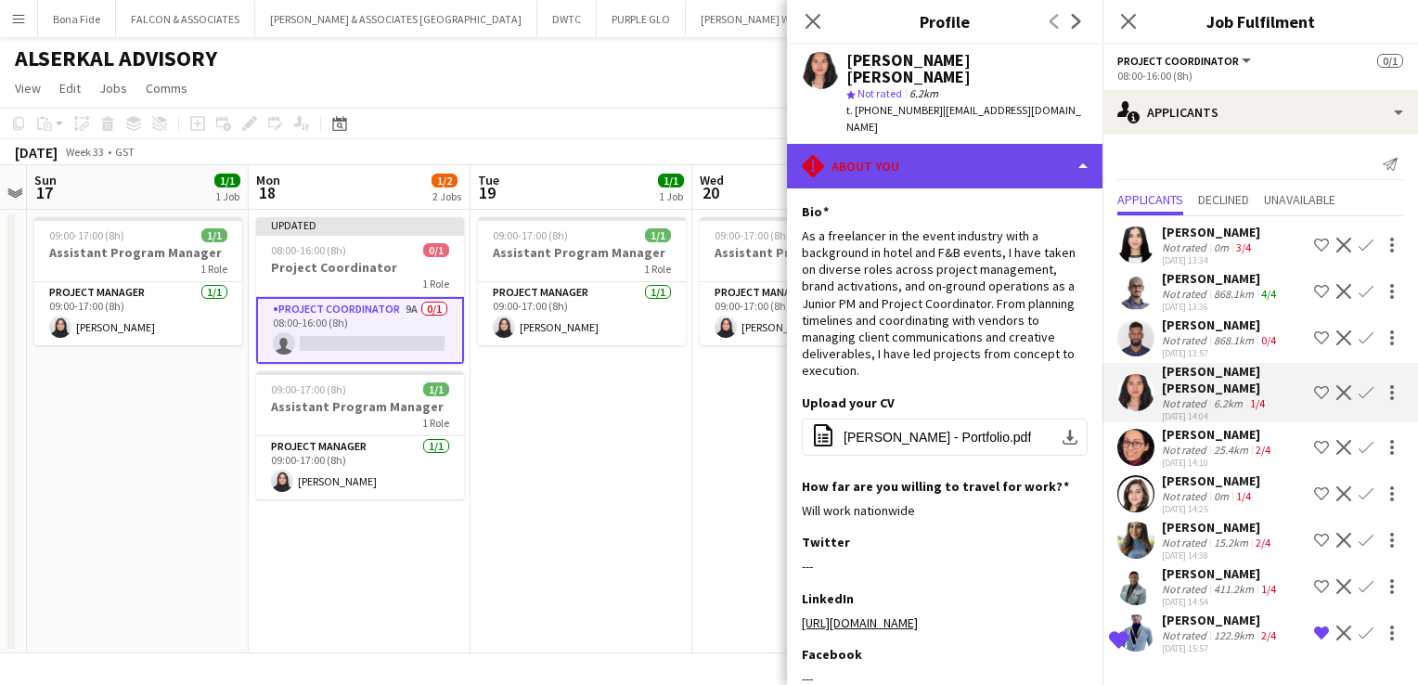
click at [943, 150] on div "rhombus-alert About you" at bounding box center [944, 166] width 315 height 45
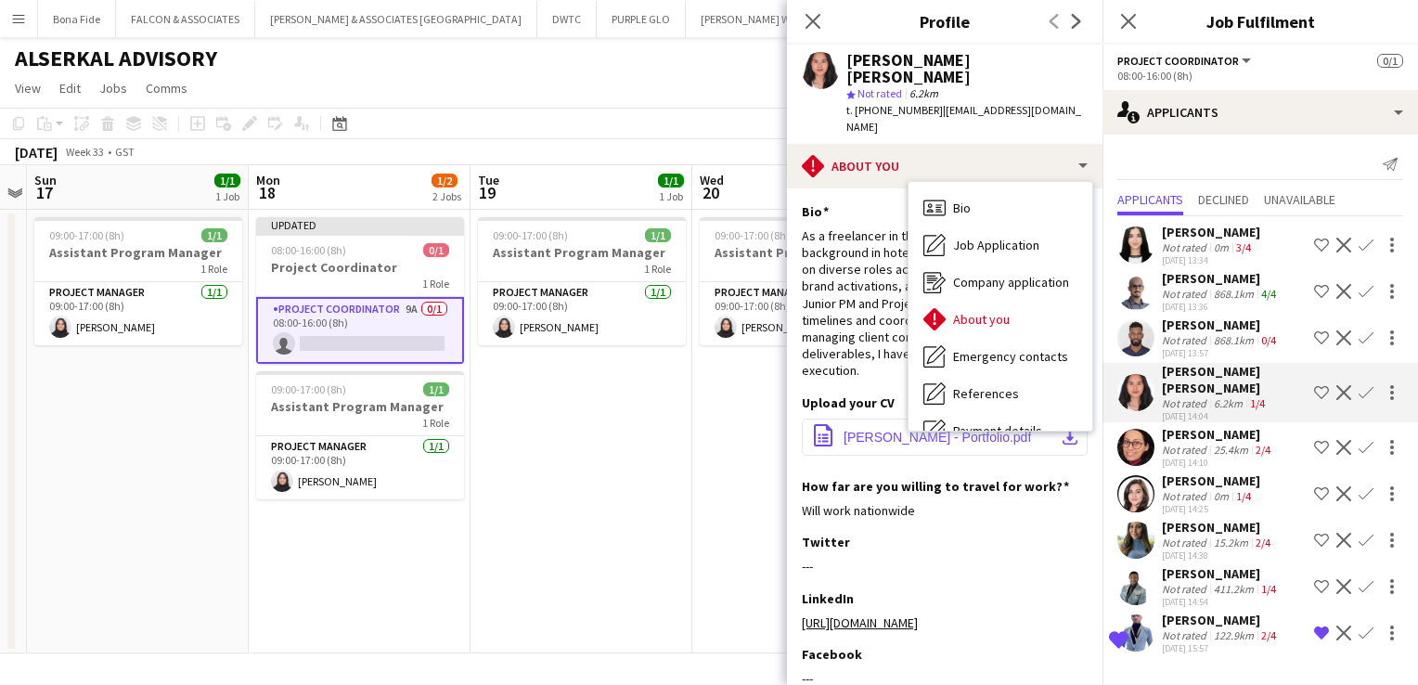
click at [861, 430] on span "[PERSON_NAME] - Portfolio.pdf" at bounding box center [936, 437] width 187 height 15
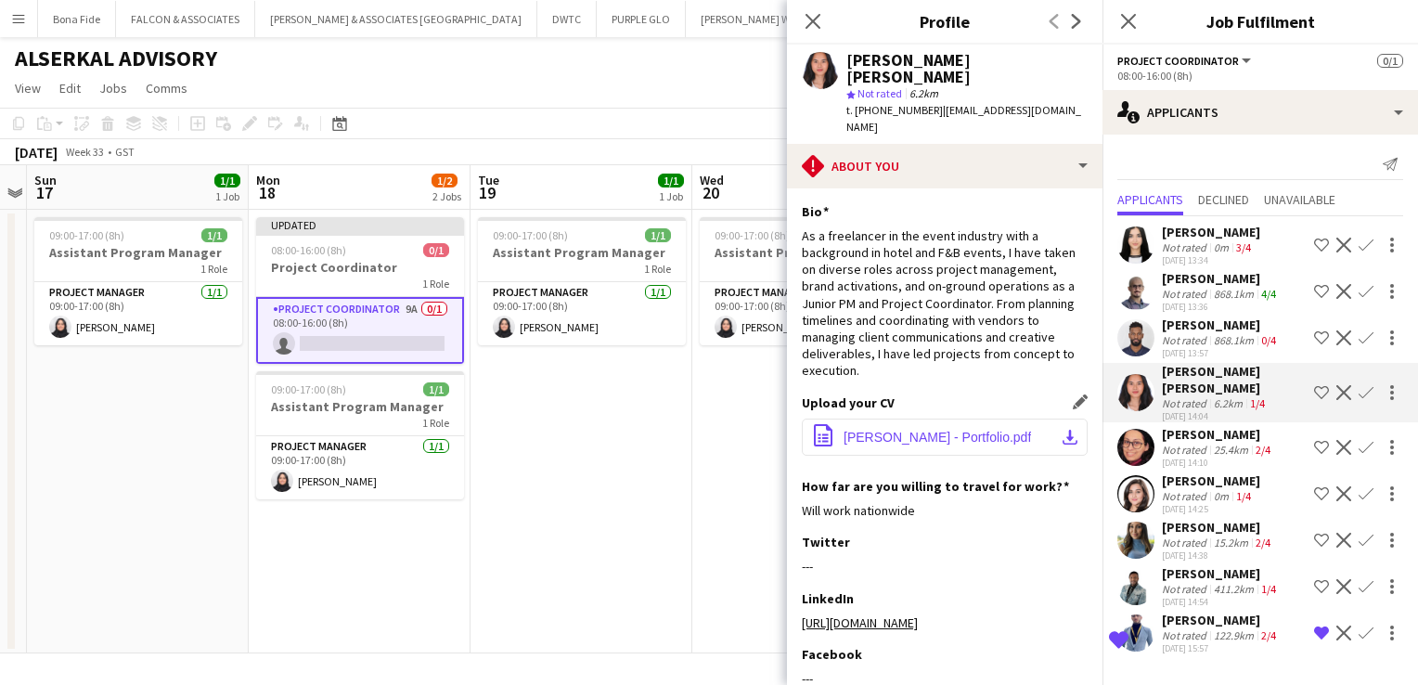
click at [861, 430] on span "[PERSON_NAME] - Portfolio.pdf" at bounding box center [936, 437] width 187 height 15
click at [1230, 426] on div "[PERSON_NAME]" at bounding box center [1218, 434] width 112 height 17
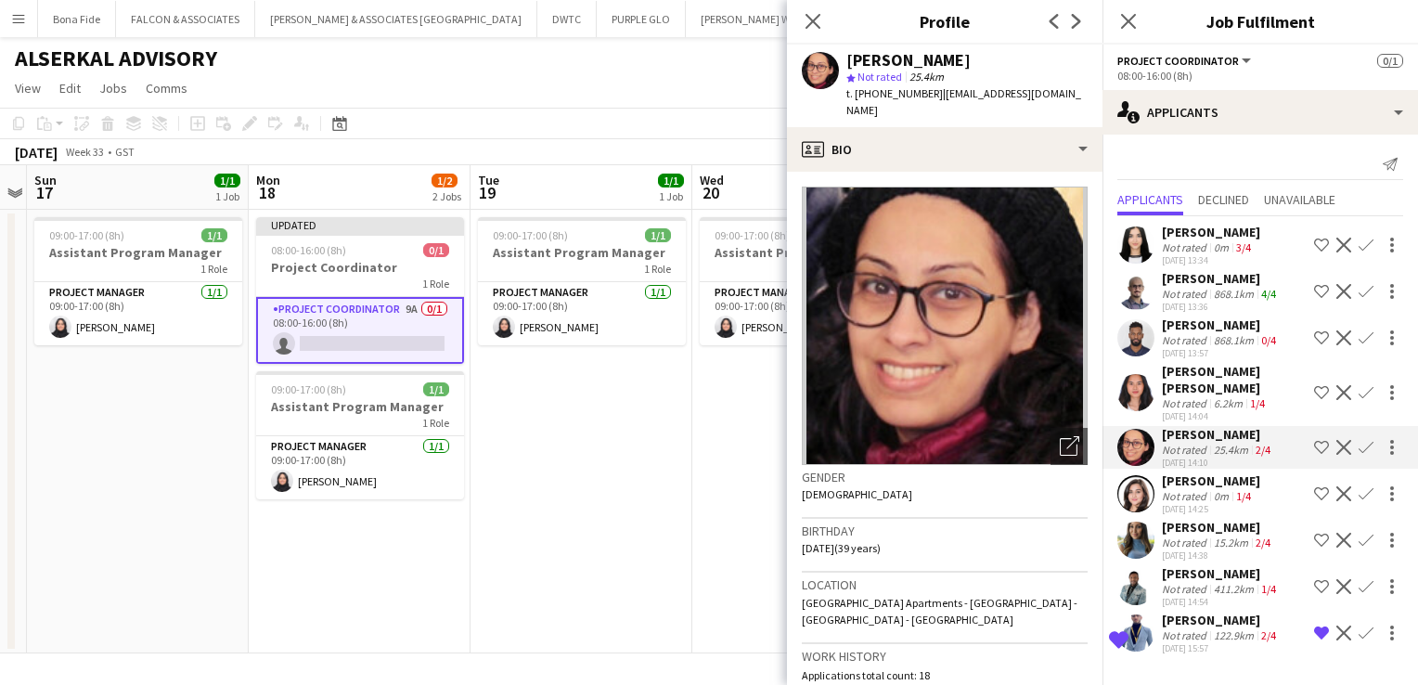
click at [1222, 472] on div "[PERSON_NAME]" at bounding box center [1211, 480] width 98 height 17
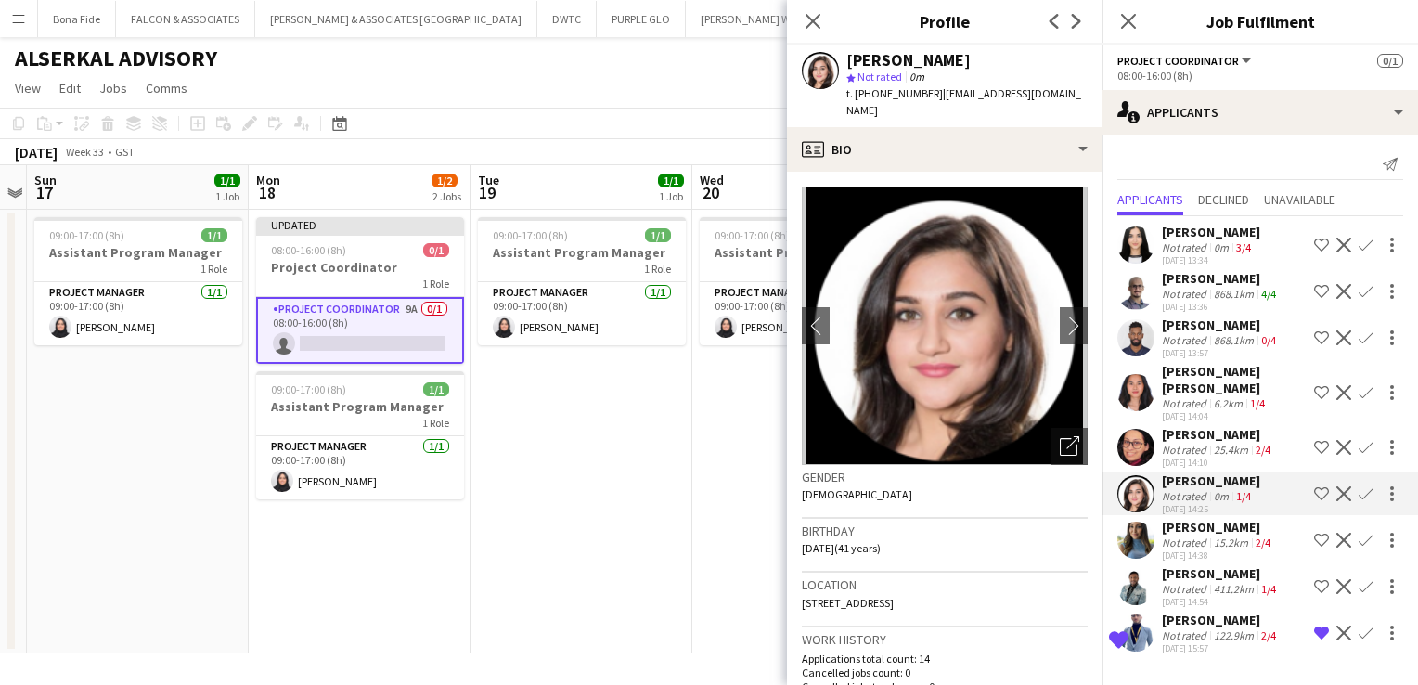
click at [1205, 519] on div "[PERSON_NAME]" at bounding box center [1218, 527] width 112 height 17
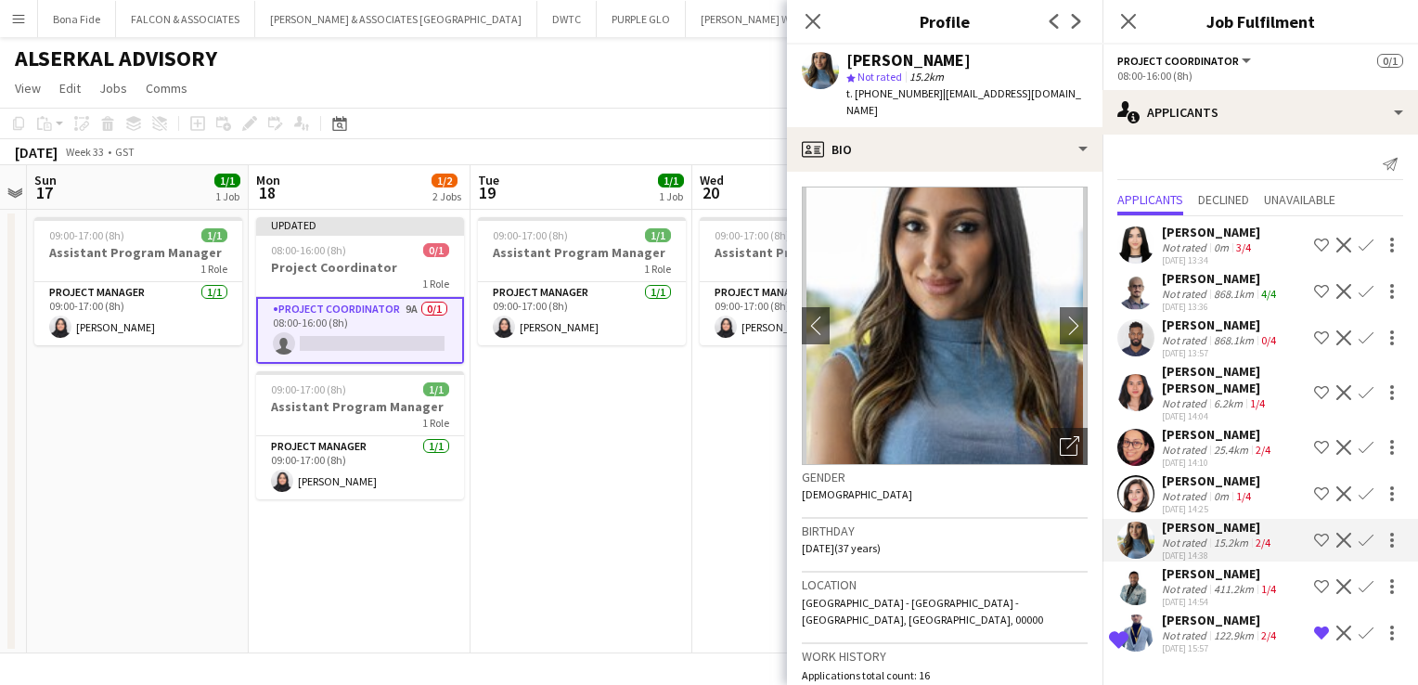
click at [1213, 565] on div "[PERSON_NAME]" at bounding box center [1221, 573] width 118 height 17
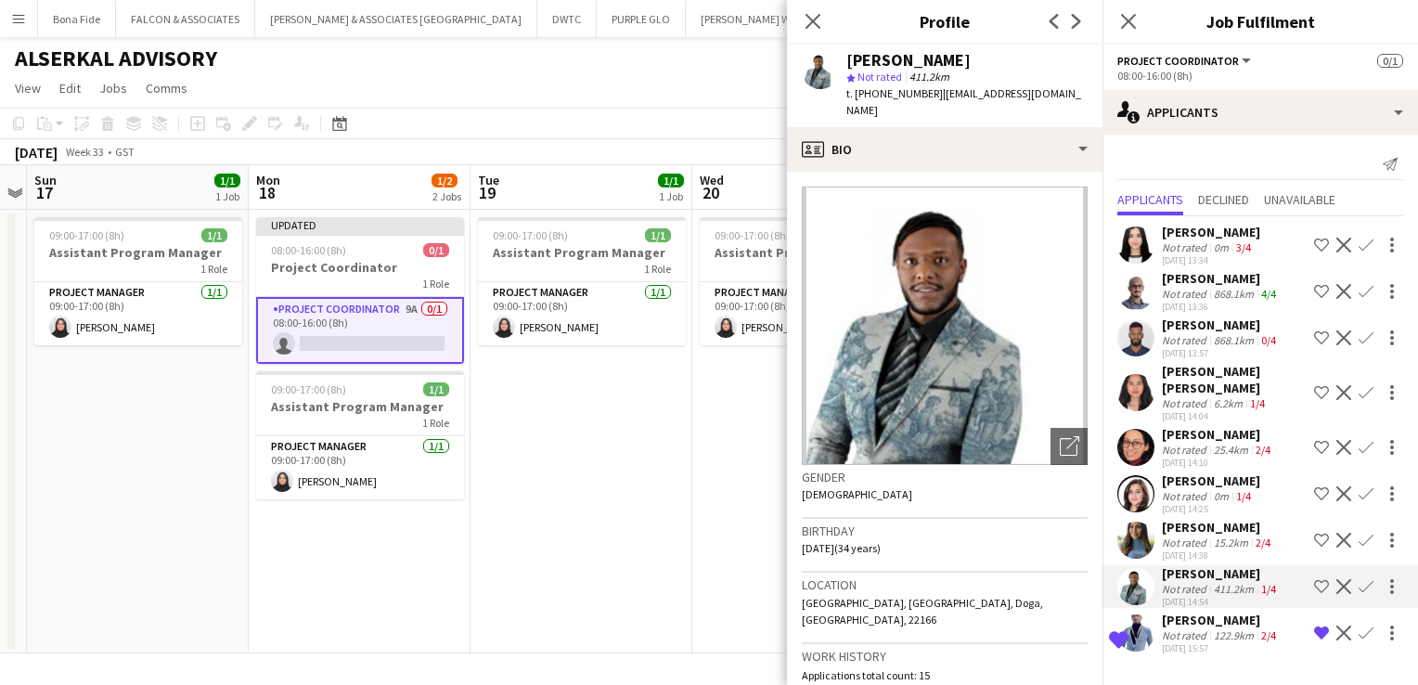
click at [1343, 579] on app-icon "Decline" at bounding box center [1343, 586] width 15 height 15
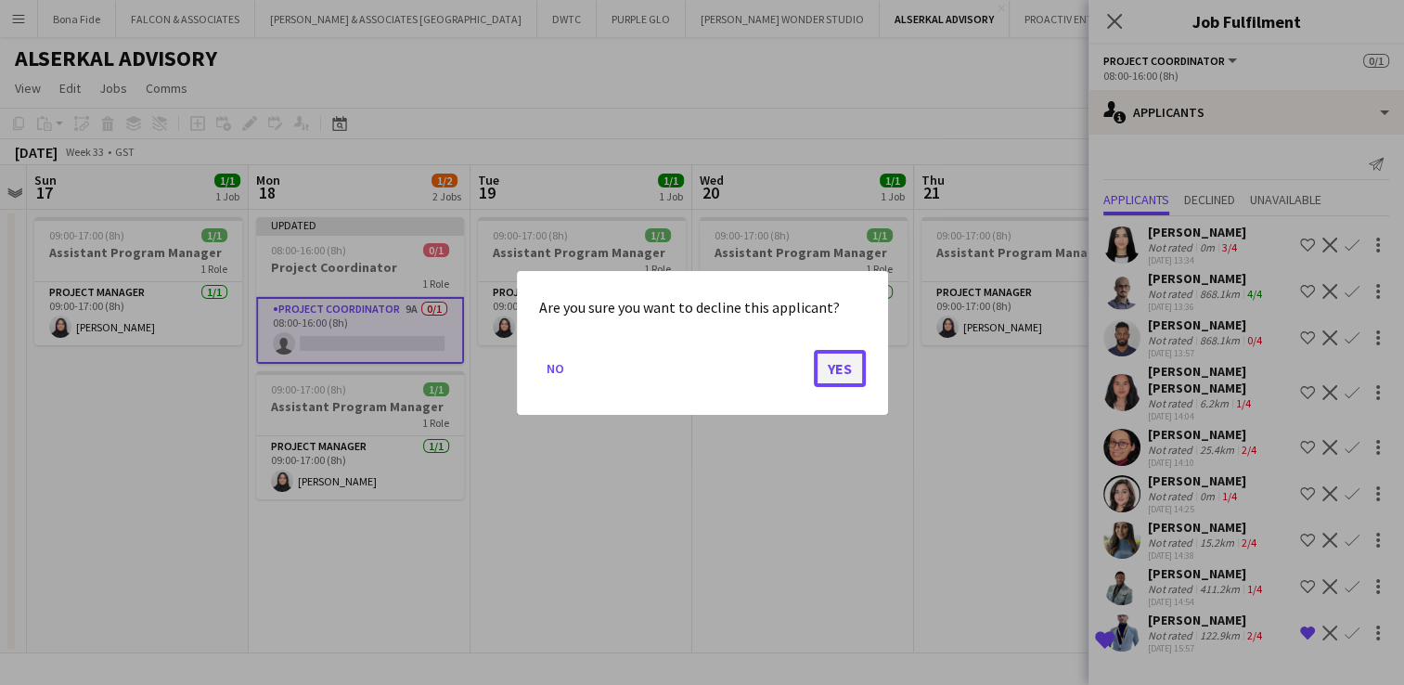
click at [851, 364] on button "Yes" at bounding box center [840, 367] width 52 height 37
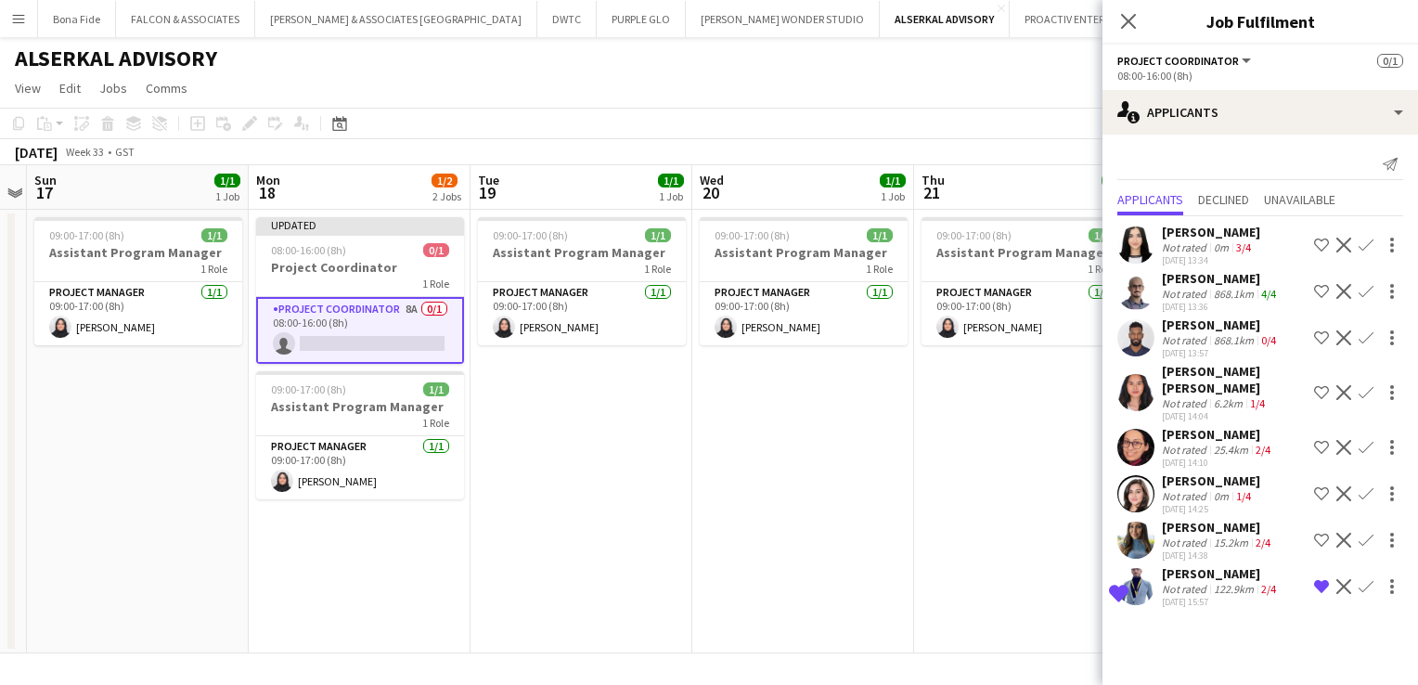
click at [1240, 325] on div "[PERSON_NAME]" at bounding box center [1221, 324] width 118 height 17
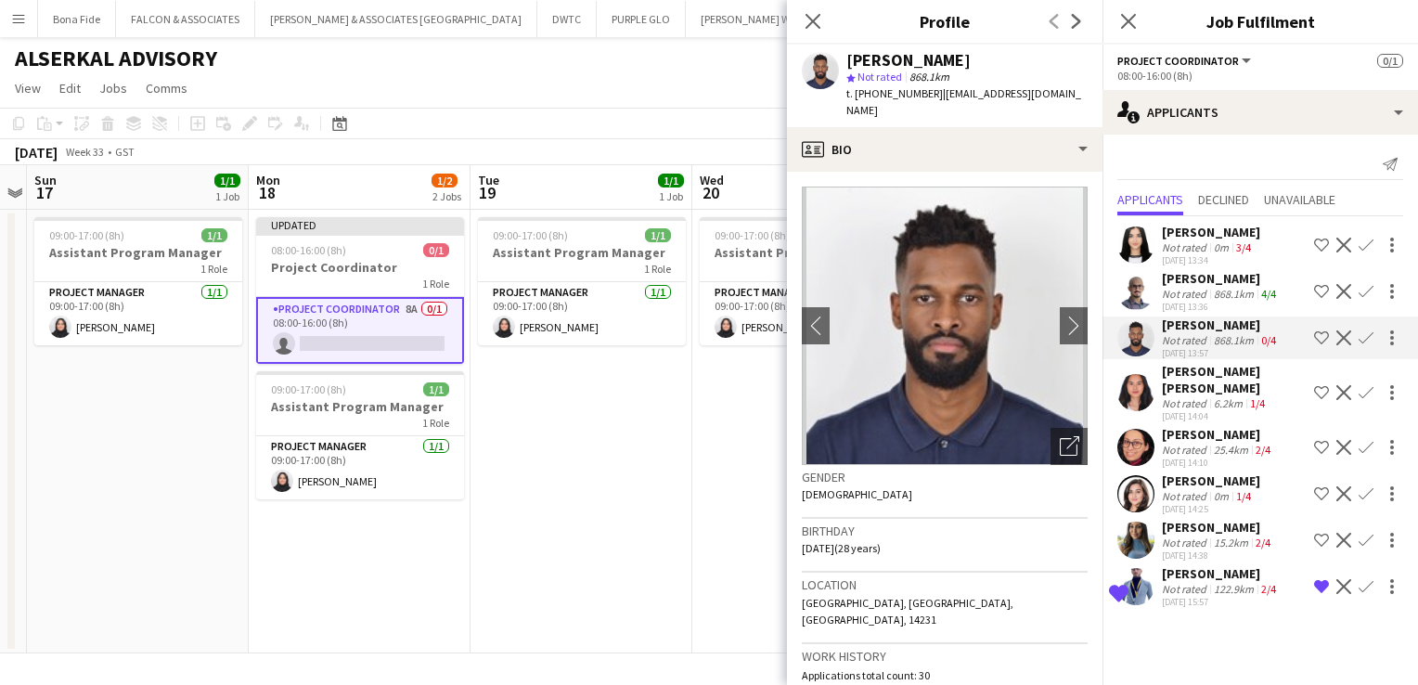
click at [1336, 332] on app-icon "Decline" at bounding box center [1343, 337] width 15 height 15
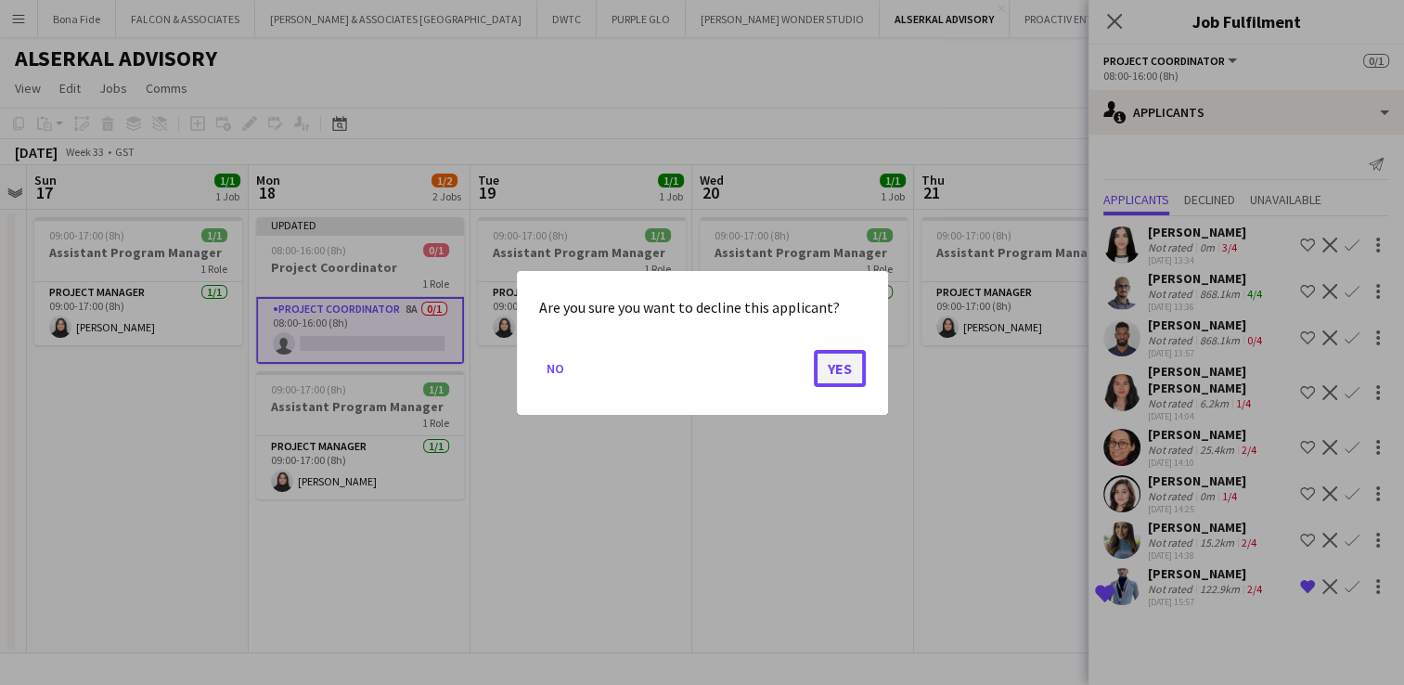
click at [832, 362] on button "Yes" at bounding box center [840, 367] width 52 height 37
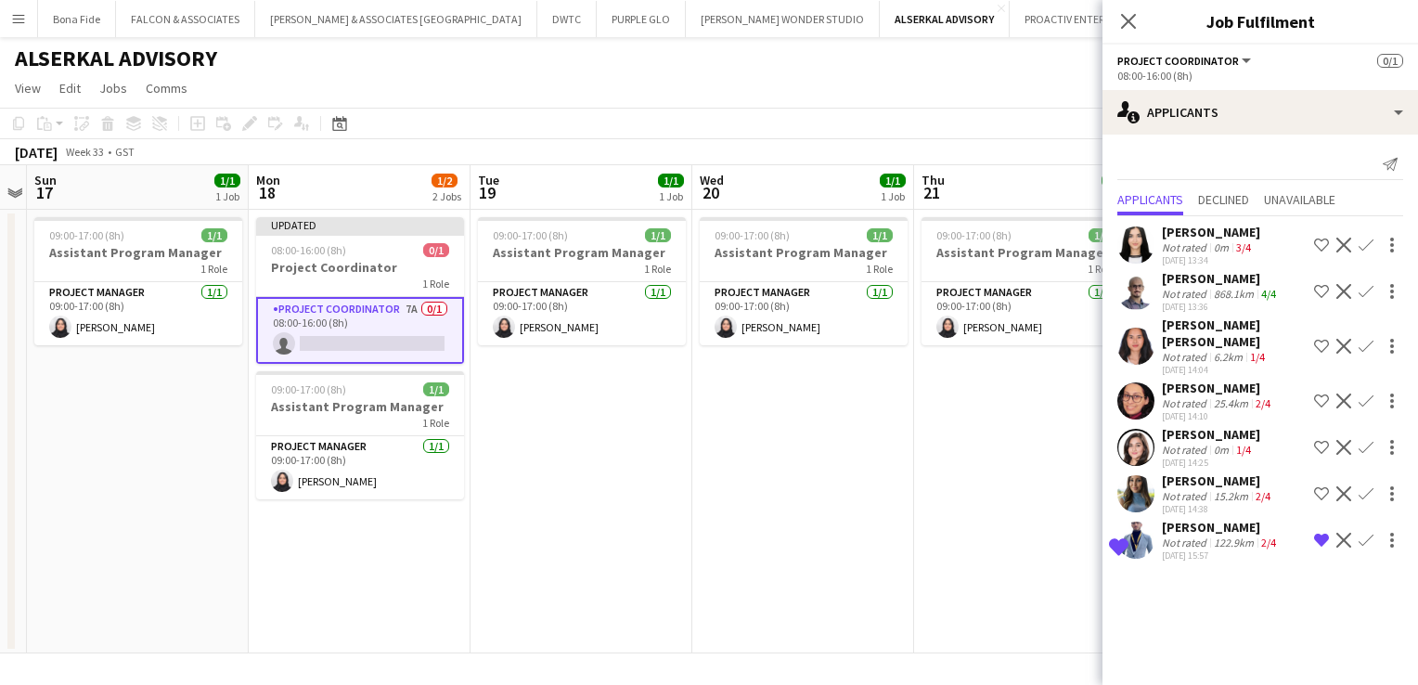
click at [1267, 331] on div "[PERSON_NAME] [PERSON_NAME]" at bounding box center [1234, 332] width 145 height 33
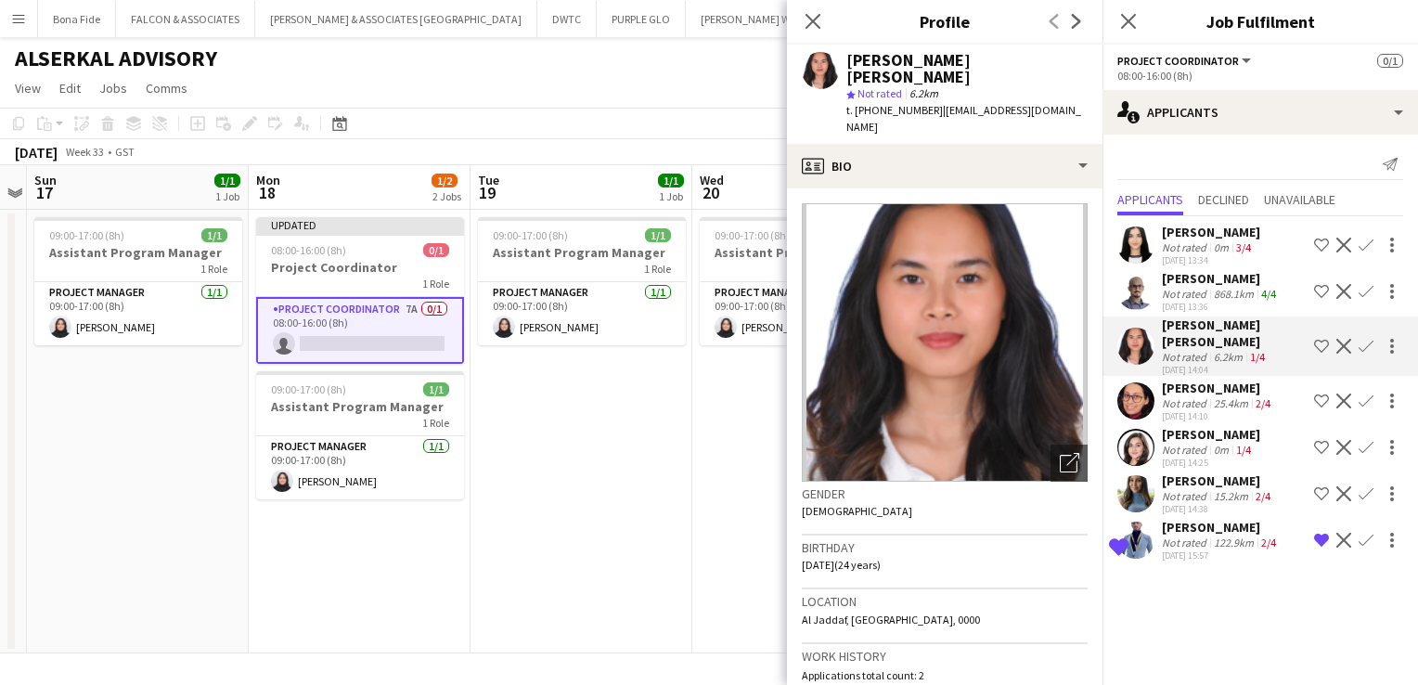
click at [1236, 379] on div "[PERSON_NAME]" at bounding box center [1218, 387] width 112 height 17
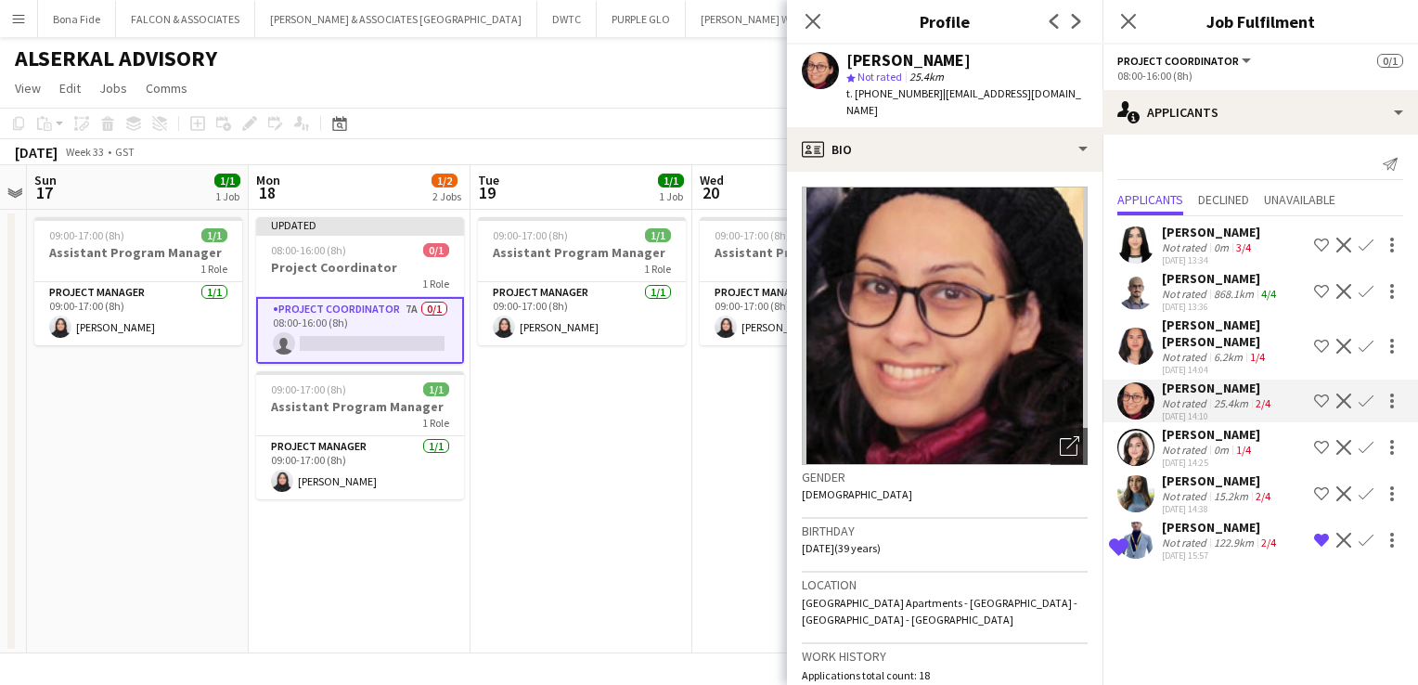
click at [1210, 238] on div "[PERSON_NAME]" at bounding box center [1211, 232] width 98 height 17
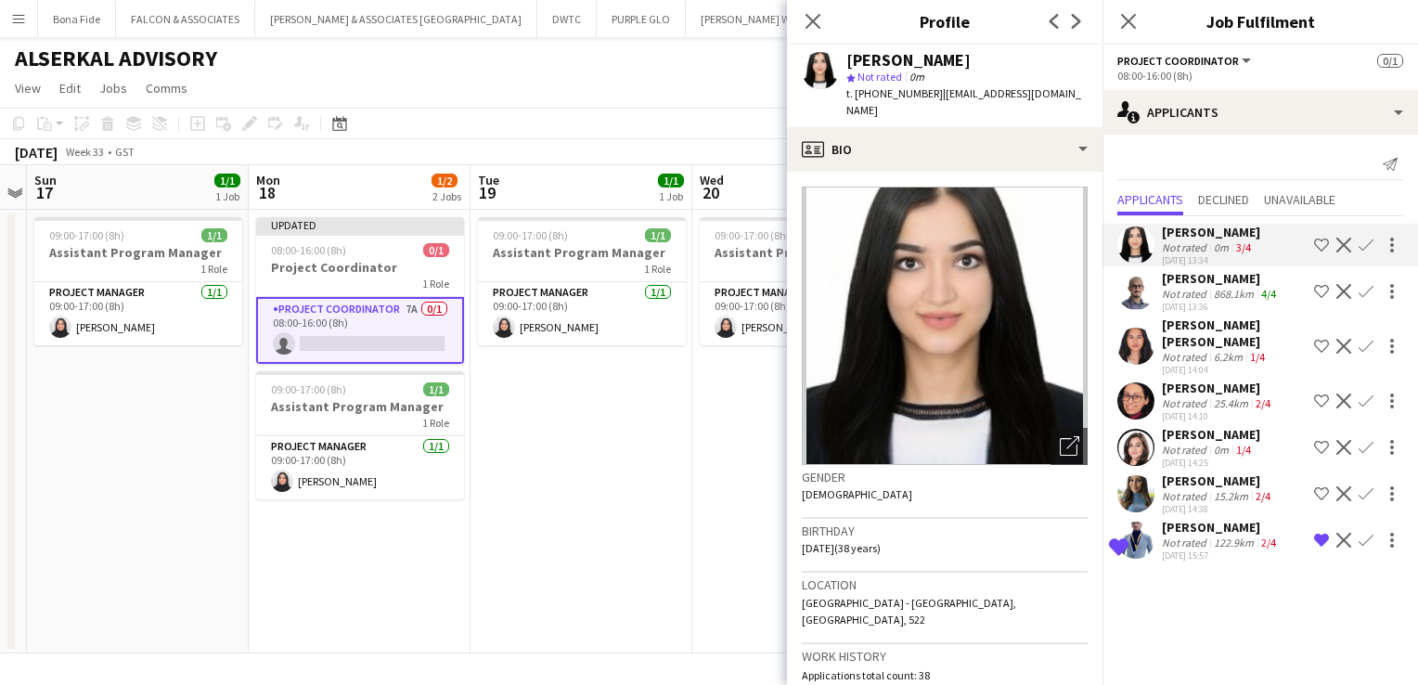
click at [1199, 287] on div "Not rated" at bounding box center [1186, 294] width 48 height 14
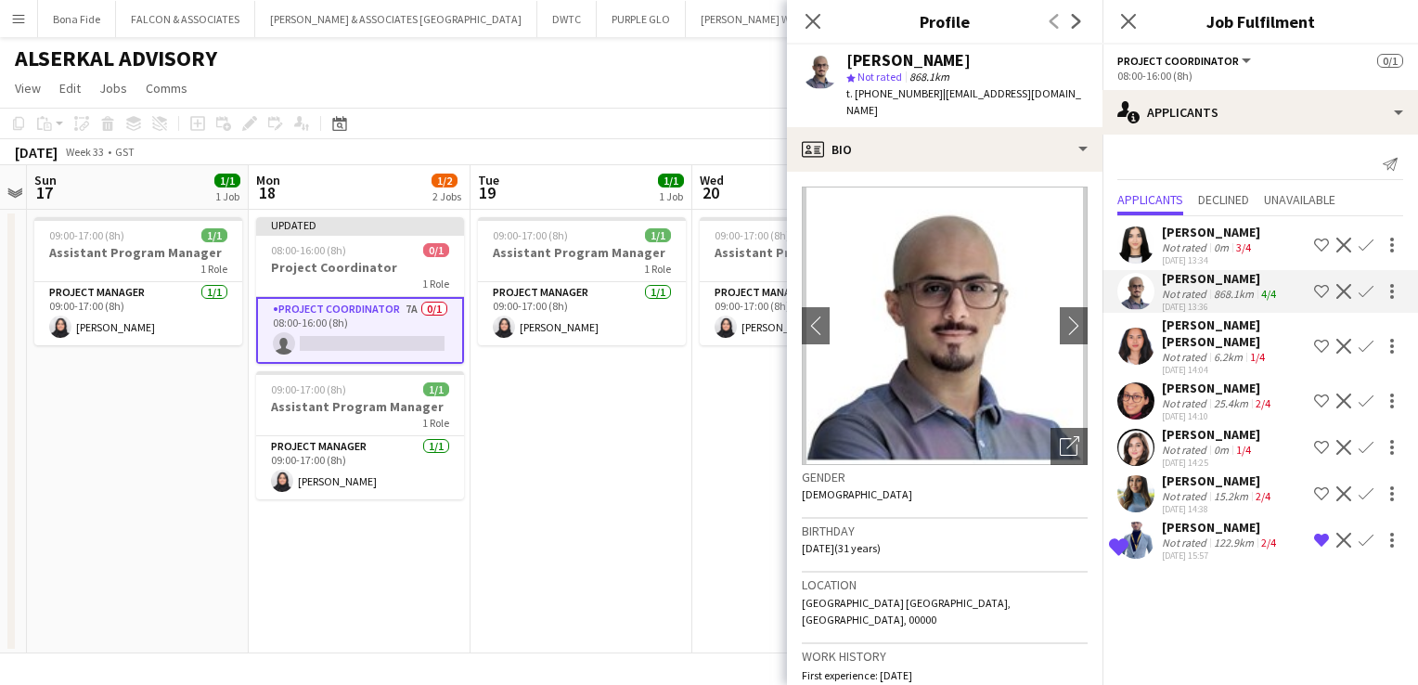
click at [1346, 293] on app-icon "Decline" at bounding box center [1343, 291] width 15 height 15
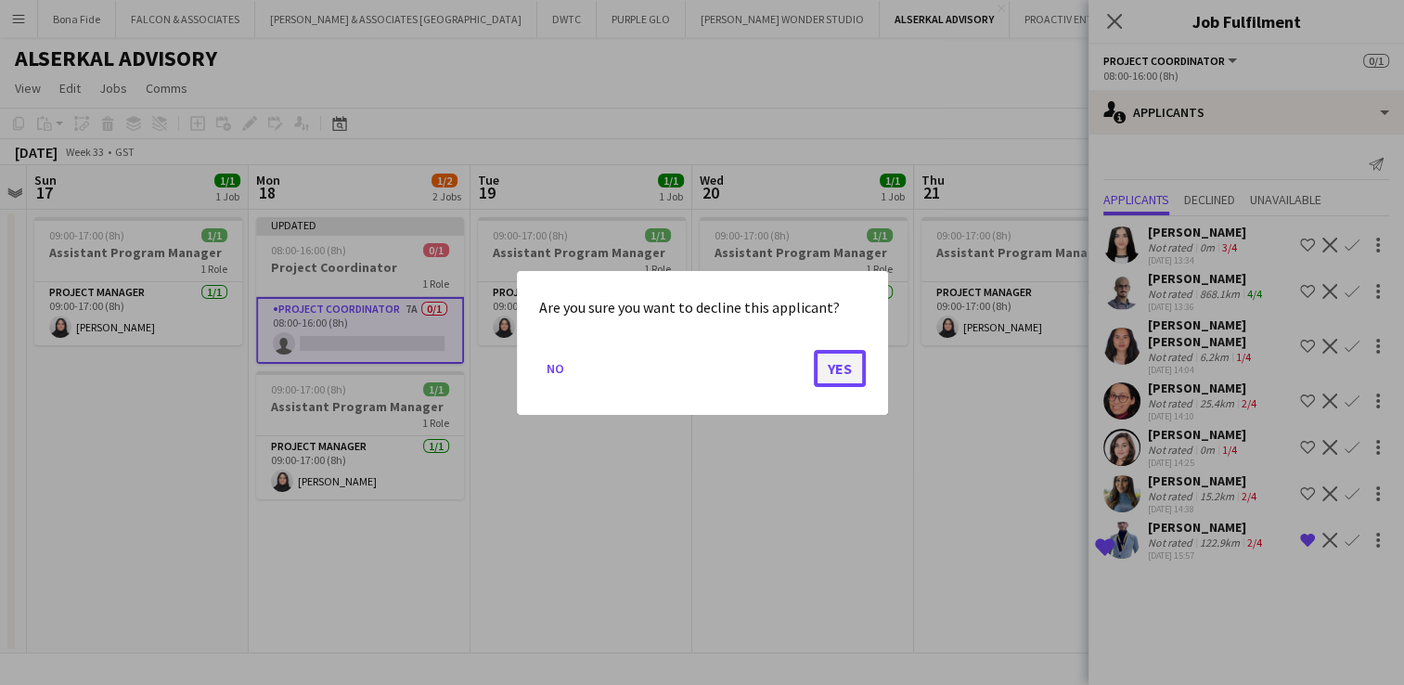
click at [841, 366] on button "Yes" at bounding box center [840, 367] width 52 height 37
